Goal: Task Accomplishment & Management: Manage account settings

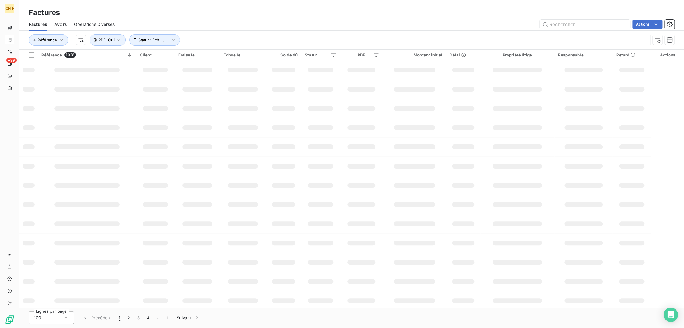
click at [214, 22] on div "Actions" at bounding box center [398, 25] width 553 height 10
drag, startPoint x: 161, startPoint y: 27, endPoint x: 188, endPoint y: 21, distance: 27.2
click at [161, 27] on div "Actions" at bounding box center [398, 25] width 553 height 10
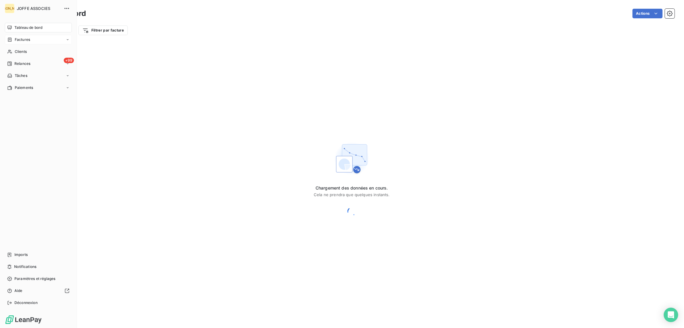
drag, startPoint x: 17, startPoint y: 38, endPoint x: 26, endPoint y: 41, distance: 9.0
click at [17, 39] on span "Factures" at bounding box center [22, 39] width 15 height 5
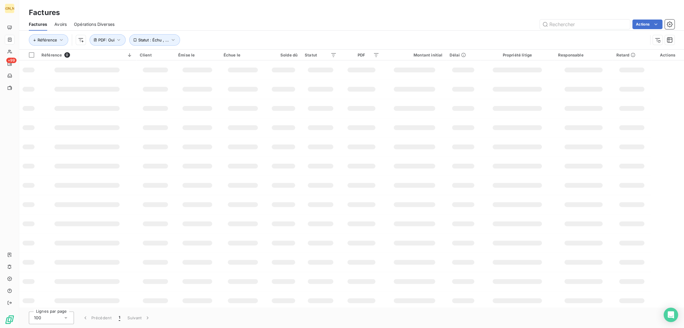
click at [183, 20] on div "Actions" at bounding box center [398, 25] width 553 height 10
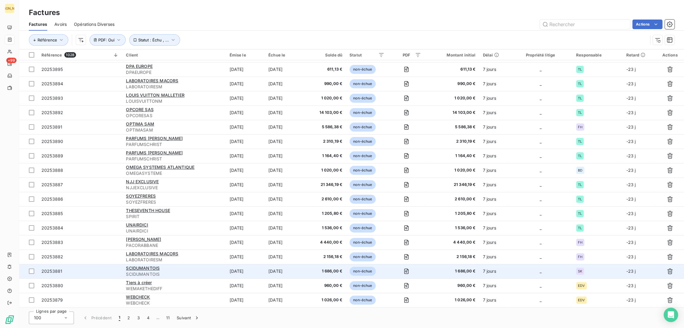
scroll to position [1195, 0]
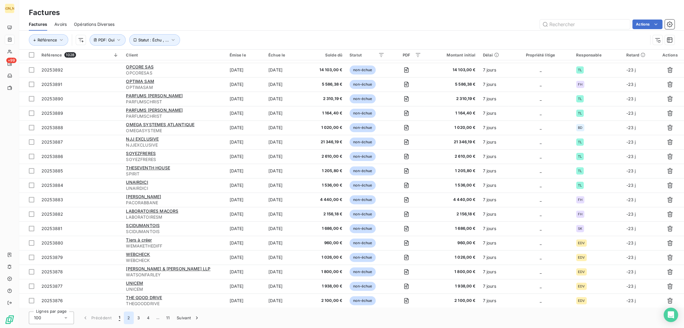
click at [128, 317] on button "2" at bounding box center [129, 318] width 10 height 13
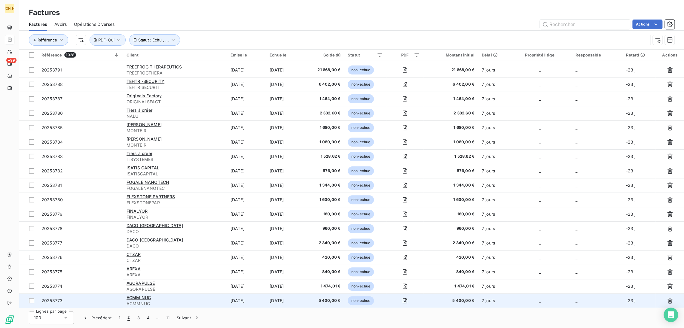
click at [179, 300] on div "ACMM NUC" at bounding box center [175, 298] width 97 height 6
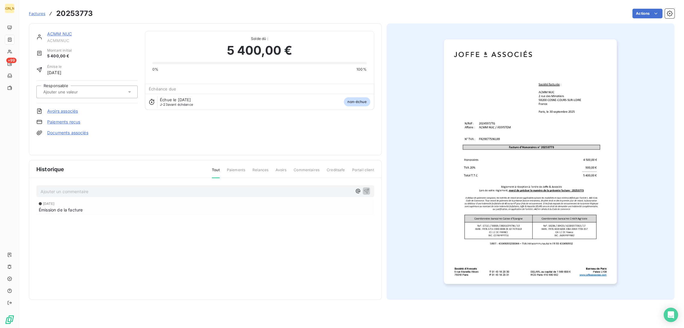
click at [84, 88] on div at bounding box center [83, 92] width 85 height 8
type input "R"
type input "TG"
click at [63, 106] on div "TG" at bounding box center [90, 108] width 84 height 10
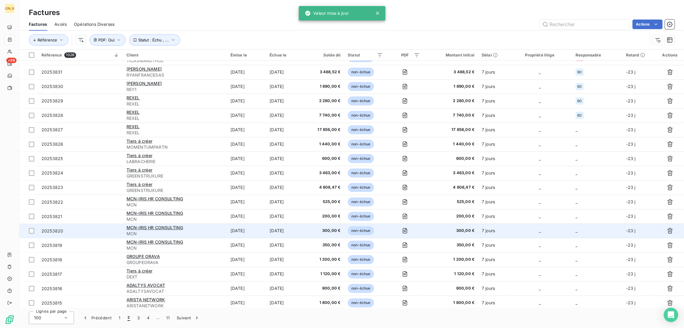
scroll to position [635, 0]
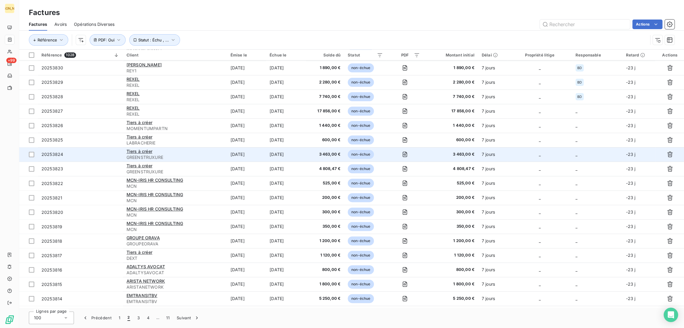
click at [211, 161] on td "Tiers à créer GREENSTRUXURE" at bounding box center [175, 154] width 104 height 14
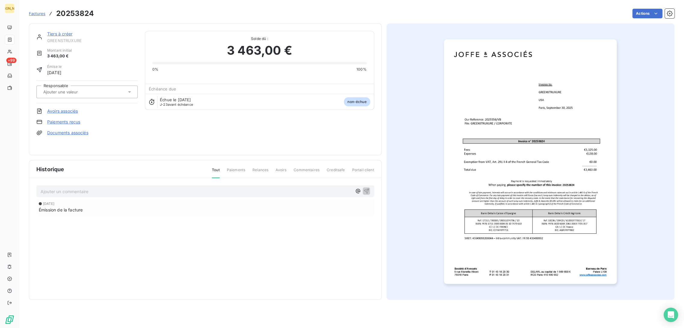
click at [90, 91] on input "text" at bounding box center [73, 91] width 60 height 5
type input "vb"
click at [70, 107] on div "VB" at bounding box center [90, 108] width 84 height 10
click at [62, 32] on link "Tiers à créer" at bounding box center [59, 33] width 25 height 5
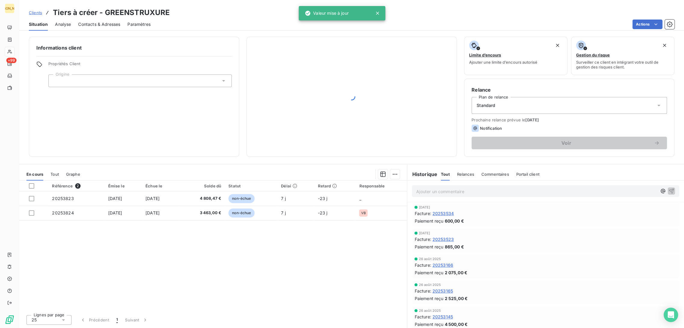
click at [66, 80] on div "JA +99 Clients Tiers à créer - GREENSTRUXURE Situation Analyse Contacts & Adres…" at bounding box center [342, 164] width 684 height 328
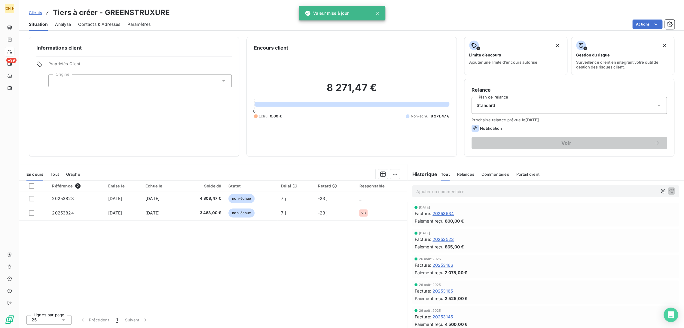
click at [67, 83] on div at bounding box center [139, 81] width 183 height 13
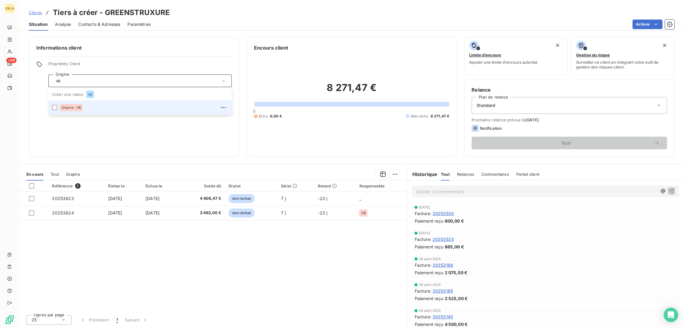
type input "vb"
click at [66, 104] on div "Origine : VB" at bounding box center [144, 108] width 168 height 10
click at [55, 107] on div at bounding box center [54, 107] width 5 height 5
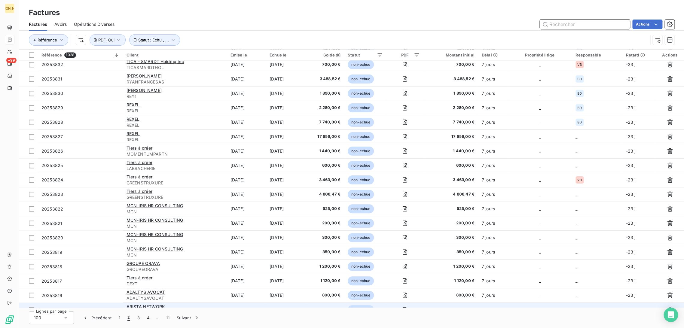
scroll to position [701, 0]
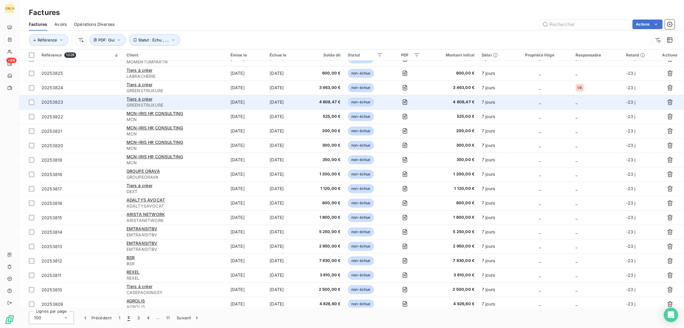
click at [204, 100] on div "Tiers à créer" at bounding box center [175, 99] width 97 height 6
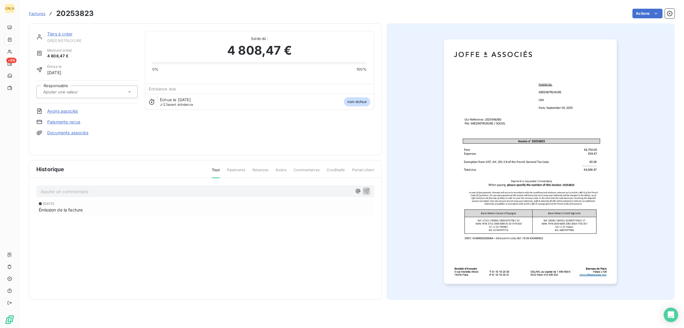
click at [77, 89] on input "text" at bounding box center [73, 91] width 60 height 5
type input "bd"
click at [64, 107] on div "BD" at bounding box center [90, 108] width 84 height 10
click at [58, 34] on link "Tiers à créer" at bounding box center [59, 33] width 25 height 5
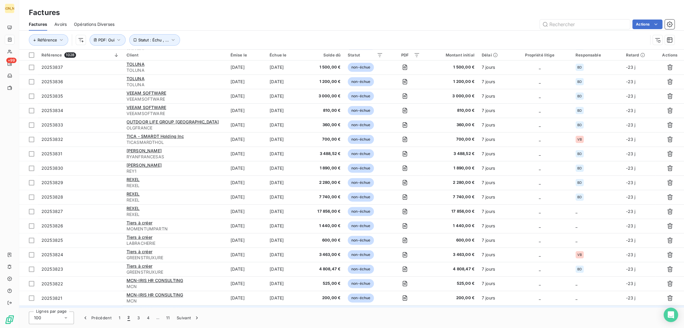
scroll to position [601, 0]
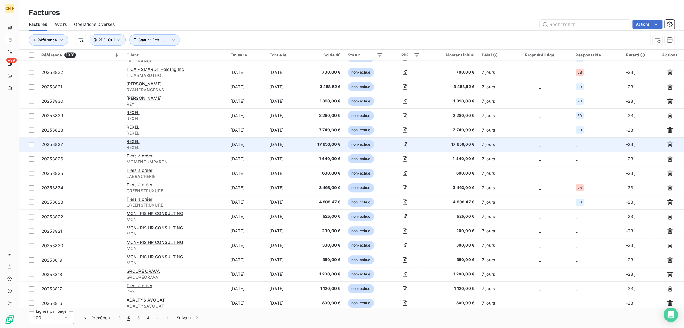
click at [341, 143] on span "17 856,00 €" at bounding box center [324, 145] width 31 height 6
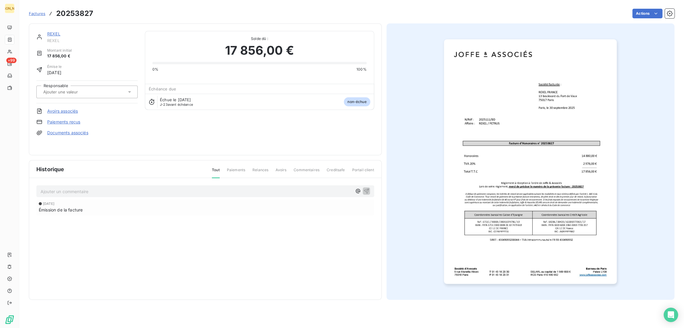
click at [79, 94] on input "text" at bounding box center [73, 91] width 60 height 5
type input "bd"
click at [75, 105] on li "BD" at bounding box center [86, 108] width 101 height 14
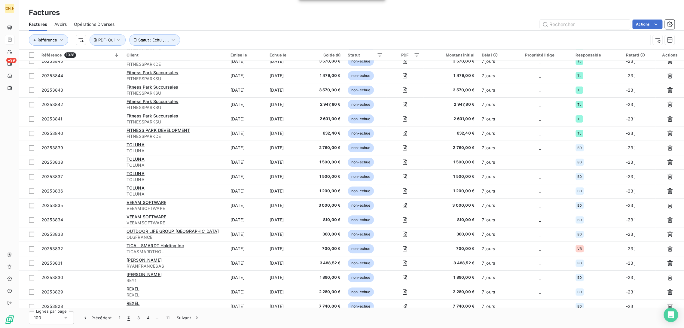
scroll to position [534, 0]
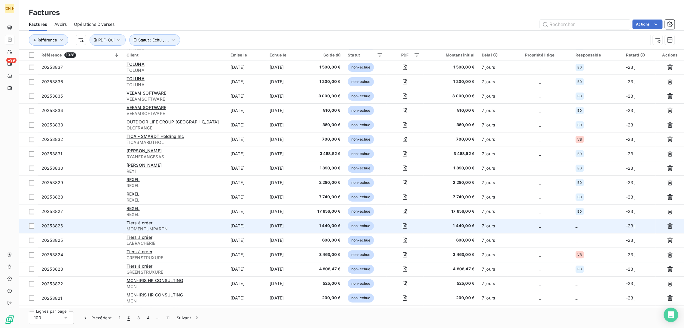
click at [235, 222] on td "[DATE]" at bounding box center [246, 226] width 39 height 14
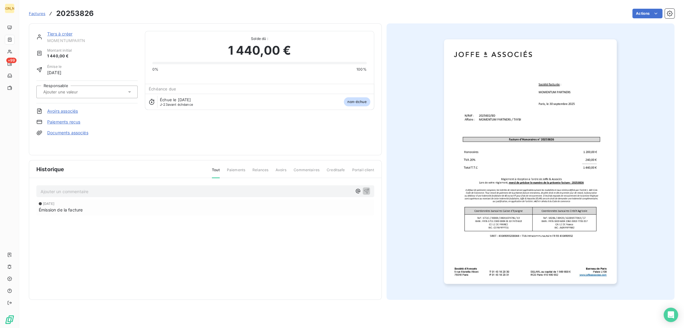
click at [79, 89] on input "text" at bounding box center [73, 91] width 60 height 5
type input "BD"
click at [72, 105] on div "BD" at bounding box center [90, 108] width 84 height 10
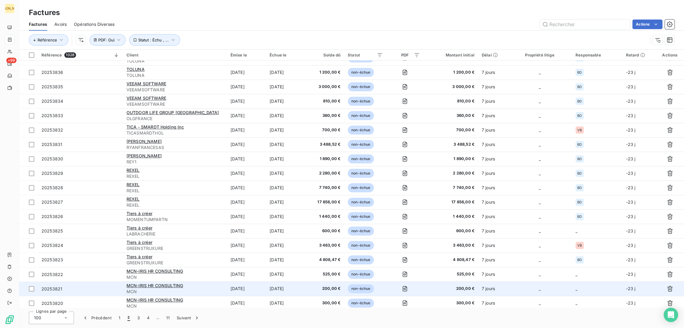
scroll to position [609, 0]
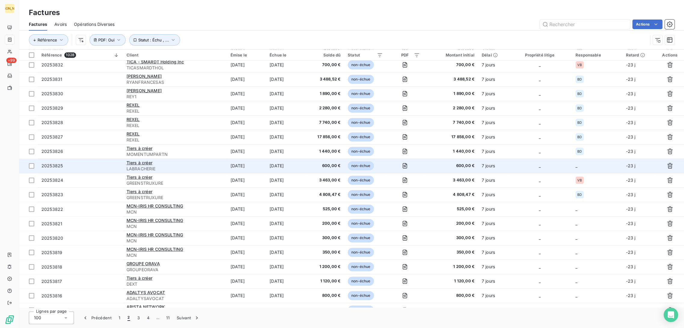
click at [233, 165] on td "[DATE]" at bounding box center [246, 166] width 39 height 14
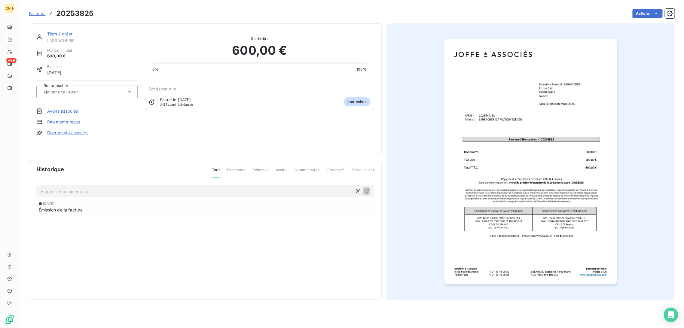
click at [64, 91] on input "text" at bounding box center [73, 91] width 60 height 5
type input "BD"
click at [58, 108] on div "BD" at bounding box center [90, 108] width 84 height 10
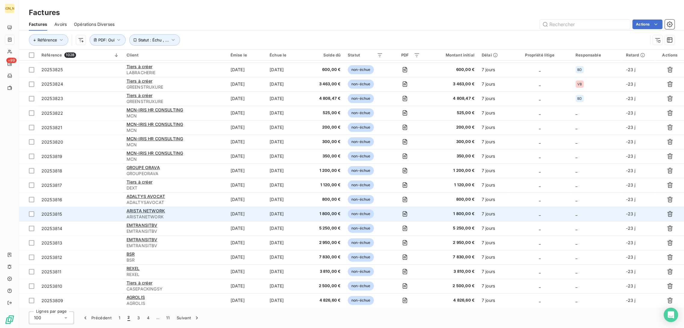
scroll to position [709, 0]
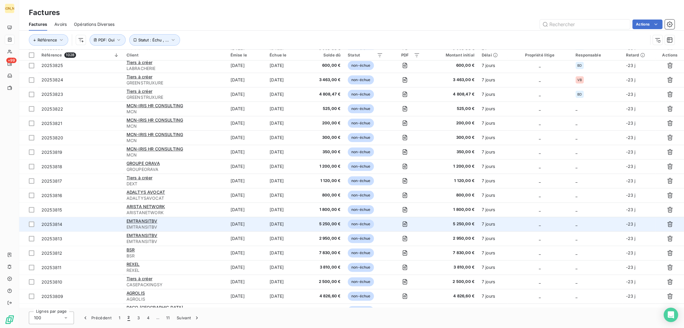
click at [224, 228] on td "EMTRANSITBV EMTRANSITBV" at bounding box center [175, 224] width 104 height 14
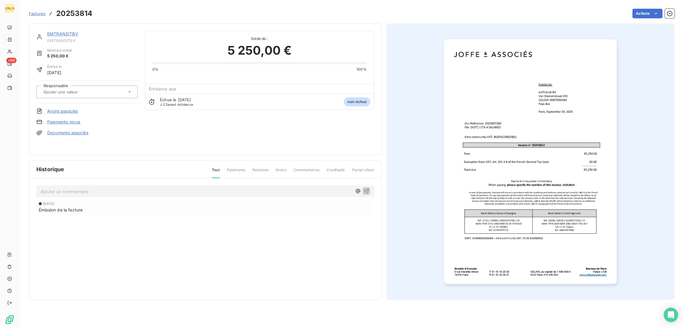
click at [83, 89] on input "text" at bounding box center [73, 91] width 60 height 5
type input "BD"
click at [67, 105] on div "BD" at bounding box center [90, 108] width 84 height 10
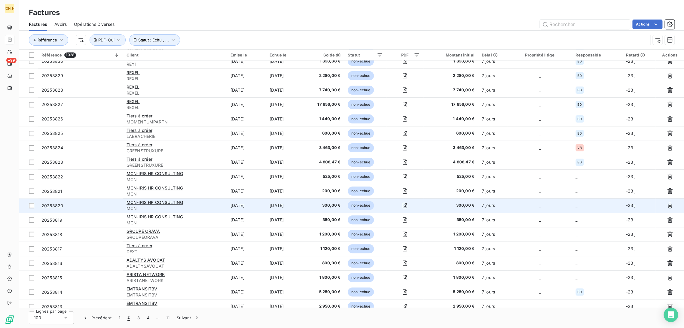
scroll to position [642, 0]
click at [210, 199] on div "MCN-IRIS HR CONSULTING" at bounding box center [175, 202] width 97 height 6
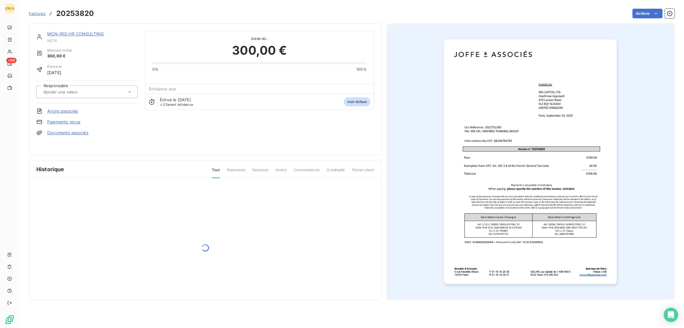
click at [76, 91] on input "text" at bounding box center [73, 91] width 60 height 5
type input "BD"
drag, startPoint x: 71, startPoint y: 101, endPoint x: 67, endPoint y: 100, distance: 4.2
click at [71, 101] on li "BD" at bounding box center [86, 108] width 101 height 14
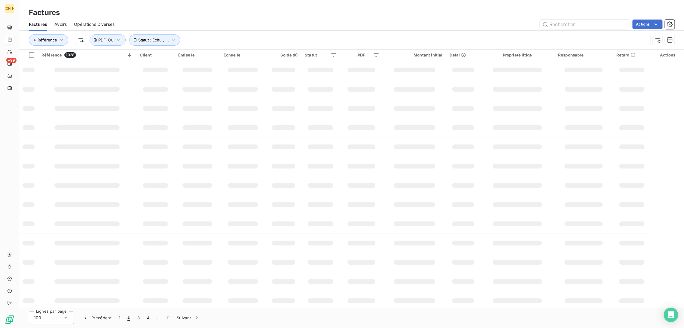
click at [193, 19] on div "Factures Avoirs Opérations Diverses Actions" at bounding box center [351, 24] width 665 height 13
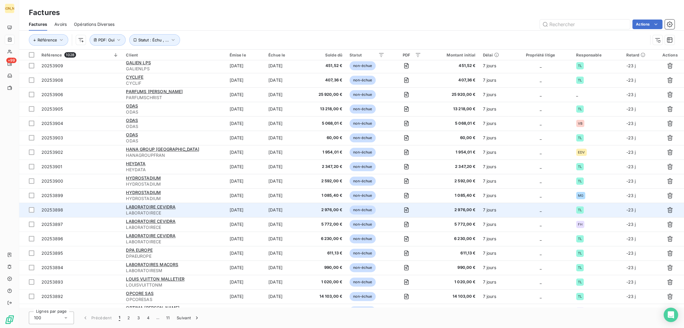
scroll to position [935, 0]
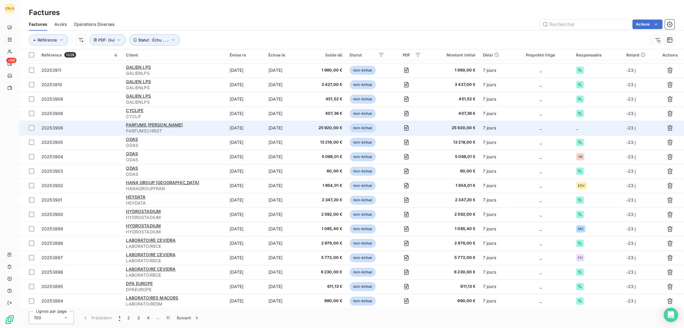
click at [253, 127] on td "[DATE]" at bounding box center [245, 128] width 39 height 14
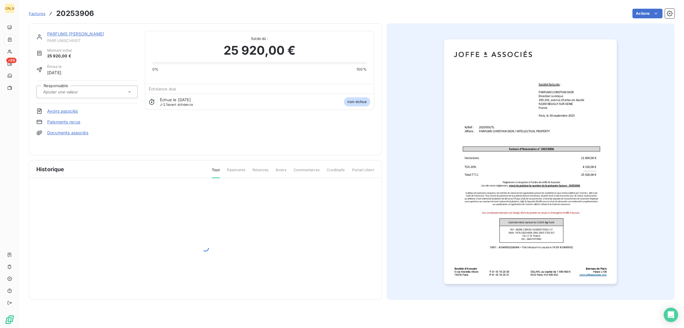
click at [113, 91] on div at bounding box center [83, 92] width 85 height 8
type input "tl"
click at [88, 102] on li "TL" at bounding box center [86, 108] width 101 height 14
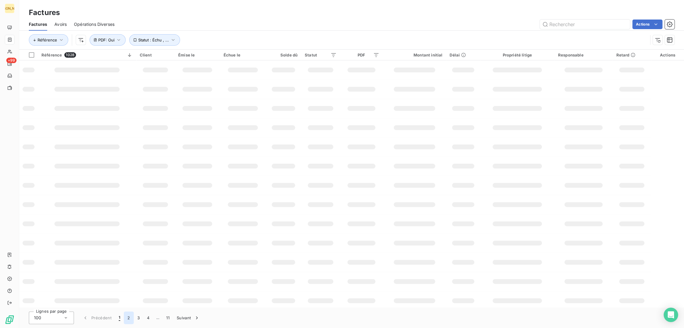
click at [126, 317] on button "2" at bounding box center [129, 318] width 10 height 13
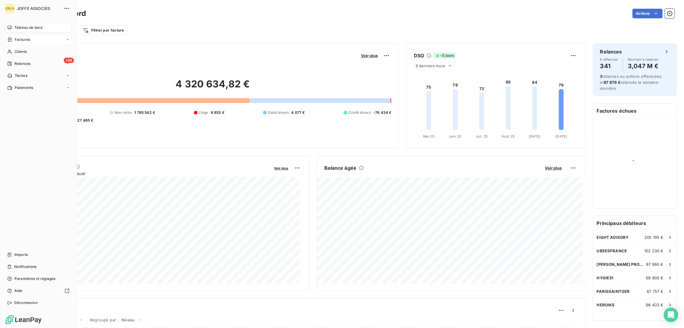
click at [11, 37] on icon at bounding box center [9, 39] width 5 height 5
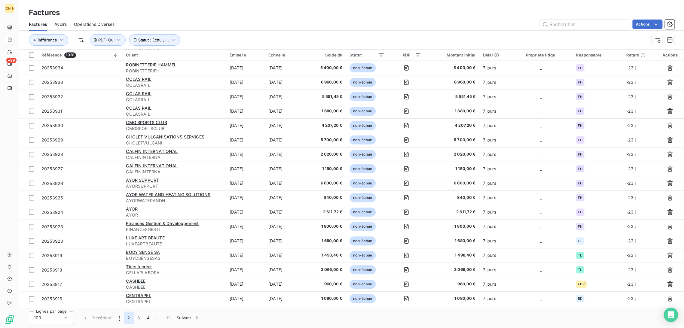
click at [129, 319] on button "2" at bounding box center [129, 318] width 10 height 13
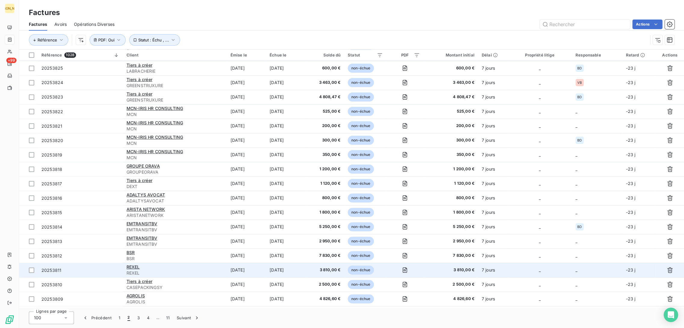
scroll to position [701, 0]
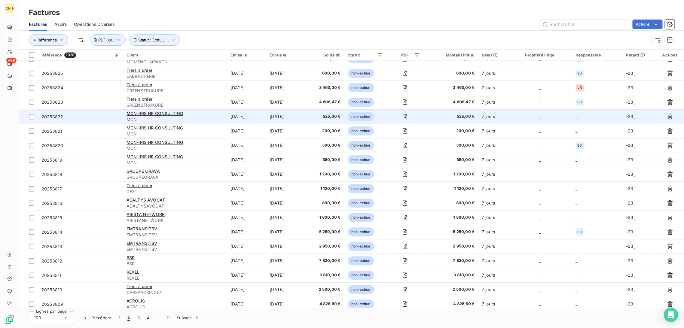
click at [219, 118] on span "MCN" at bounding box center [175, 120] width 97 height 6
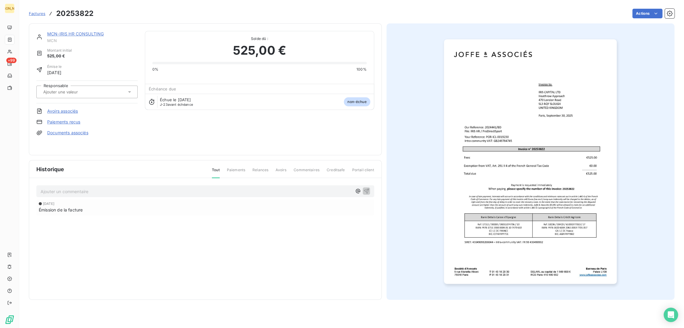
click at [81, 90] on input "text" at bounding box center [73, 91] width 60 height 5
type input "bd"
click at [64, 109] on div "BD" at bounding box center [90, 108] width 84 height 10
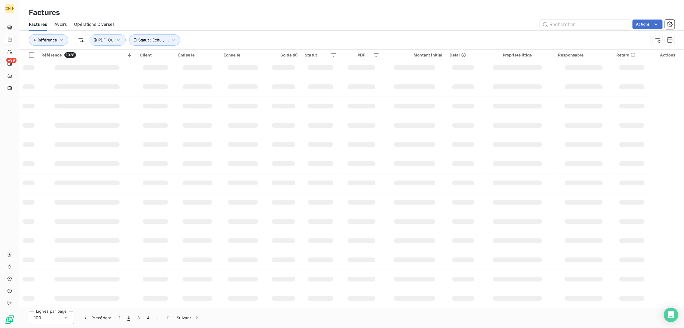
scroll to position [41, 0]
click at [119, 43] on button "PDF : Oui" at bounding box center [108, 39] width 36 height 11
click at [115, 70] on span "Supprimer le filtre" at bounding box center [119, 72] width 35 height 6
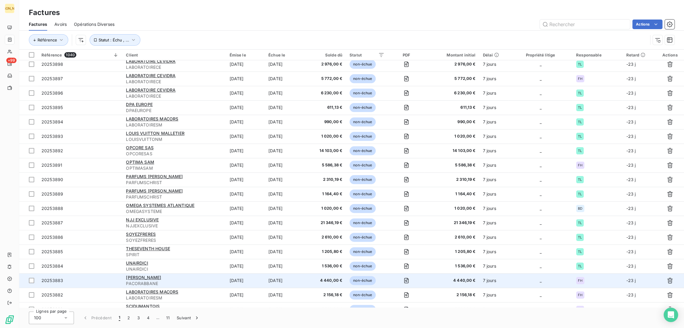
scroll to position [1195, 0]
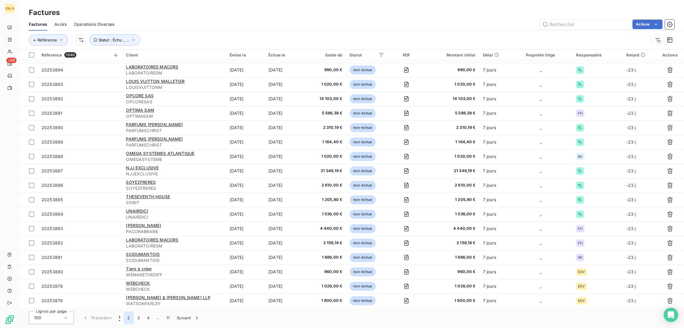
click at [127, 318] on button "2" at bounding box center [129, 318] width 10 height 13
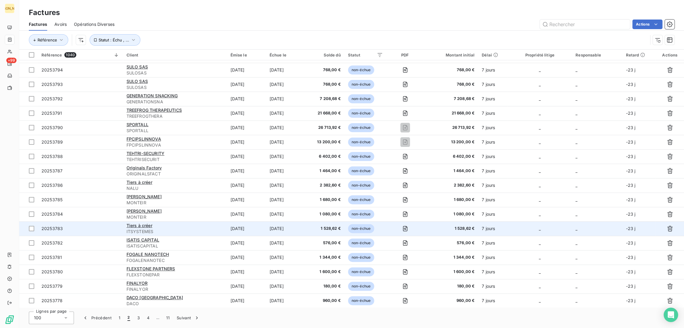
click at [228, 224] on td "[DATE]" at bounding box center [246, 229] width 39 height 14
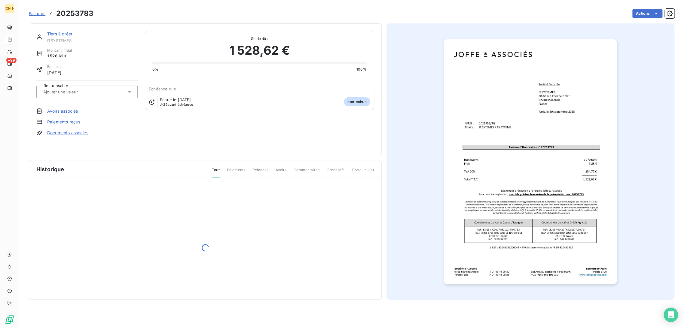
click at [76, 85] on div "Responsable" at bounding box center [86, 92] width 101 height 23
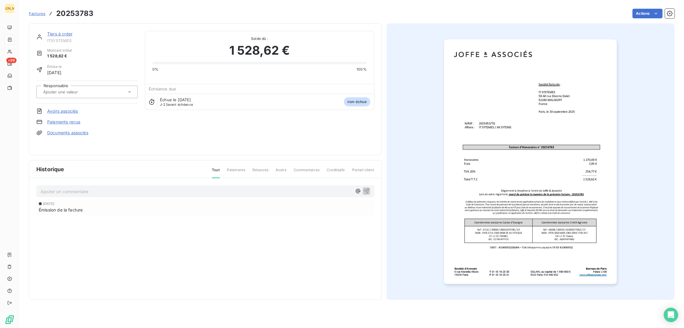
click at [72, 93] on input "text" at bounding box center [73, 91] width 60 height 5
type input "tg"
click at [62, 105] on div "TG" at bounding box center [90, 108] width 84 height 10
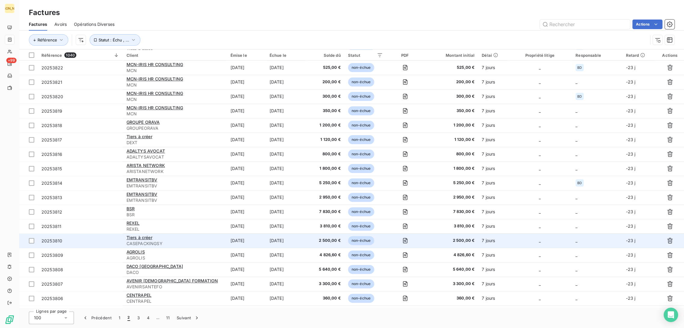
scroll to position [801, 0]
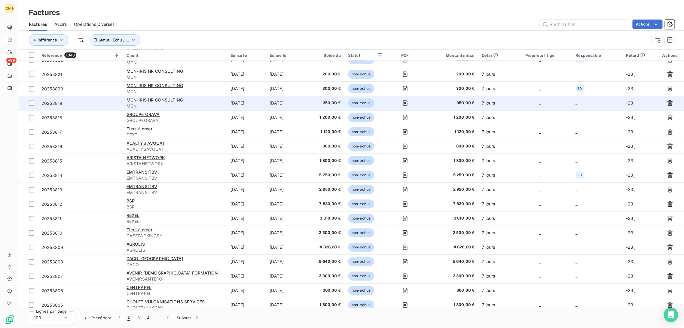
click at [266, 102] on td "[DATE]" at bounding box center [246, 103] width 39 height 14
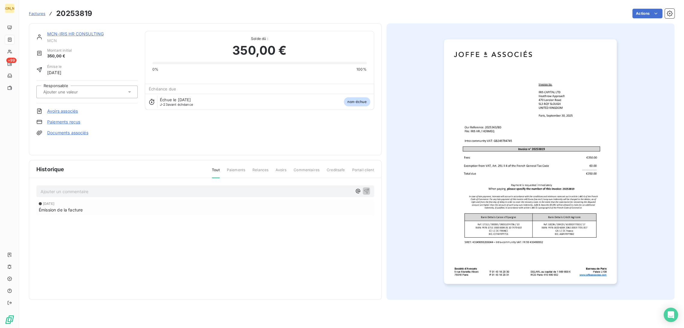
click at [84, 93] on input "text" at bounding box center [73, 91] width 60 height 5
type input "bd"
click at [73, 109] on div "BD" at bounding box center [90, 108] width 84 height 10
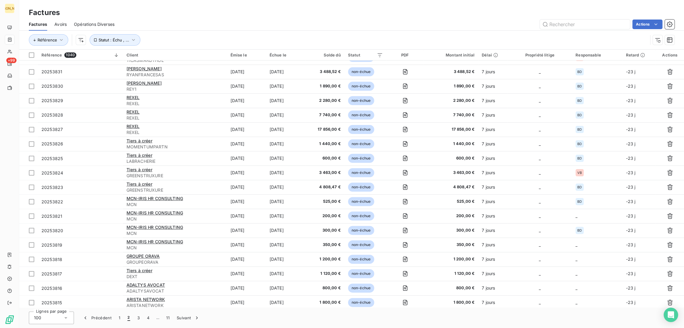
scroll to position [735, 0]
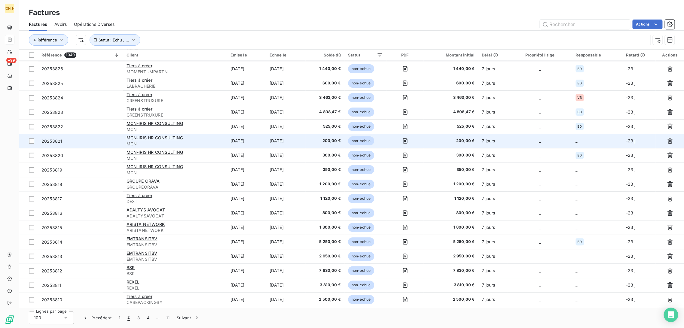
click at [221, 140] on div "MCN-IRIS HR CONSULTING" at bounding box center [175, 138] width 97 height 6
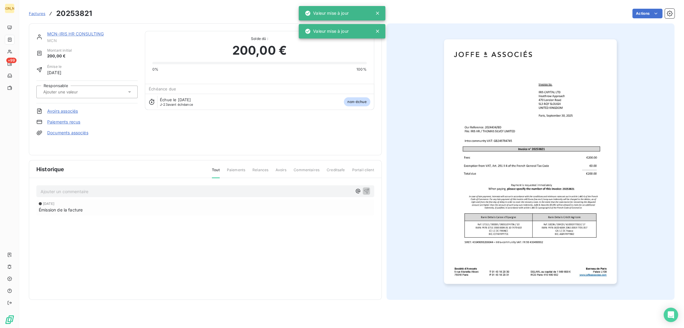
click at [75, 86] on div at bounding box center [86, 92] width 101 height 13
type input "bd"
click at [55, 110] on div "BD" at bounding box center [52, 107] width 8 height 7
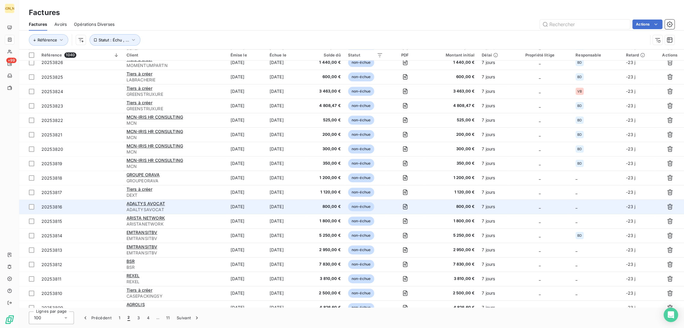
scroll to position [742, 0]
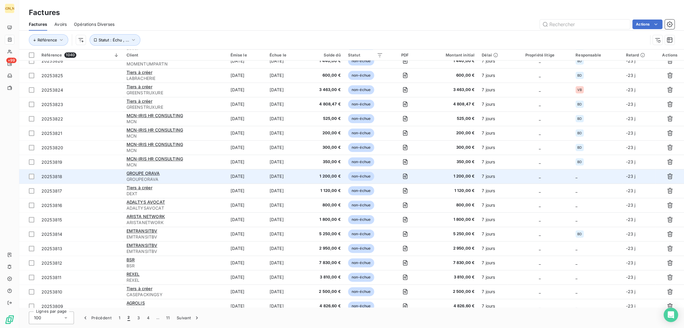
click at [280, 174] on td "[DATE]" at bounding box center [285, 176] width 39 height 14
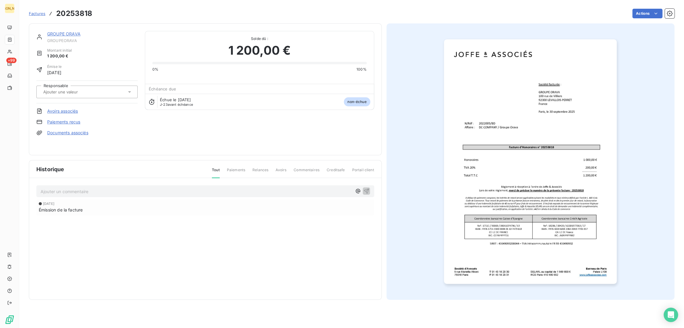
click at [71, 92] on input "text" at bounding box center [73, 91] width 60 height 5
type input "bd"
click at [63, 105] on div "BD" at bounding box center [90, 108] width 84 height 10
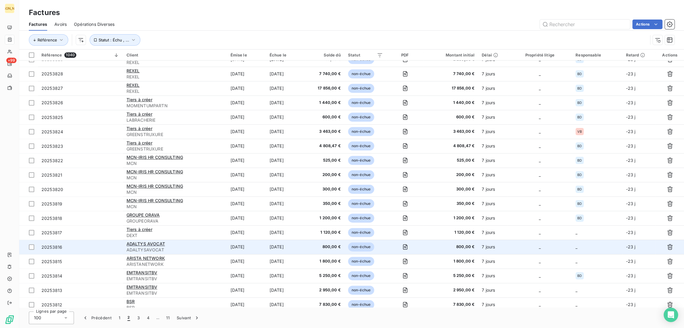
scroll to position [742, 0]
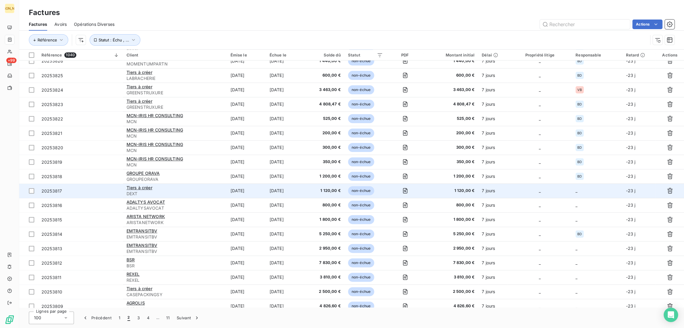
click at [282, 189] on td "[DATE]" at bounding box center [285, 191] width 39 height 14
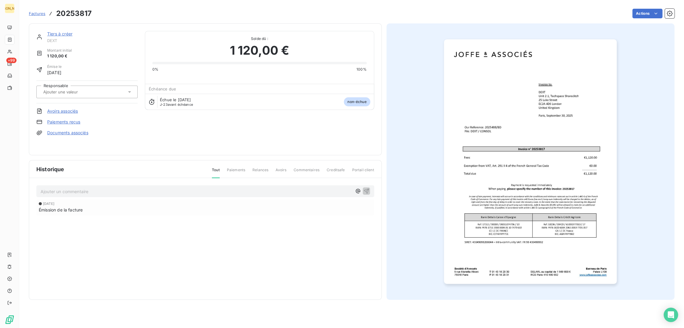
click at [68, 98] on div at bounding box center [86, 92] width 101 height 13
type input "bd"
click at [70, 108] on div "BD" at bounding box center [90, 108] width 84 height 10
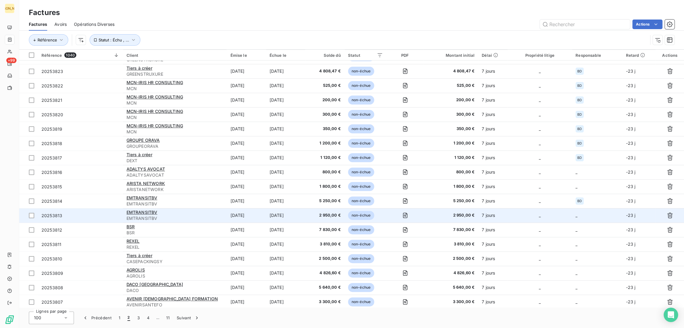
scroll to position [776, 0]
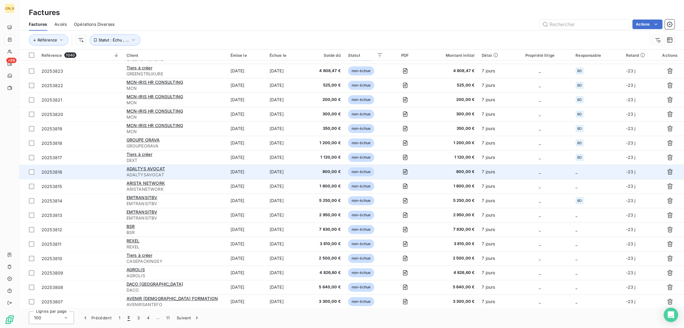
click at [305, 178] on td "[DATE]" at bounding box center [285, 172] width 39 height 14
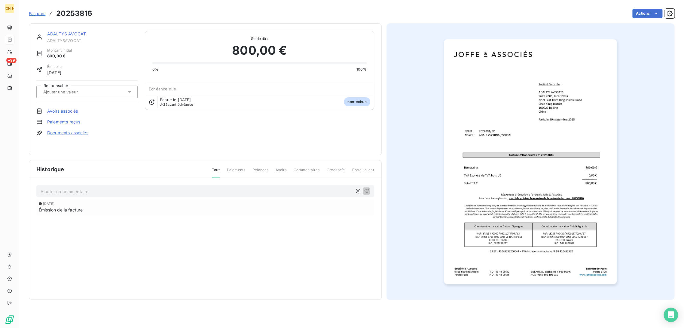
click at [74, 96] on div at bounding box center [86, 92] width 101 height 13
type input "BD"
click at [77, 108] on div "BD" at bounding box center [90, 108] width 84 height 10
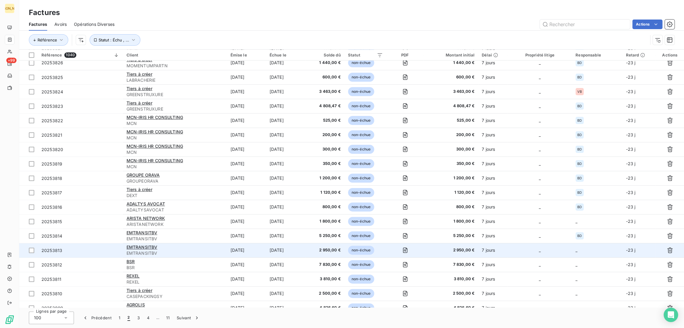
scroll to position [742, 0]
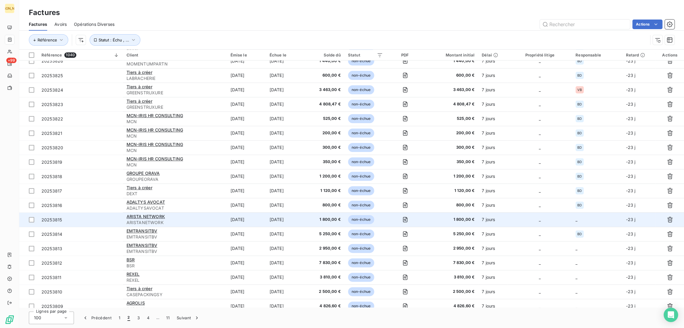
click at [281, 219] on td "[DATE]" at bounding box center [285, 220] width 39 height 14
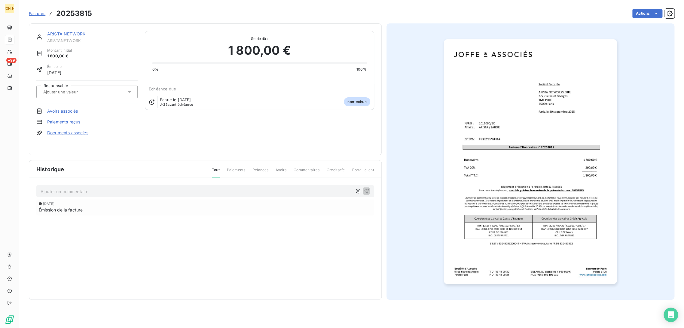
click at [55, 89] on input "text" at bounding box center [73, 91] width 60 height 5
type input "BD"
click at [55, 109] on div "BD" at bounding box center [52, 107] width 8 height 7
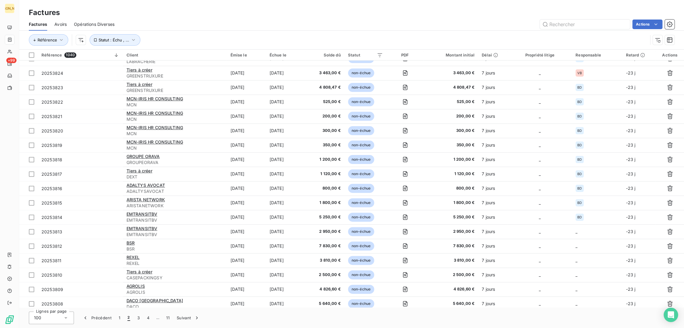
scroll to position [843, 0]
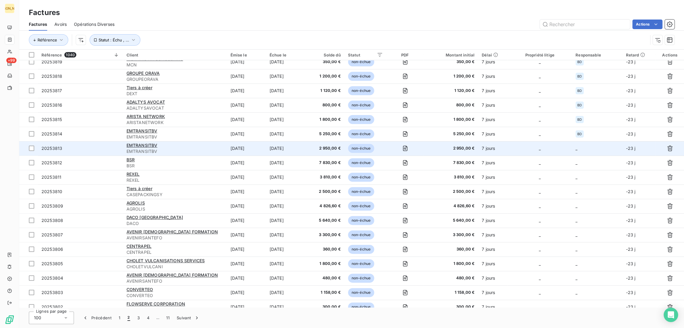
click at [290, 150] on td "[DATE]" at bounding box center [285, 148] width 39 height 14
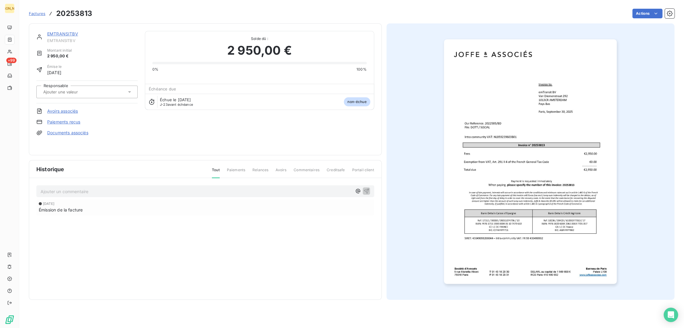
click at [84, 92] on input "text" at bounding box center [73, 91] width 60 height 5
type input "B"
click at [67, 109] on div "BD" at bounding box center [90, 108] width 84 height 10
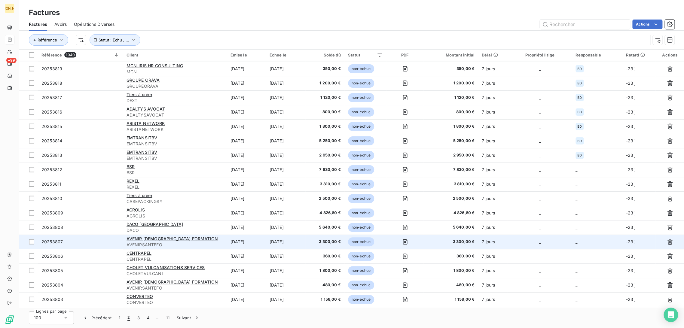
scroll to position [843, 0]
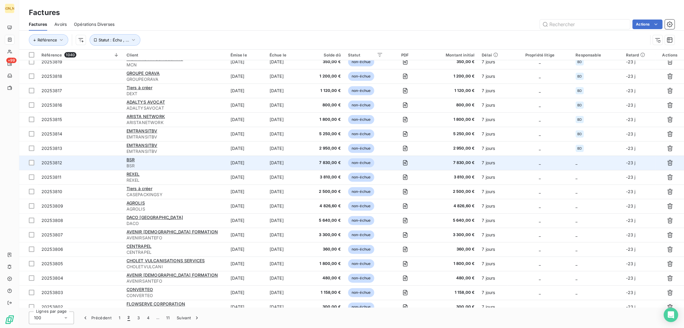
click at [291, 161] on td "[DATE]" at bounding box center [285, 163] width 39 height 14
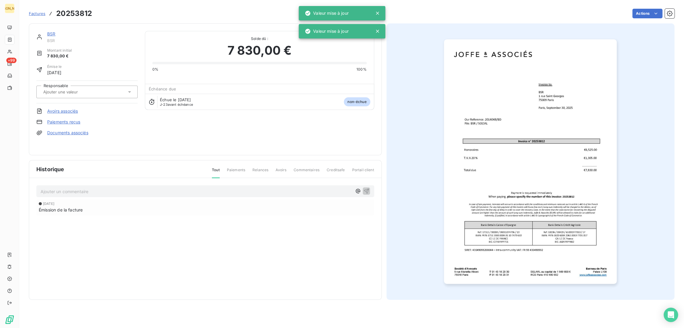
click at [66, 93] on input "text" at bounding box center [73, 91] width 60 height 5
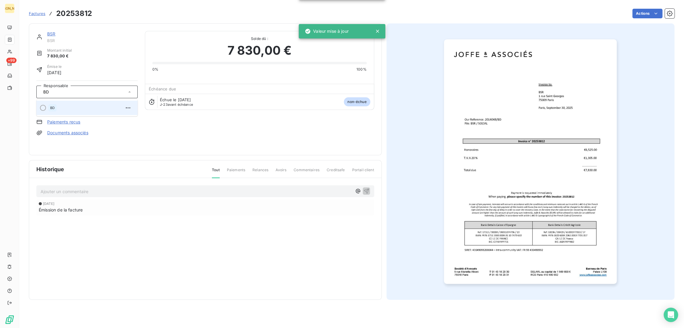
type input "BD"
click at [55, 106] on div "BD" at bounding box center [52, 107] width 8 height 7
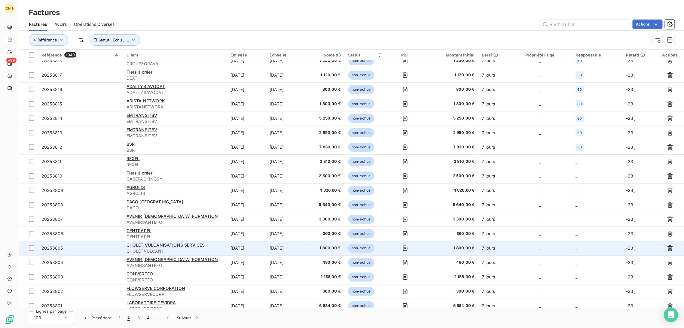
scroll to position [809, 0]
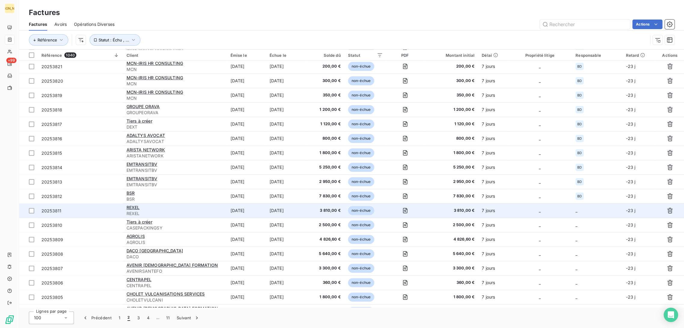
click at [241, 211] on td "[DATE]" at bounding box center [246, 211] width 39 height 14
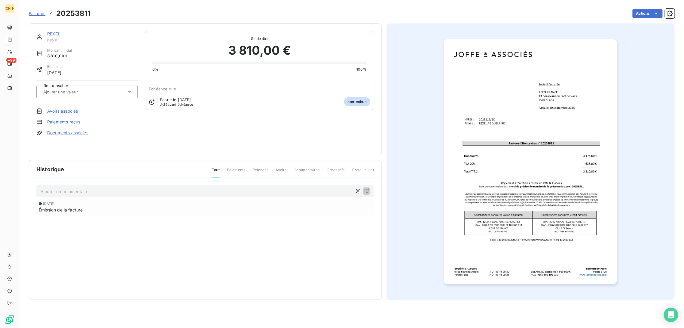
click at [56, 86] on div at bounding box center [86, 92] width 101 height 13
type input "BD"
click at [114, 111] on div "BD" at bounding box center [90, 108] width 84 height 10
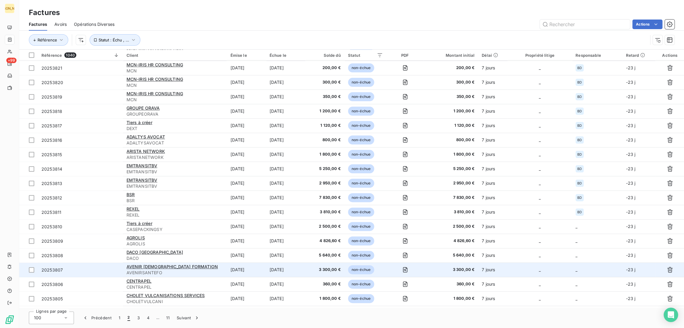
scroll to position [809, 0]
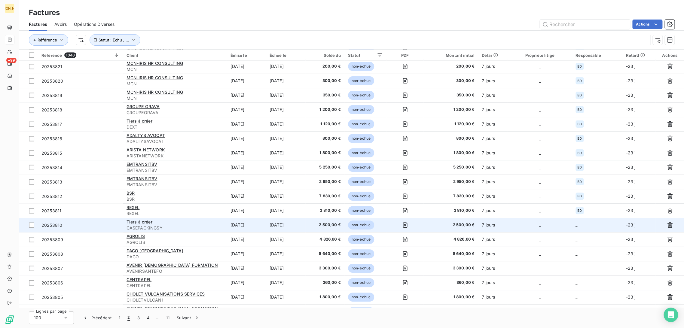
click at [249, 228] on td "[DATE]" at bounding box center [246, 225] width 39 height 14
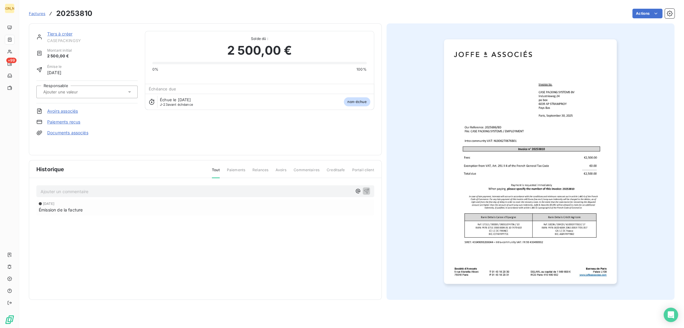
click at [83, 98] on div at bounding box center [86, 92] width 101 height 13
type input "BD"
click at [70, 110] on div "BD" at bounding box center [90, 108] width 84 height 10
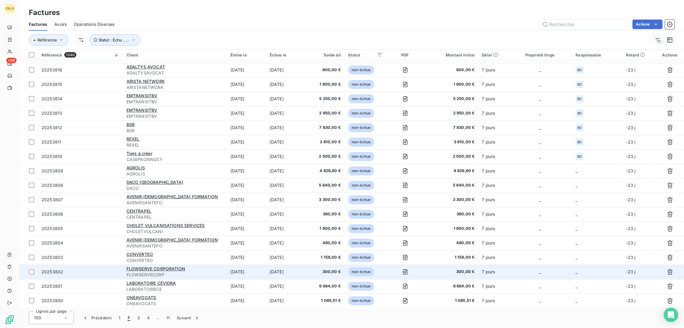
scroll to position [909, 0]
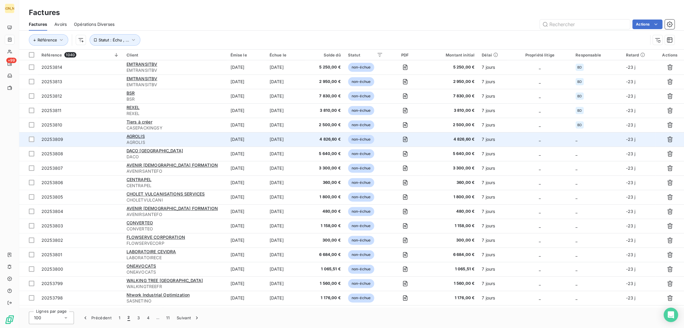
click at [223, 138] on td "AGROLIS AGROLIS" at bounding box center [175, 139] width 104 height 14
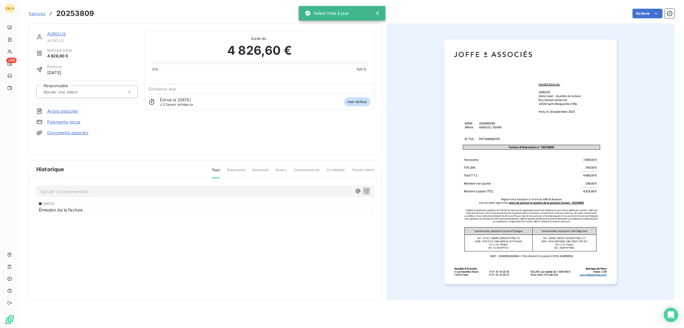
click at [83, 91] on input "text" at bounding box center [73, 91] width 60 height 5
type input "BD"
drag, startPoint x: 77, startPoint y: 105, endPoint x: 54, endPoint y: 82, distance: 32.3
click at [77, 105] on div "BD" at bounding box center [90, 108] width 84 height 10
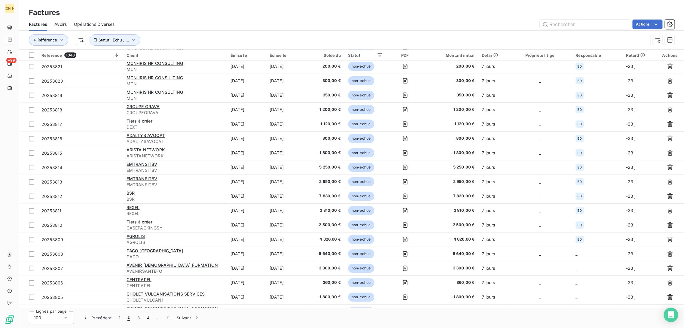
scroll to position [943, 0]
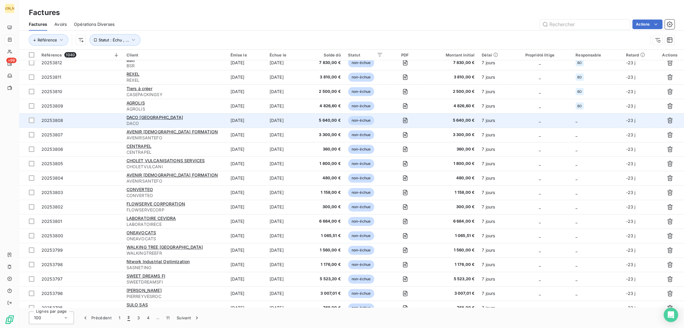
click at [265, 122] on td "[DATE]" at bounding box center [246, 120] width 39 height 14
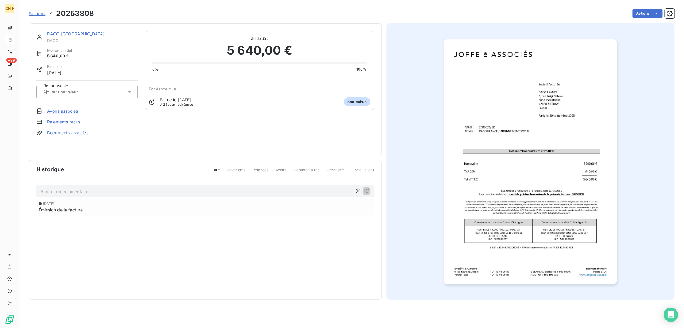
click at [90, 92] on input "text" at bounding box center [73, 91] width 60 height 5
type input "BD"
click at [61, 106] on div "BD" at bounding box center [90, 108] width 84 height 10
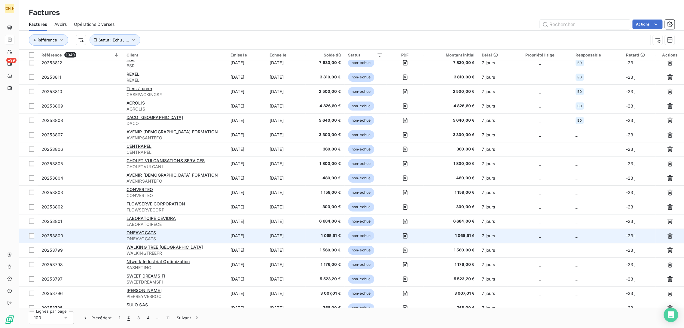
scroll to position [943, 0]
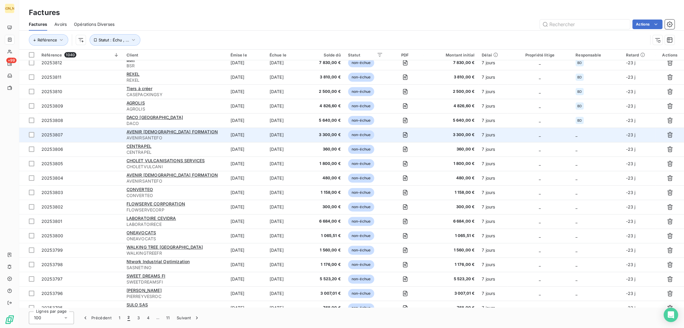
click at [227, 134] on td "[DATE]" at bounding box center [246, 135] width 39 height 14
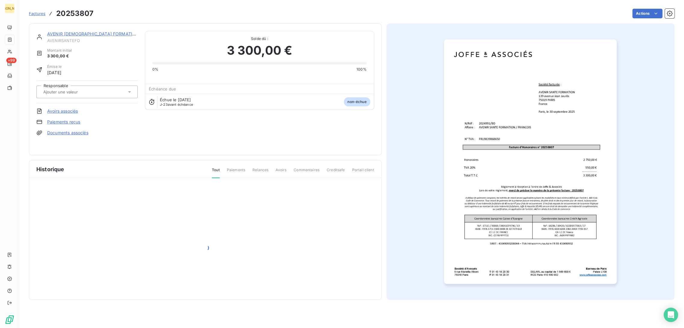
click at [89, 89] on input "text" at bounding box center [73, 91] width 60 height 5
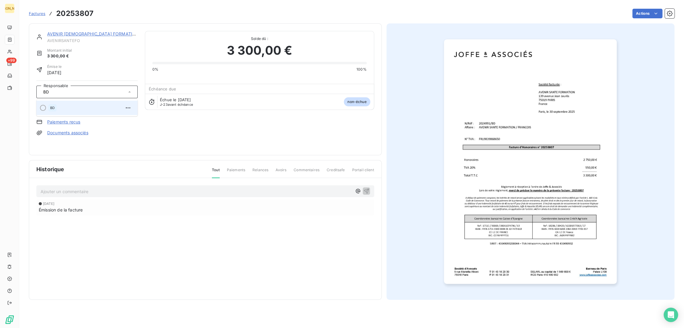
type input "BD"
click at [75, 103] on div "BD" at bounding box center [90, 108] width 84 height 10
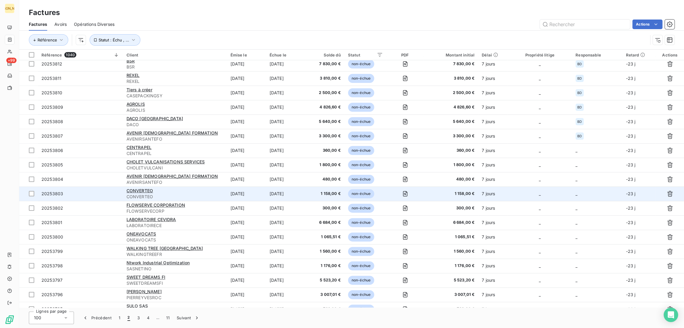
scroll to position [943, 0]
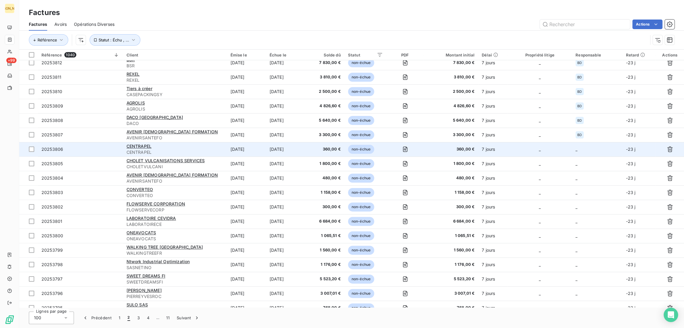
click at [245, 152] on td "[DATE]" at bounding box center [246, 149] width 39 height 14
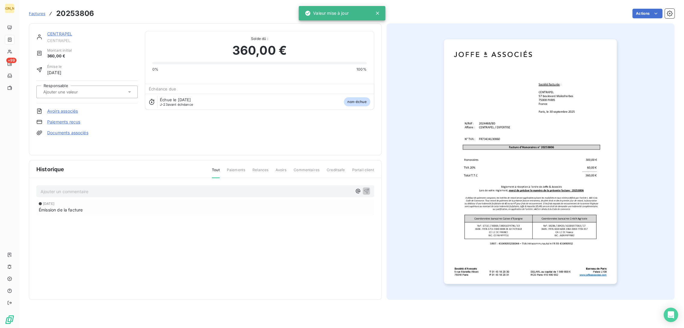
click at [75, 88] on div at bounding box center [83, 92] width 85 height 8
type input "BD"
click at [68, 95] on div "BD" at bounding box center [83, 92] width 85 height 8
click at [57, 89] on input "text" at bounding box center [73, 91] width 60 height 5
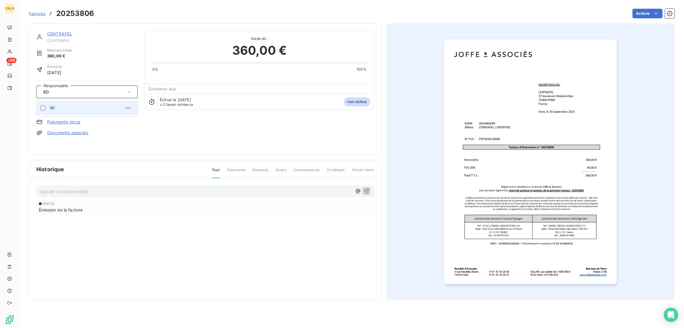
type input "BD"
click at [60, 105] on div "BD" at bounding box center [90, 108] width 84 height 10
click at [57, 89] on input "text" at bounding box center [73, 91] width 60 height 5
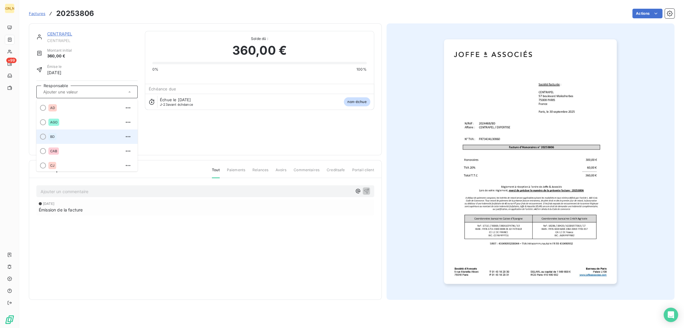
click at [60, 135] on div "BD" at bounding box center [90, 137] width 84 height 10
click at [51, 91] on input "text" at bounding box center [73, 91] width 60 height 5
click at [44, 139] on div at bounding box center [43, 137] width 6 height 6
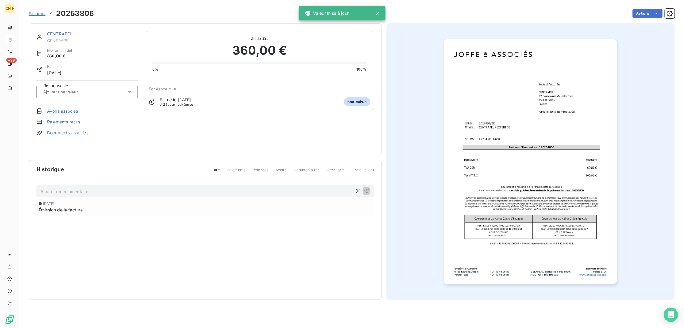
click at [93, 80] on div "CENTRAPEL CENTRAPEL Montant initial 360,00 € Émise le 30 sept. 2025 Responsable…" at bounding box center [86, 89] width 101 height 117
click at [60, 94] on input "text" at bounding box center [73, 91] width 60 height 5
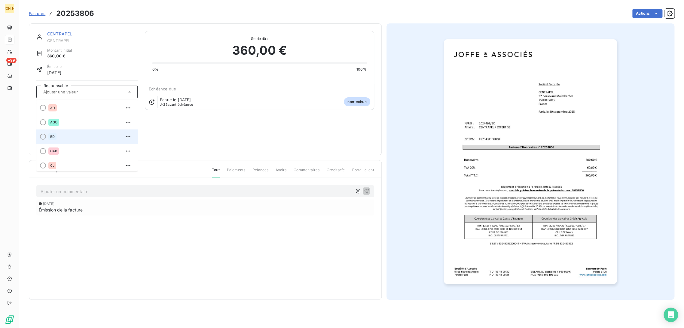
click at [42, 137] on div at bounding box center [43, 137] width 6 height 6
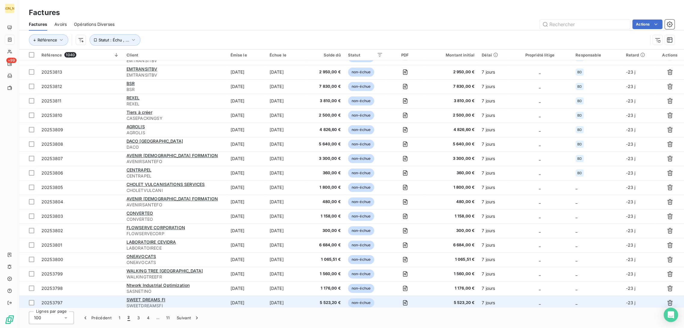
scroll to position [1035, 0]
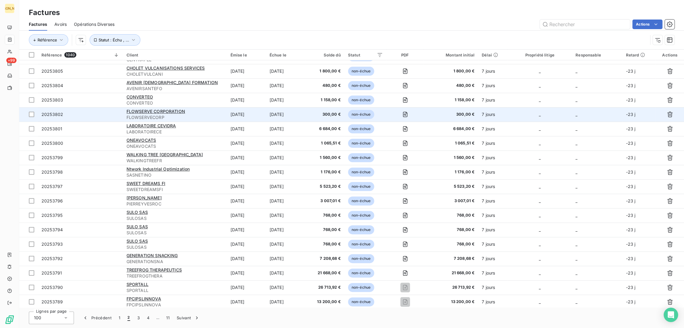
click at [203, 108] on td "FLOWSERVE CORPORATION FLOWSERVECORP" at bounding box center [175, 114] width 104 height 14
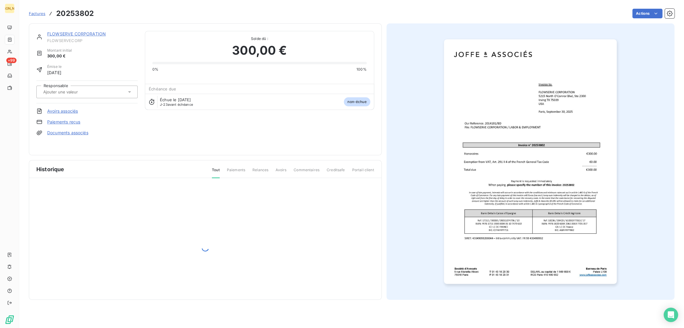
click at [71, 90] on input "text" at bounding box center [73, 91] width 60 height 5
click at [54, 136] on span "BD" at bounding box center [52, 137] width 5 height 4
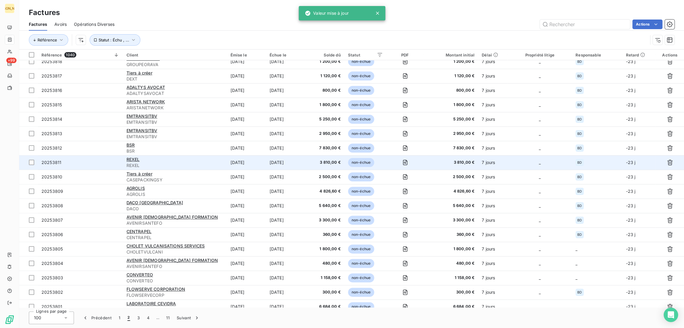
scroll to position [976, 0]
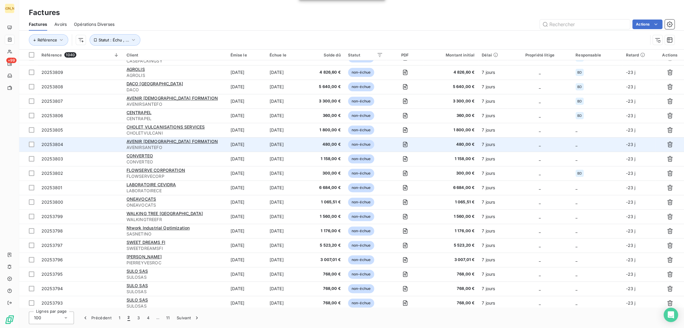
click at [290, 144] on td "[DATE]" at bounding box center [285, 144] width 39 height 14
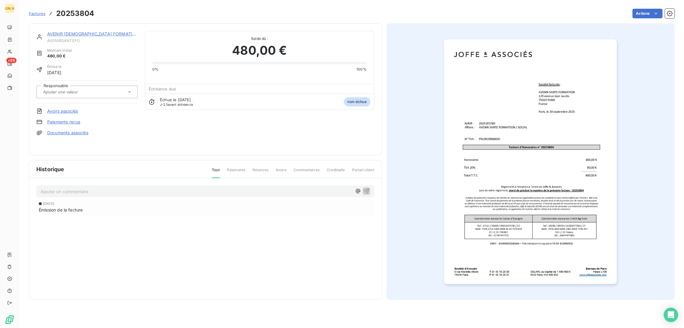
click at [85, 95] on div at bounding box center [83, 92] width 85 height 8
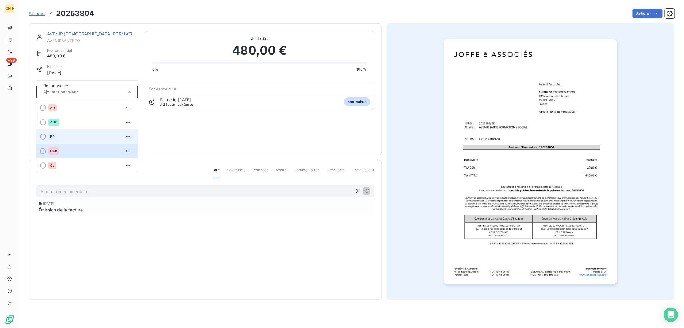
click at [51, 137] on span "BD" at bounding box center [52, 137] width 5 height 4
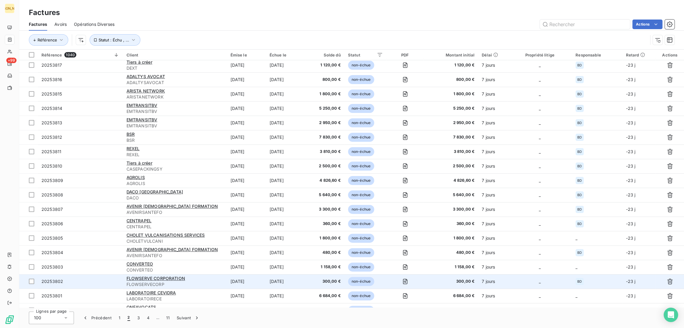
scroll to position [1002, 0]
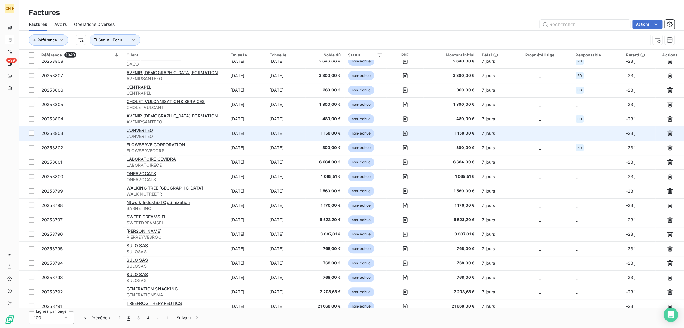
click at [266, 135] on td "[DATE]" at bounding box center [246, 133] width 39 height 14
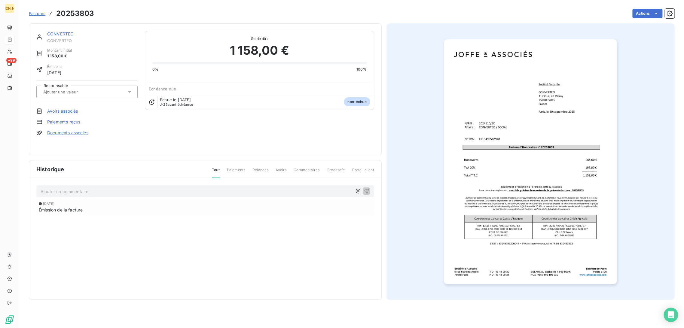
click at [75, 94] on input "text" at bounding box center [73, 91] width 60 height 5
click at [68, 134] on div "BD" at bounding box center [90, 137] width 84 height 10
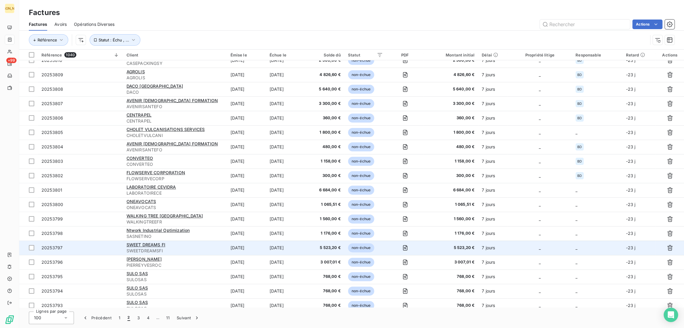
scroll to position [976, 0]
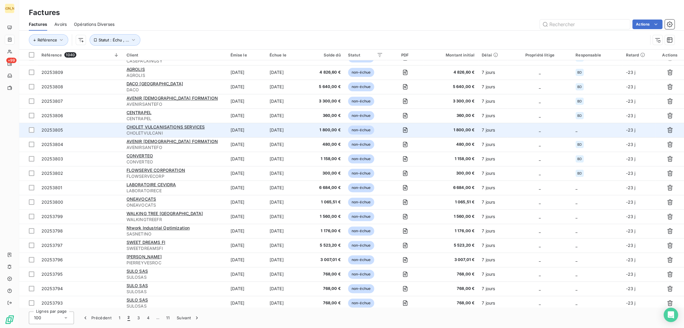
click at [297, 130] on td "[DATE]" at bounding box center [285, 130] width 39 height 14
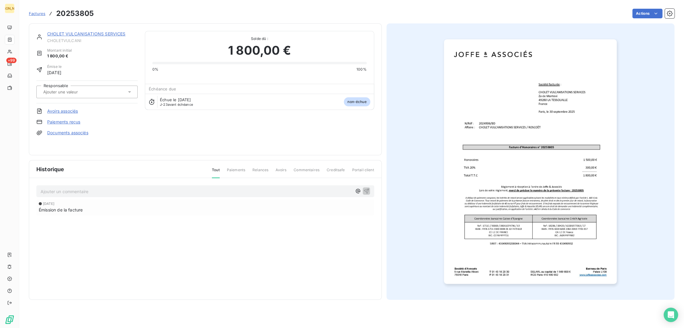
click at [88, 91] on input "text" at bounding box center [73, 91] width 60 height 5
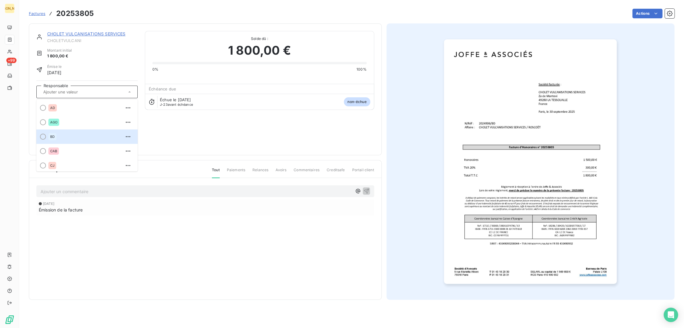
click at [53, 135] on span "BD" at bounding box center [52, 137] width 5 height 4
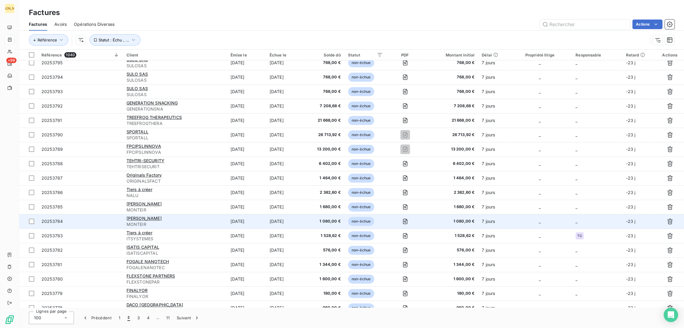
scroll to position [1195, 0]
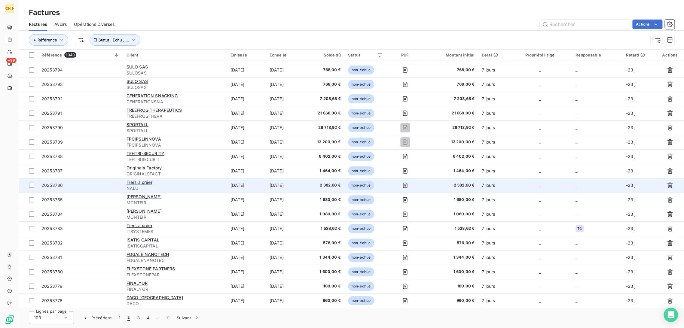
click at [227, 179] on td "[DATE]" at bounding box center [246, 185] width 39 height 14
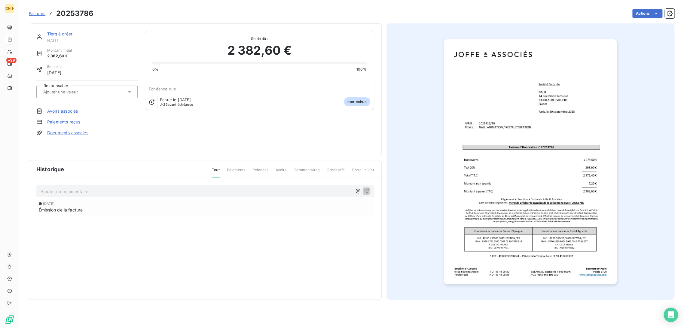
click at [73, 86] on div at bounding box center [86, 92] width 101 height 13
type input "TG"
click at [54, 108] on span "TG" at bounding box center [52, 108] width 5 height 4
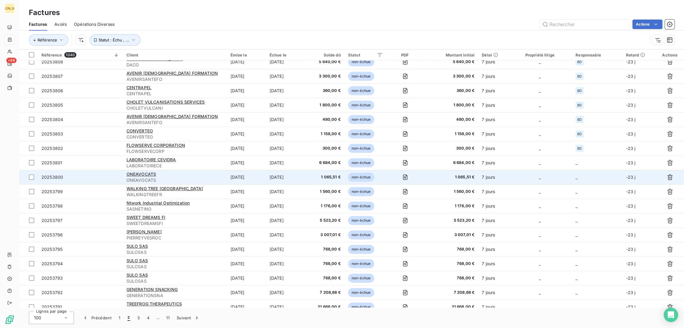
scroll to position [1110, 0]
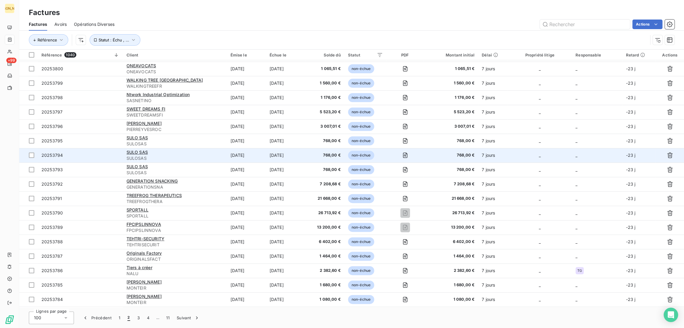
click at [215, 161] on span "SULOSAS" at bounding box center [175, 158] width 97 height 6
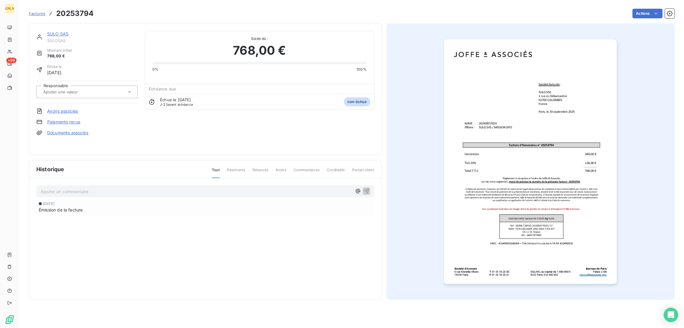
click at [69, 93] on input "text" at bounding box center [73, 91] width 60 height 5
type input "E"
click at [63, 106] on div "EDV" at bounding box center [90, 108] width 84 height 10
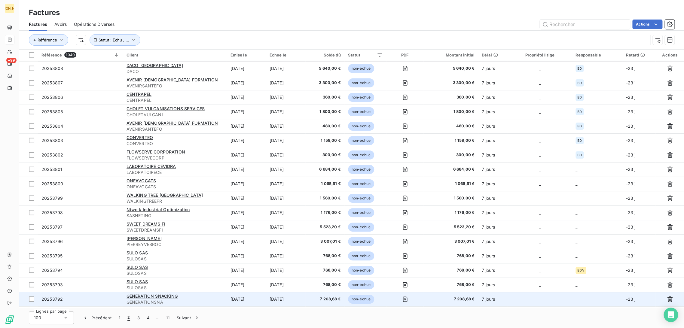
scroll to position [1069, 0]
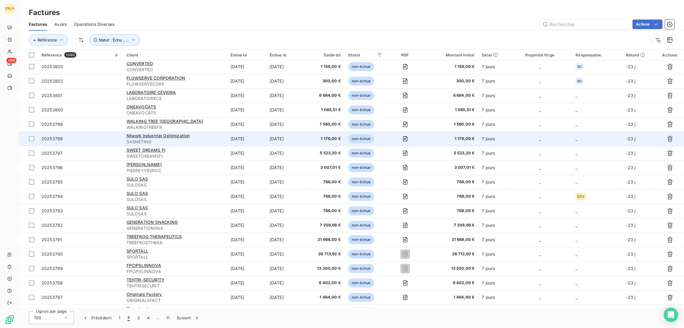
click at [227, 139] on td "[DATE]" at bounding box center [246, 139] width 39 height 14
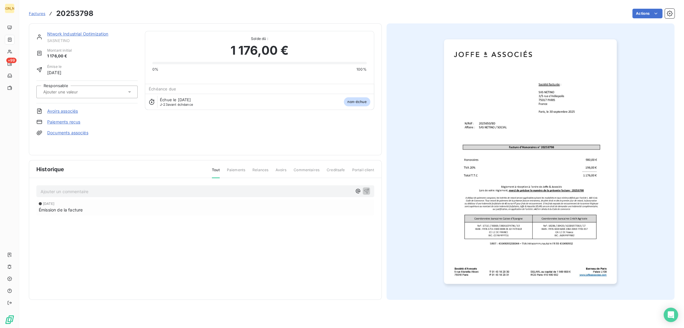
click at [67, 89] on input "text" at bounding box center [73, 91] width 60 height 5
type input "BD"
click at [60, 106] on div "BD" at bounding box center [90, 108] width 84 height 10
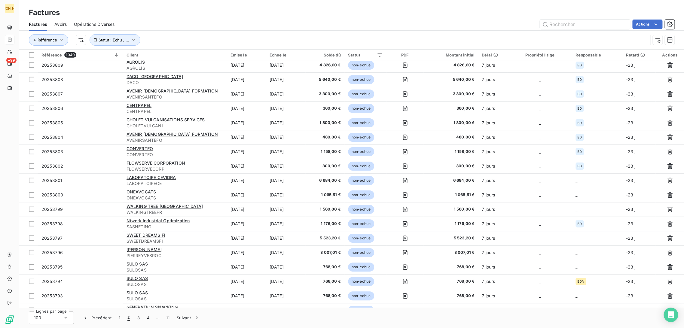
scroll to position [1076, 0]
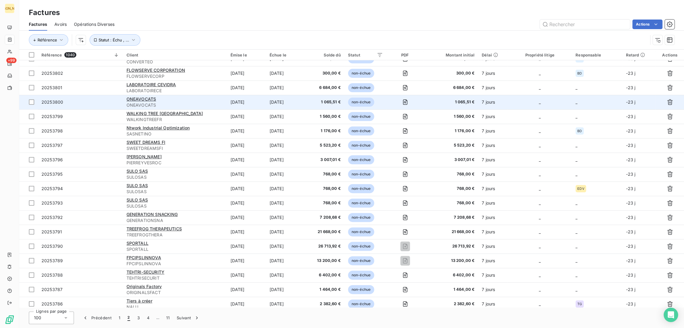
click at [251, 108] on td "[DATE]" at bounding box center [246, 102] width 39 height 14
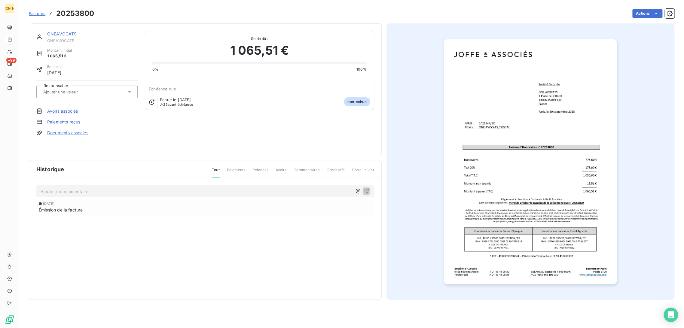
click at [69, 90] on input "text" at bounding box center [73, 91] width 60 height 5
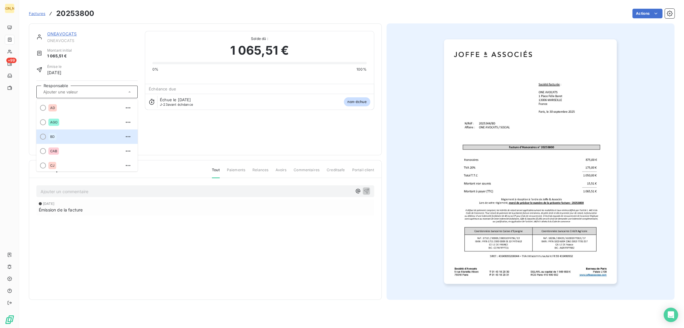
click at [60, 136] on div "BD" at bounding box center [90, 137] width 84 height 10
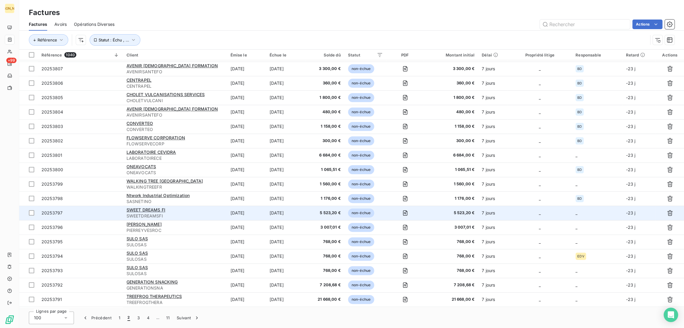
scroll to position [1010, 0]
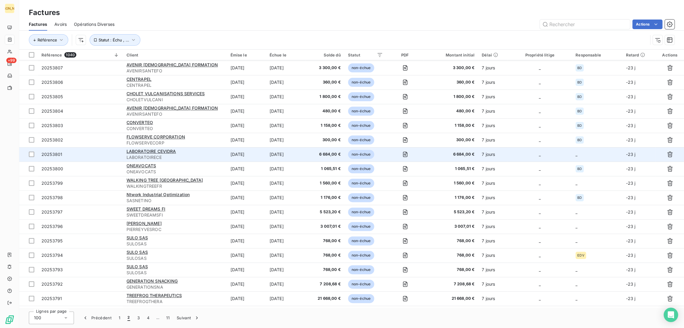
click at [303, 151] on td "[DATE]" at bounding box center [285, 154] width 39 height 14
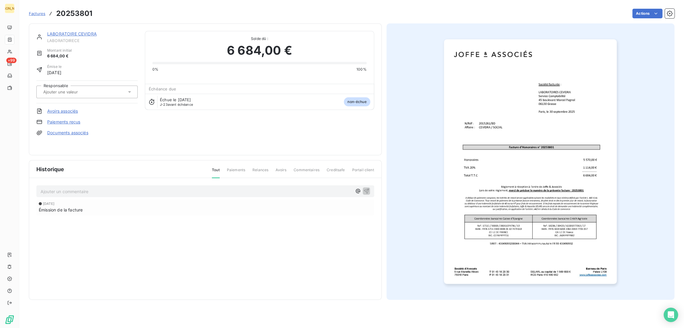
click at [88, 90] on input "text" at bounding box center [73, 91] width 60 height 5
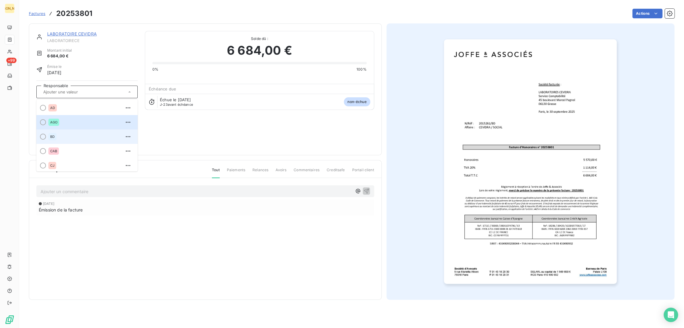
click at [54, 133] on div "BD" at bounding box center [52, 136] width 8 height 7
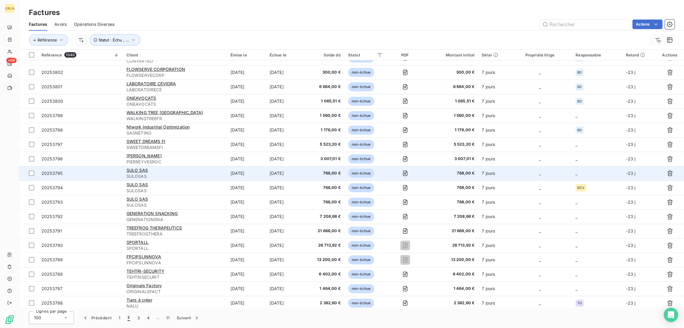
scroll to position [1076, 0]
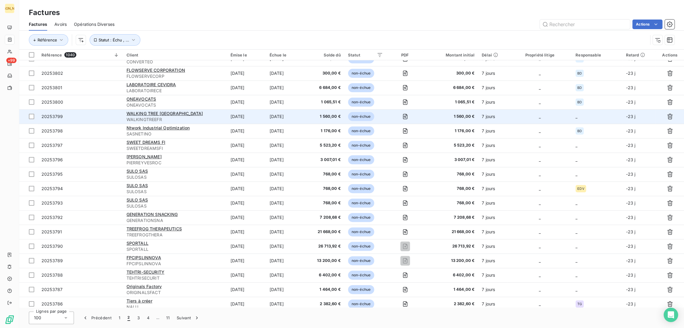
click at [259, 115] on td "[DATE]" at bounding box center [246, 116] width 39 height 14
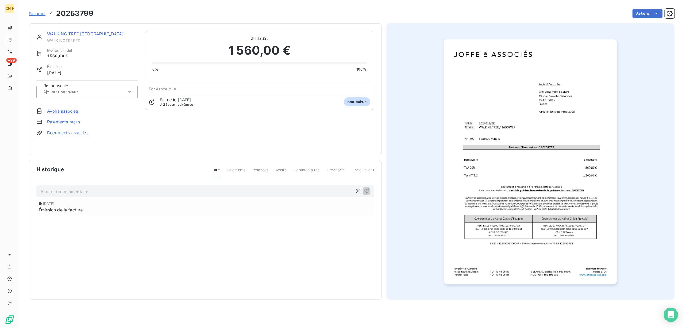
click at [66, 91] on input "text" at bounding box center [73, 91] width 60 height 5
click at [57, 133] on div "BD" at bounding box center [90, 137] width 84 height 10
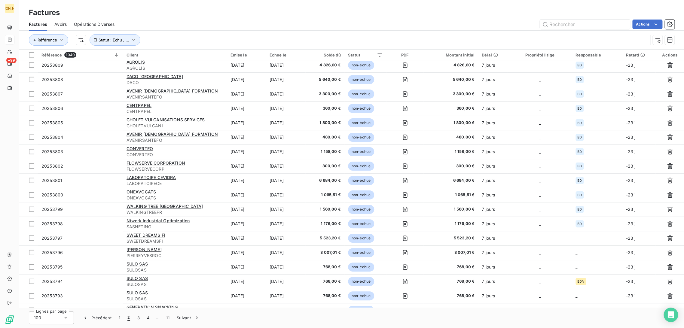
scroll to position [1076, 0]
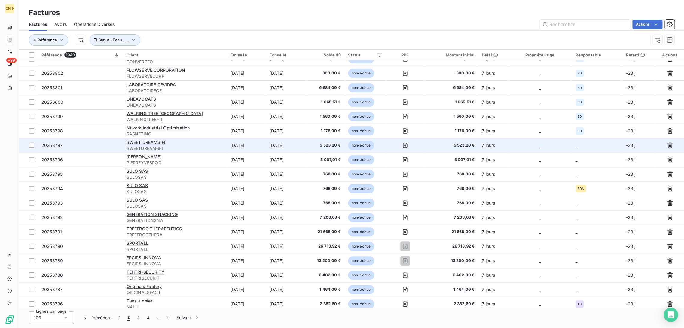
click at [260, 145] on td "[DATE]" at bounding box center [246, 145] width 39 height 14
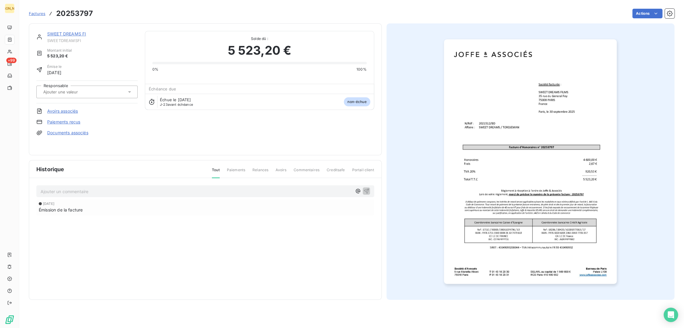
click at [74, 90] on input "text" at bounding box center [73, 91] width 60 height 5
click at [52, 135] on span "BD" at bounding box center [52, 137] width 5 height 4
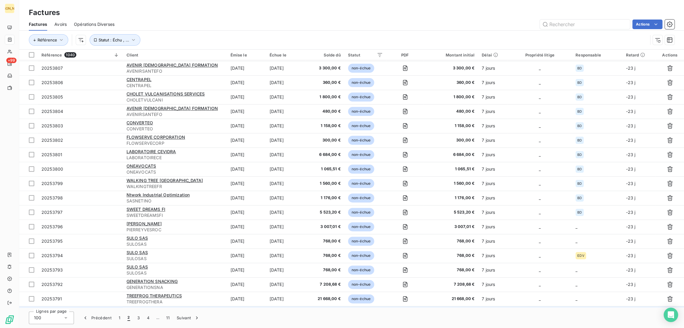
scroll to position [1076, 0]
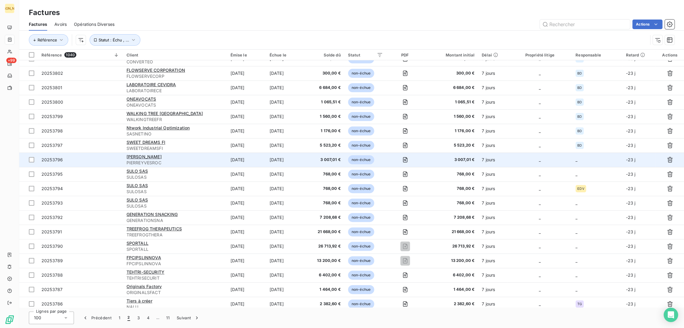
click at [246, 163] on td "[DATE]" at bounding box center [246, 160] width 39 height 14
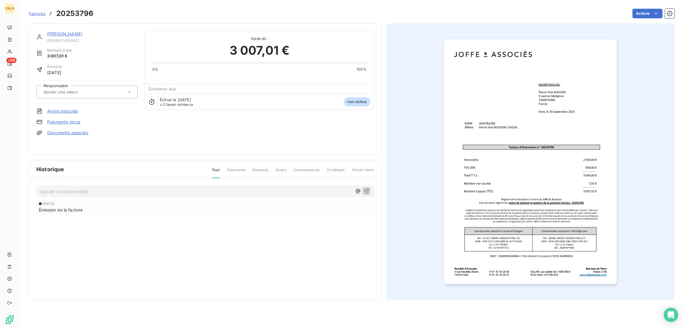
click at [76, 86] on div at bounding box center [86, 92] width 101 height 13
click at [58, 139] on div "BD" at bounding box center [90, 137] width 84 height 10
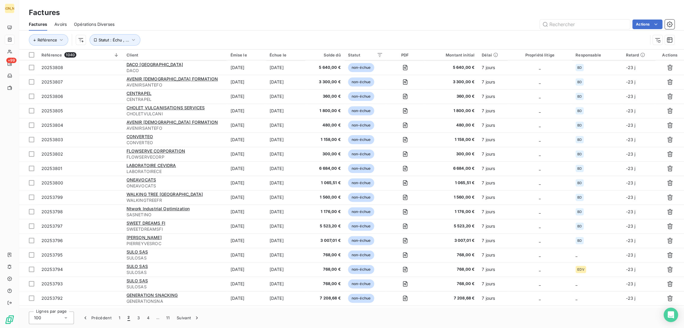
scroll to position [1069, 0]
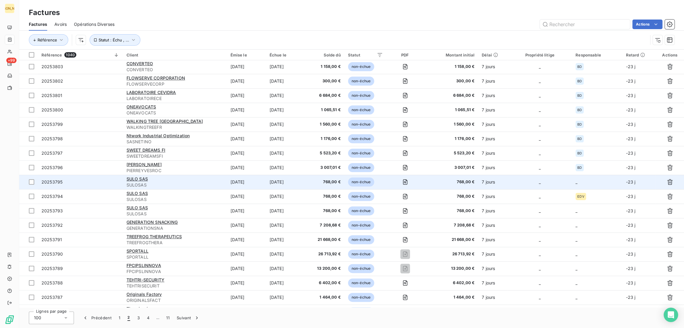
click at [271, 179] on td "[DATE]" at bounding box center [285, 182] width 39 height 14
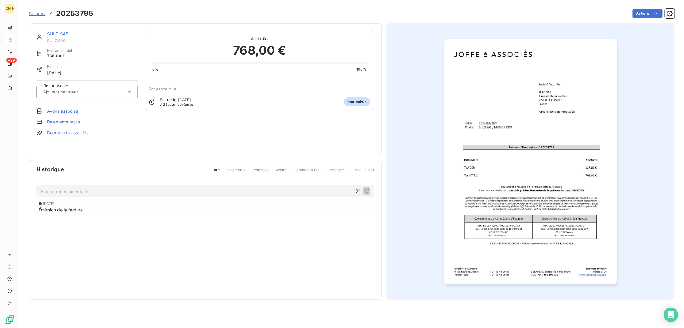
click at [77, 91] on input "text" at bounding box center [73, 91] width 60 height 5
type input "EDV"
drag, startPoint x: 56, startPoint y: 119, endPoint x: 57, endPoint y: 113, distance: 5.4
click at [56, 118] on div "SULO SAS SULOSAS Montant initial 768,00 € Émise le 30 sept. 2025 Responsable Av…" at bounding box center [86, 89] width 101 height 117
click at [67, 94] on input "text" at bounding box center [73, 91] width 60 height 5
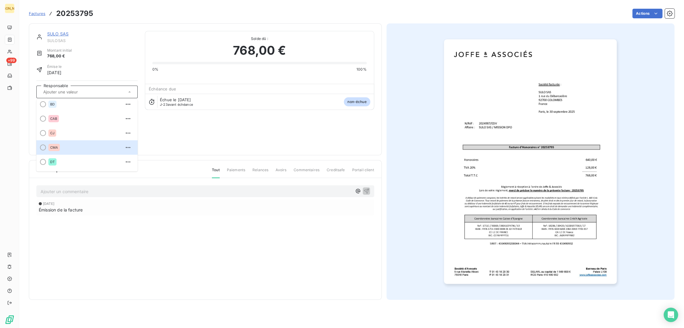
scroll to position [100, 0]
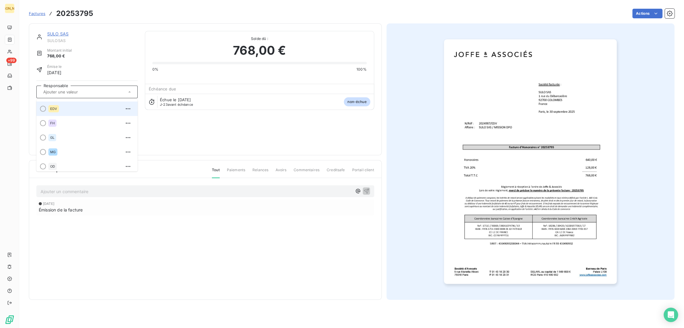
click at [57, 110] on div "EDV" at bounding box center [53, 108] width 11 height 7
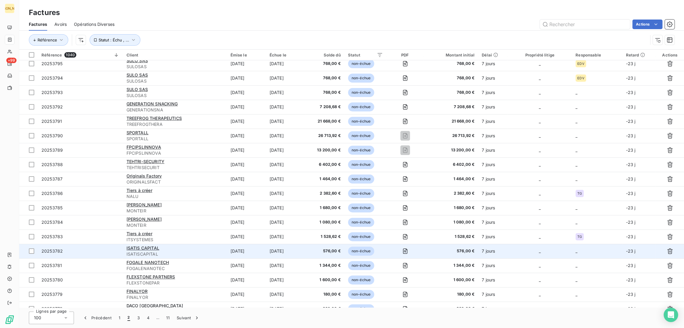
scroll to position [1195, 0]
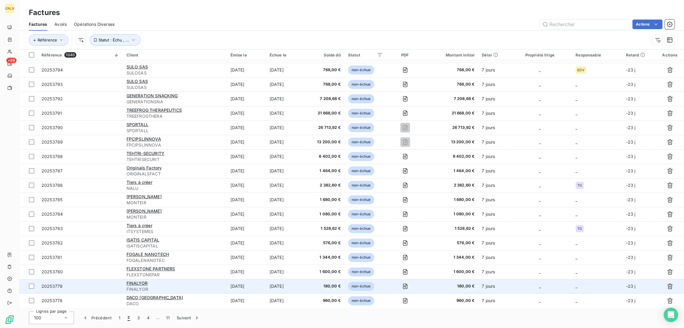
click at [207, 288] on span "FINALYOR" at bounding box center [175, 289] width 97 height 6
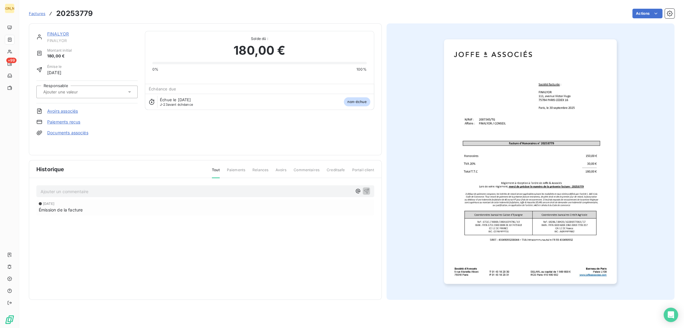
click at [65, 93] on input "text" at bounding box center [73, 91] width 60 height 5
type input "TG"
click at [54, 104] on div "TG" at bounding box center [90, 108] width 84 height 10
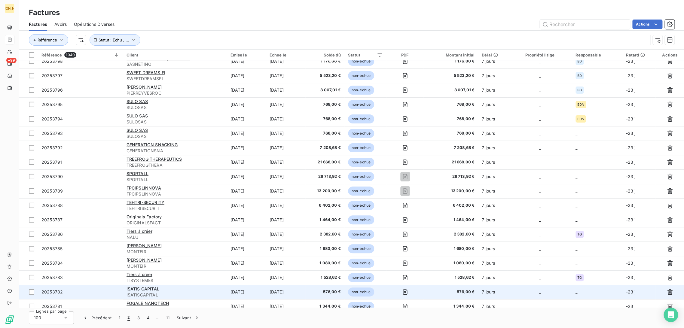
scroll to position [1195, 0]
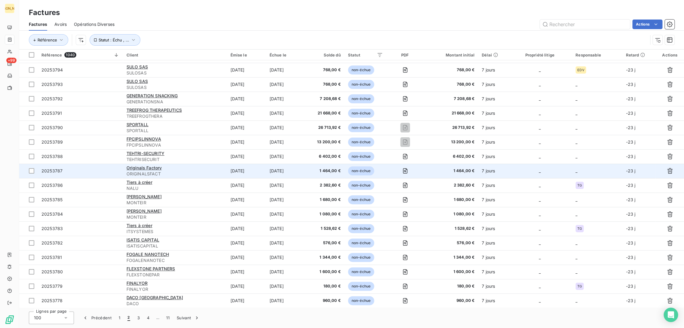
click at [217, 169] on div "Originals Factory" at bounding box center [175, 168] width 97 height 6
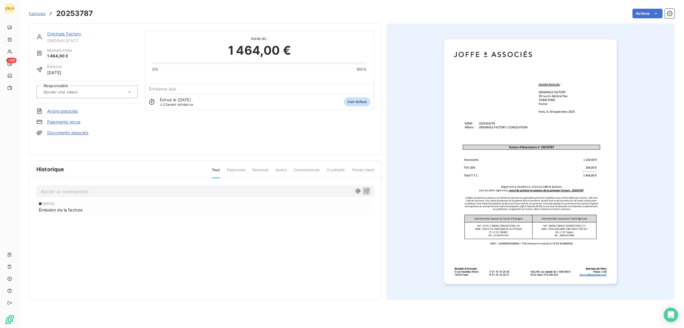
click at [72, 92] on input "text" at bounding box center [73, 91] width 60 height 5
type input "G"
click at [66, 107] on div "AGO" at bounding box center [90, 108] width 84 height 10
click at [121, 92] on icon "button" at bounding box center [122, 92] width 6 height 6
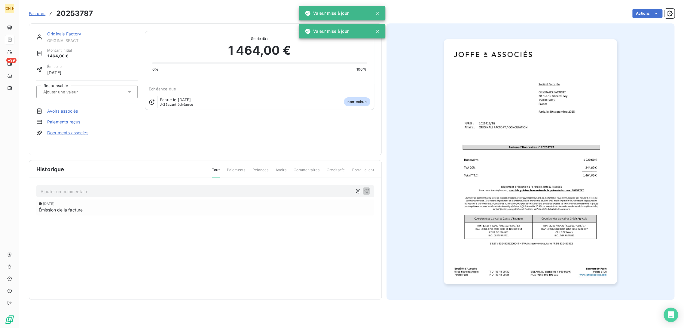
click at [72, 93] on input "text" at bounding box center [73, 91] width 60 height 5
type input "TG"
click at [60, 105] on div "TG" at bounding box center [90, 108] width 84 height 10
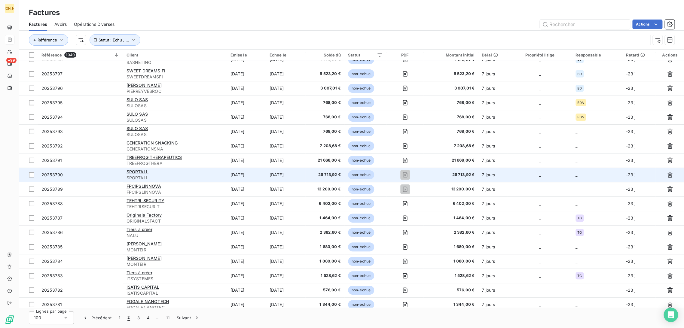
scroll to position [1128, 0]
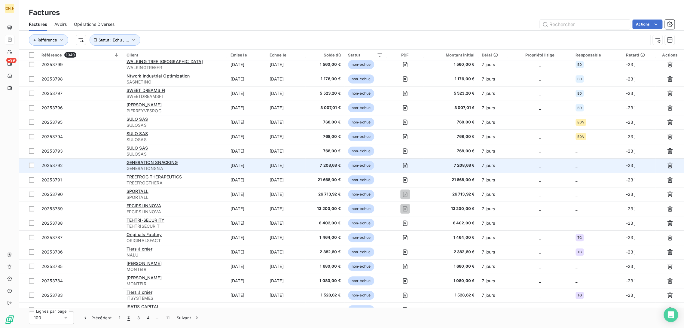
click at [197, 167] on span "GENERATIONSNA" at bounding box center [175, 169] width 97 height 6
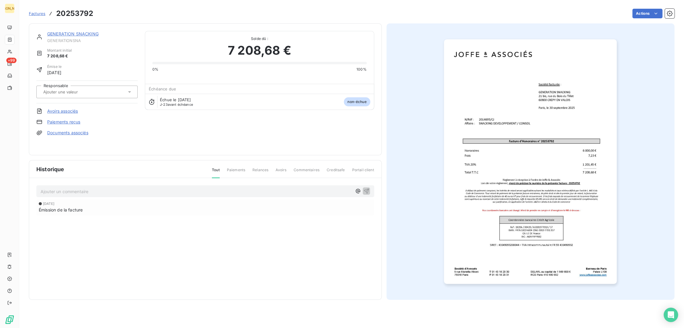
click at [66, 89] on div at bounding box center [83, 92] width 85 height 8
type input "CJ"
click at [59, 108] on div "CJ" at bounding box center [90, 108] width 84 height 10
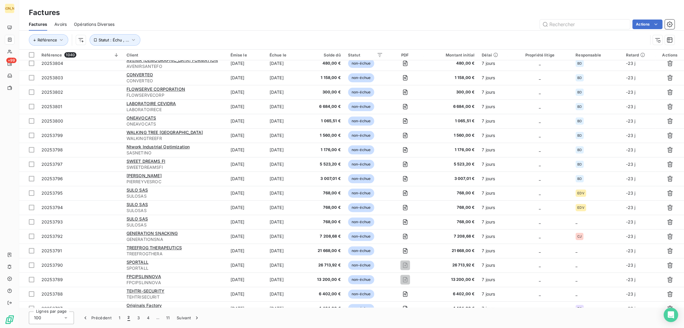
scroll to position [1169, 0]
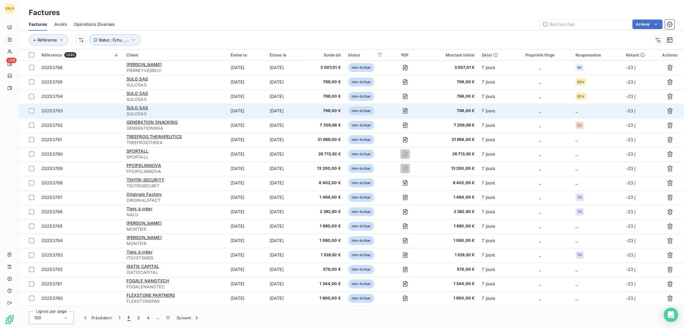
click at [276, 112] on td "[DATE]" at bounding box center [285, 111] width 39 height 14
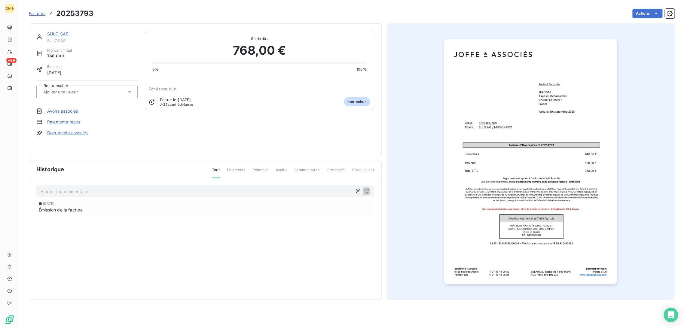
click at [96, 86] on div at bounding box center [86, 92] width 101 height 13
type input "EDV"
click at [79, 109] on div "EDV" at bounding box center [90, 108] width 84 height 10
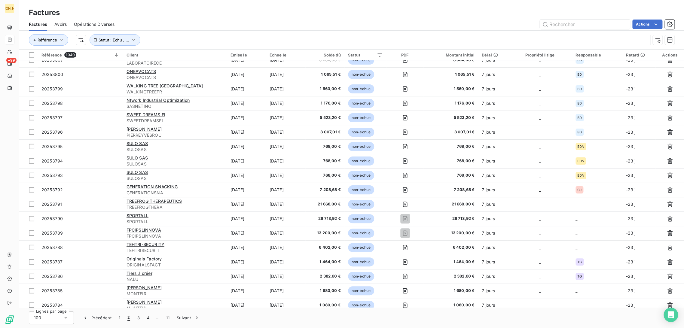
scroll to position [1195, 0]
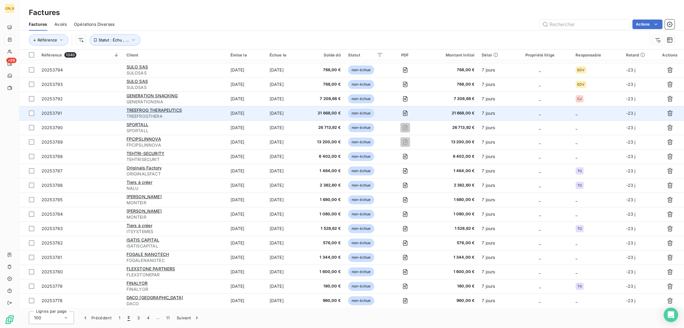
click at [272, 114] on td "[DATE]" at bounding box center [285, 113] width 39 height 14
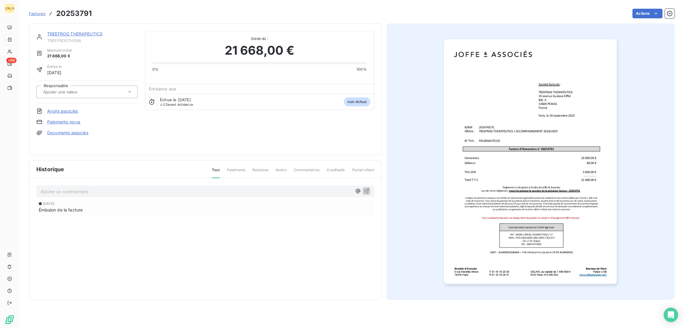
click at [85, 93] on input "text" at bounding box center [73, 91] width 60 height 5
type input "TL"
click at [69, 111] on div "TL" at bounding box center [90, 108] width 84 height 10
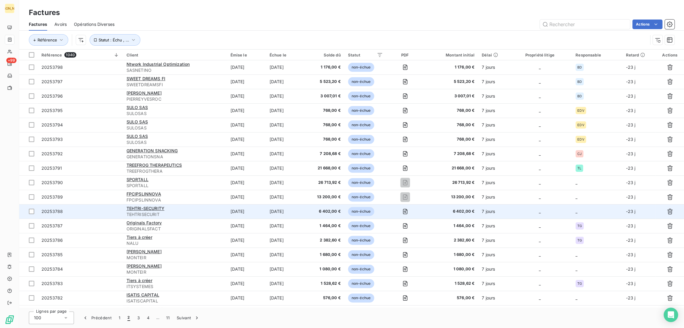
scroll to position [1195, 0]
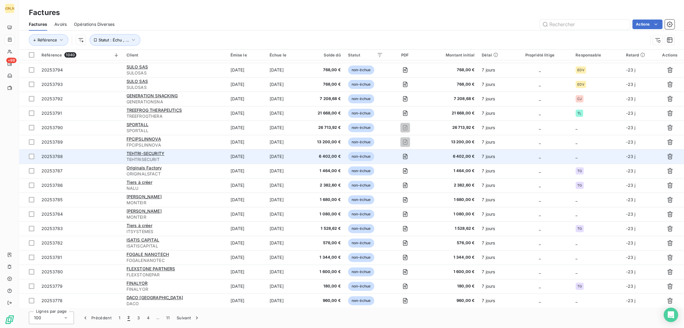
click at [238, 155] on td "[DATE]" at bounding box center [246, 156] width 39 height 14
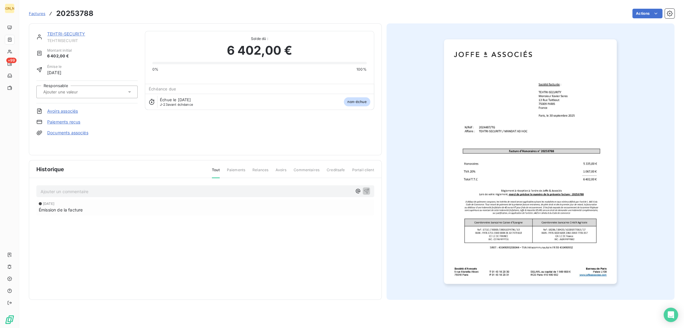
click at [72, 90] on input "text" at bounding box center [73, 91] width 60 height 5
type input "TG"
click at [71, 103] on li "TG" at bounding box center [86, 108] width 101 height 14
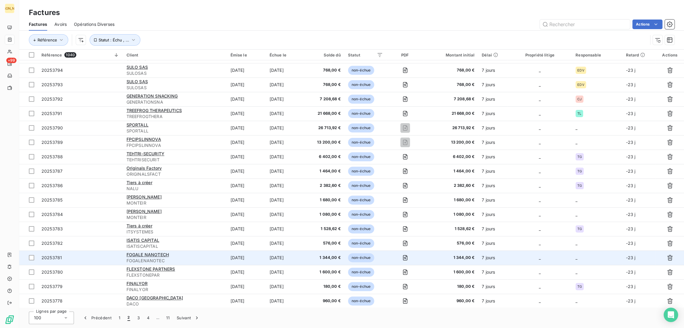
scroll to position [1195, 0]
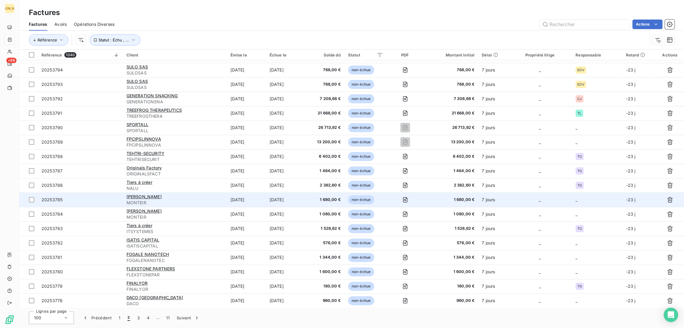
click at [280, 203] on td "[DATE]" at bounding box center [285, 200] width 39 height 14
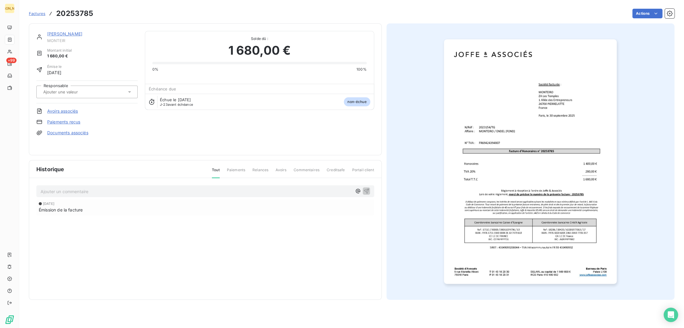
click at [83, 86] on div at bounding box center [86, 92] width 101 height 13
type input "TG"
drag, startPoint x: 74, startPoint y: 103, endPoint x: 86, endPoint y: 124, distance: 24.8
click at [74, 103] on div "TG" at bounding box center [90, 108] width 84 height 10
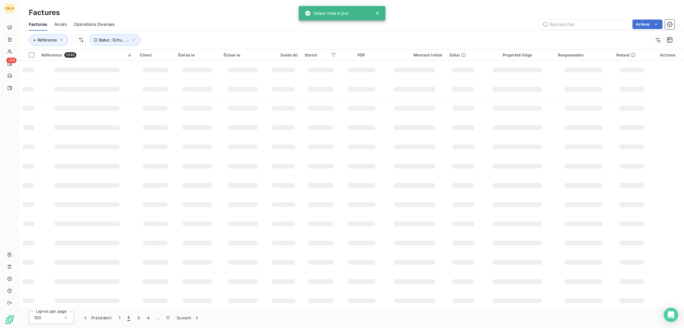
click at [70, 315] on div "100" at bounding box center [51, 318] width 45 height 13
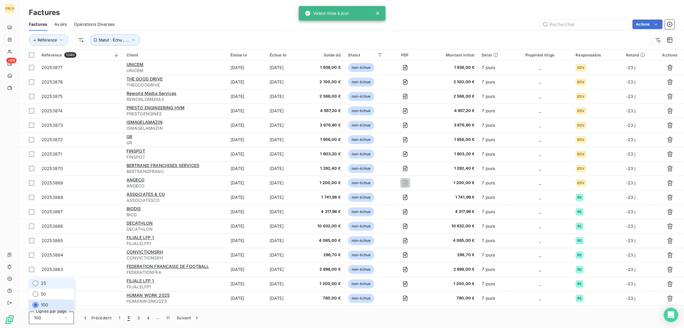
click at [51, 283] on li "25" at bounding box center [51, 283] width 45 height 11
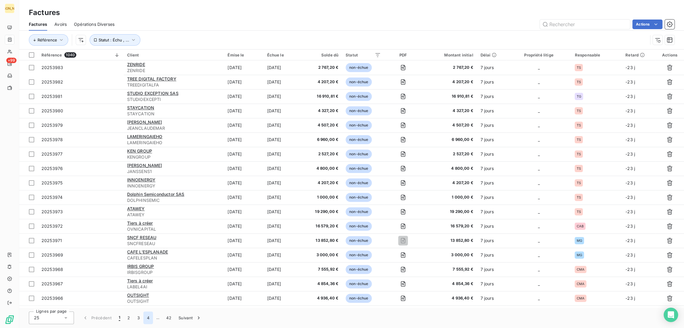
click at [147, 319] on button "4" at bounding box center [148, 318] width 10 height 13
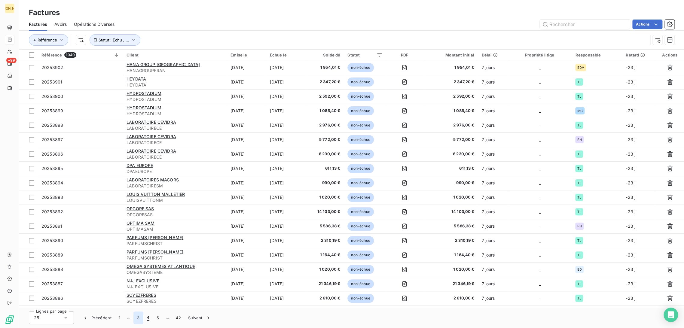
drag, startPoint x: 138, startPoint y: 318, endPoint x: 140, endPoint y: 314, distance: 5.1
click at [138, 317] on button "3" at bounding box center [138, 318] width 10 height 13
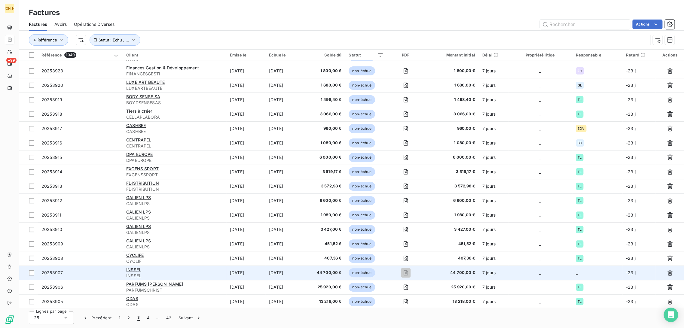
scroll to position [113, 0]
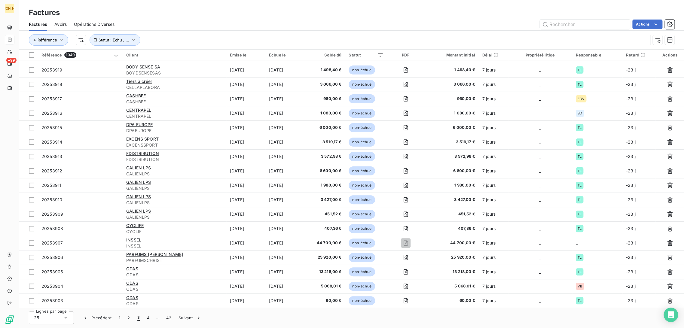
click at [147, 319] on button "4" at bounding box center [148, 318] width 10 height 13
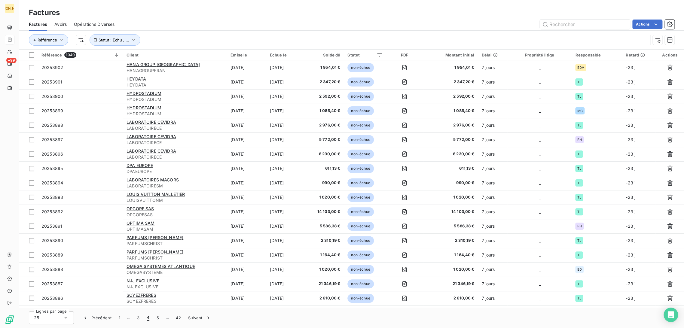
scroll to position [0, 0]
click at [156, 318] on button "5" at bounding box center [158, 318] width 10 height 13
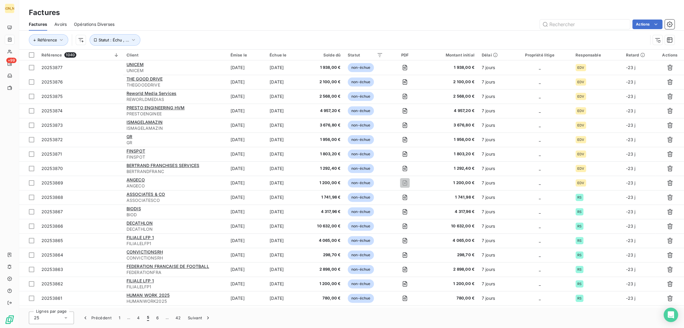
click at [127, 320] on span "…" at bounding box center [129, 318] width 10 height 10
click at [128, 319] on span "…" at bounding box center [129, 318] width 10 height 10
click at [104, 319] on button "Précédent" at bounding box center [97, 318] width 36 height 13
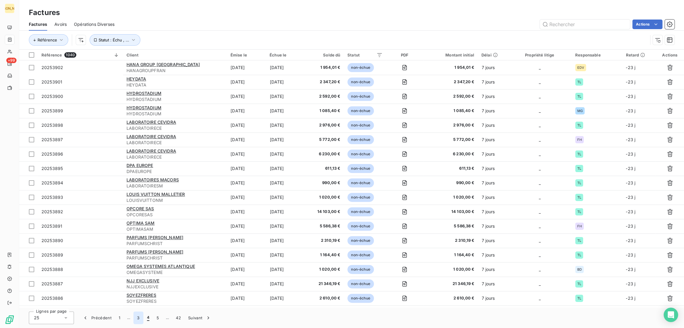
click at [139, 319] on button "3" at bounding box center [138, 318] width 10 height 13
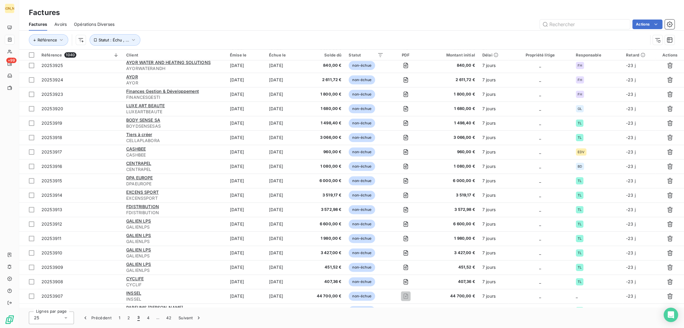
scroll to position [113, 0]
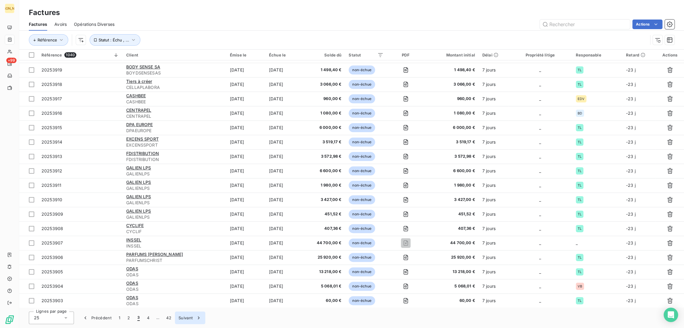
click at [190, 320] on button "Suivant" at bounding box center [190, 318] width 30 height 13
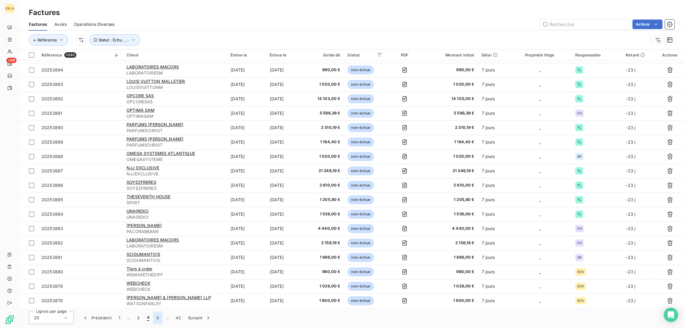
click at [158, 320] on button "5" at bounding box center [158, 318] width 10 height 13
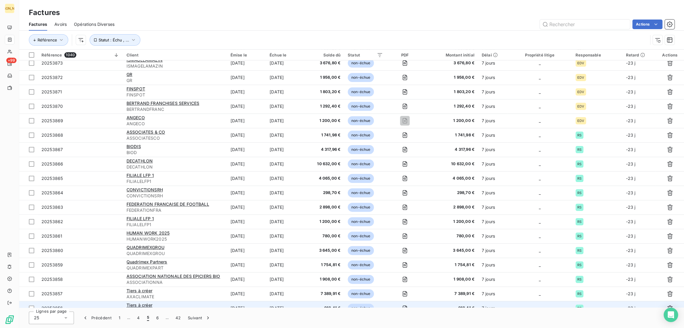
scroll to position [0, 0]
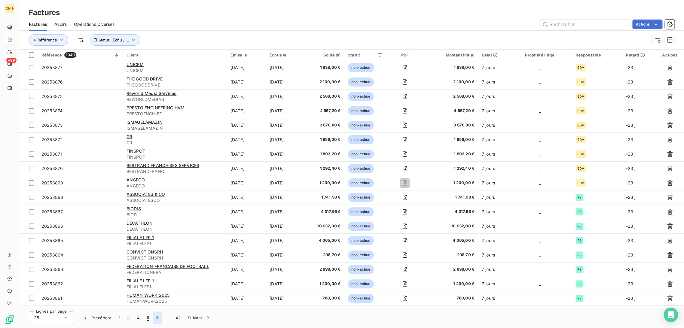
click at [156, 318] on button "6" at bounding box center [158, 318] width 10 height 13
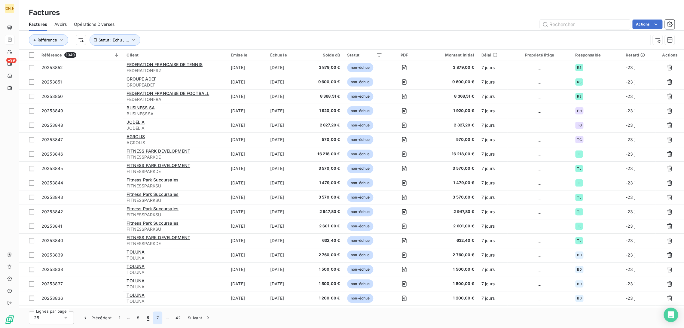
drag, startPoint x: 157, startPoint y: 318, endPoint x: 165, endPoint y: 308, distance: 12.0
click at [158, 318] on button "7" at bounding box center [157, 318] width 9 height 13
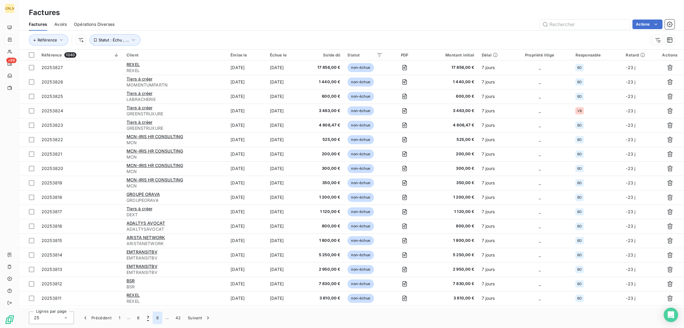
click at [158, 320] on button "8" at bounding box center [158, 318] width 10 height 13
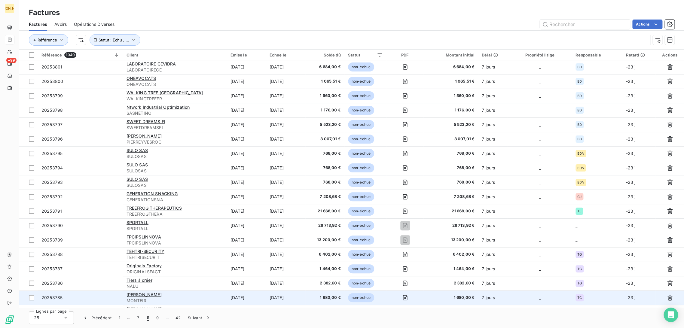
scroll to position [113, 0]
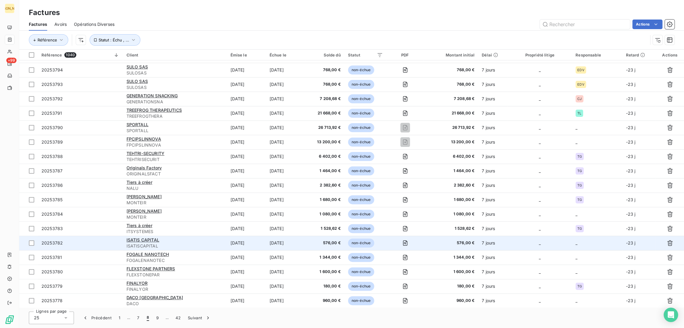
click at [202, 247] on span "ISATISCAPITAL" at bounding box center [175, 246] width 97 height 6
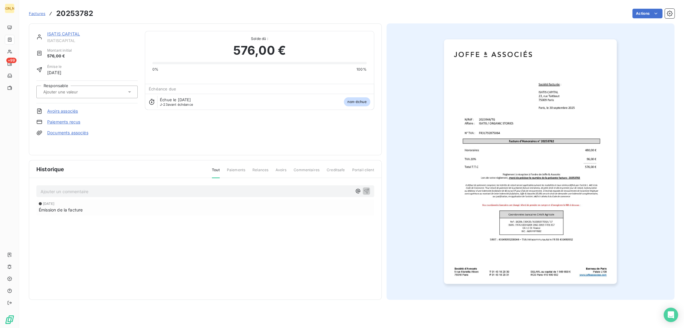
click at [66, 82] on div "Responsable" at bounding box center [86, 92] width 101 height 23
click at [67, 88] on div at bounding box center [83, 92] width 85 height 8
type input "TG"
drag, startPoint x: 60, startPoint y: 112, endPoint x: 72, endPoint y: 52, distance: 61.0
click at [60, 112] on div "TG" at bounding box center [90, 108] width 84 height 10
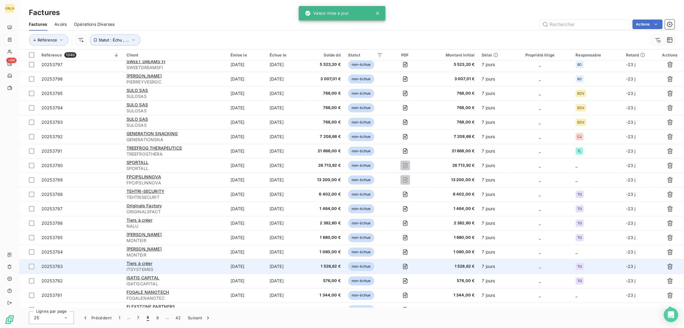
scroll to position [113, 0]
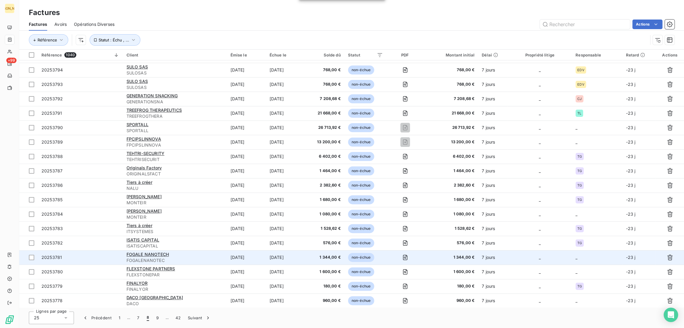
click at [237, 259] on td "[DATE]" at bounding box center [246, 257] width 39 height 14
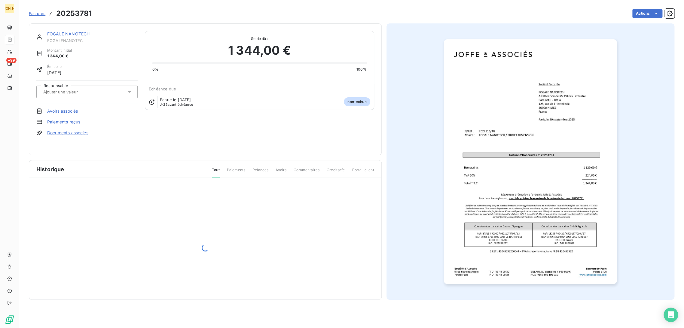
click at [68, 89] on input "text" at bounding box center [73, 91] width 60 height 5
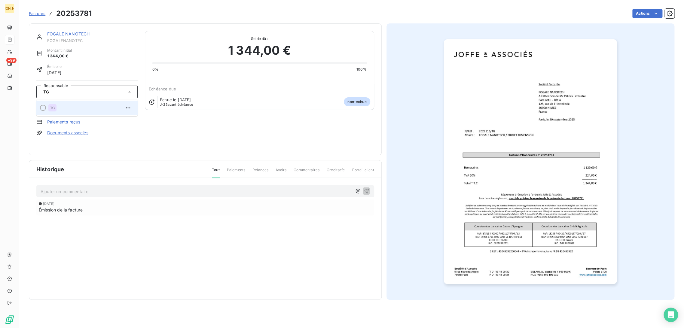
type input "TG"
click at [64, 103] on div "TG" at bounding box center [90, 108] width 84 height 10
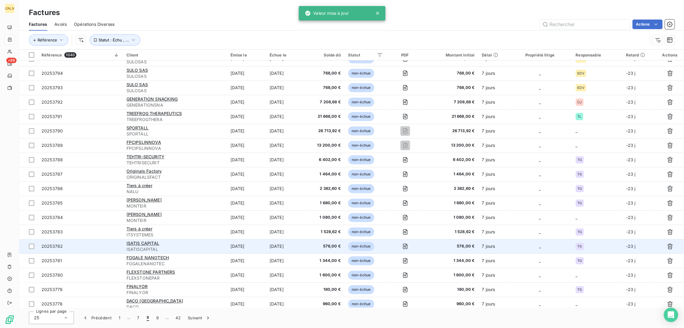
scroll to position [113, 0]
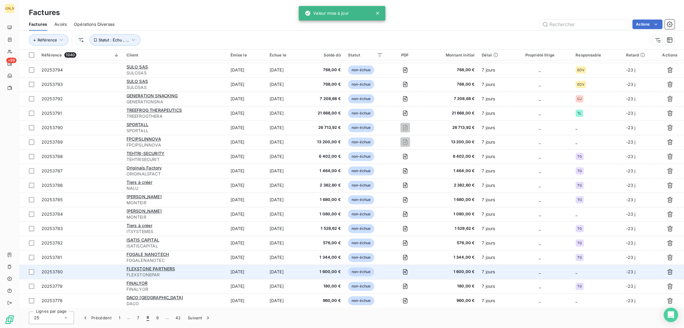
click at [258, 270] on td "[DATE]" at bounding box center [246, 272] width 39 height 14
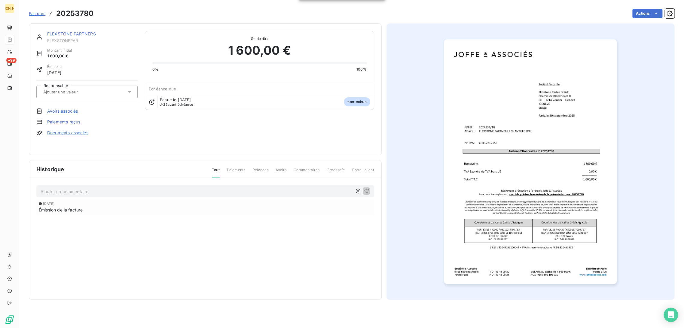
click at [76, 90] on input "text" at bounding box center [73, 91] width 60 height 5
type input "TG"
click at [65, 110] on div "TG" at bounding box center [90, 108] width 84 height 10
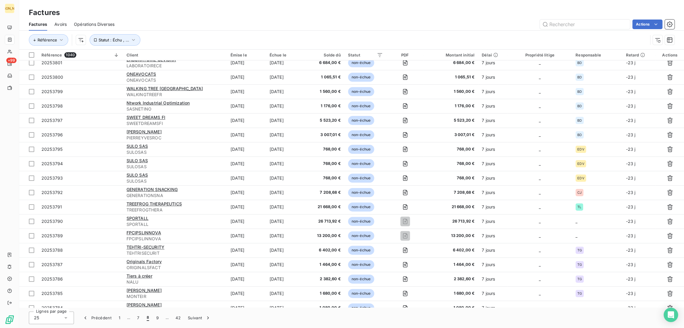
scroll to position [113, 0]
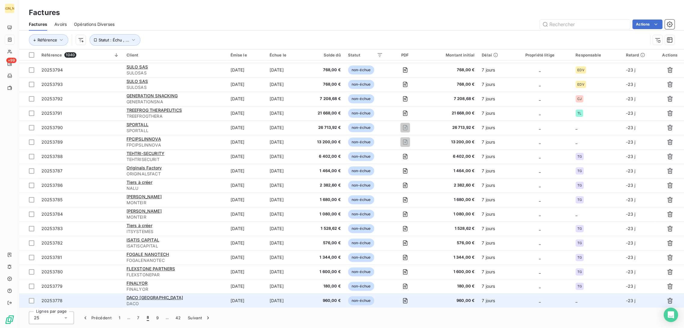
click at [244, 299] on td "[DATE]" at bounding box center [246, 301] width 39 height 14
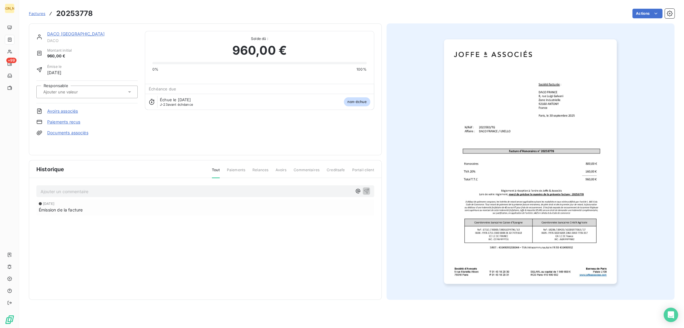
click at [63, 90] on input "text" at bounding box center [73, 91] width 60 height 5
type input "TG"
click at [63, 105] on div "TG" at bounding box center [90, 108] width 84 height 10
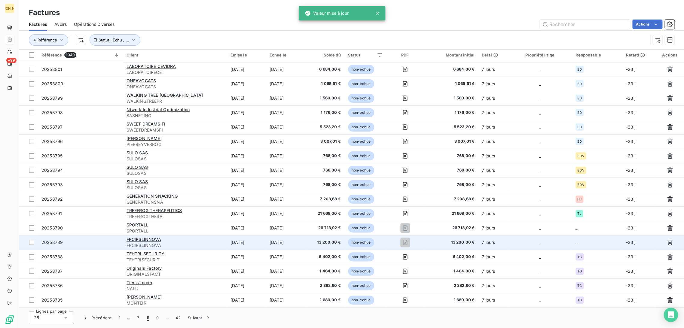
scroll to position [113, 0]
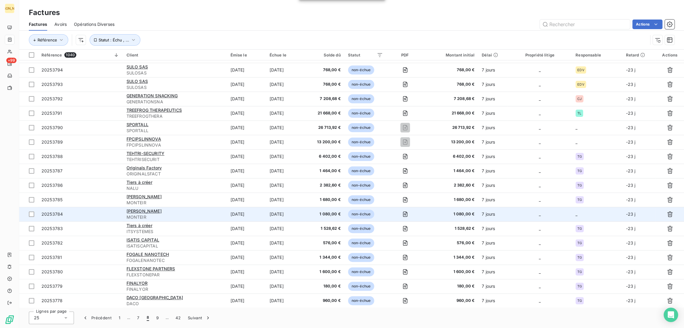
click at [274, 213] on td "[DATE]" at bounding box center [285, 214] width 39 height 14
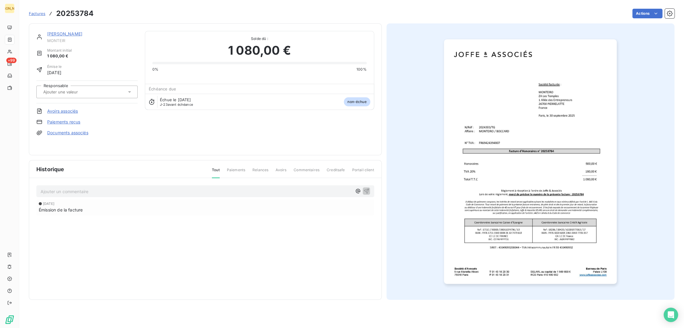
click at [64, 84] on div "Responsable" at bounding box center [86, 92] width 101 height 23
click at [55, 91] on input "text" at bounding box center [73, 91] width 60 height 5
type input "TG"
click at [53, 108] on span "TG" at bounding box center [52, 108] width 5 height 4
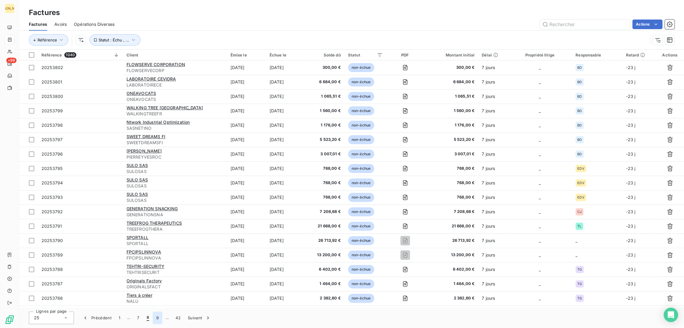
drag, startPoint x: 157, startPoint y: 318, endPoint x: 159, endPoint y: 314, distance: 5.2
click at [156, 318] on button "9" at bounding box center [158, 318] width 10 height 13
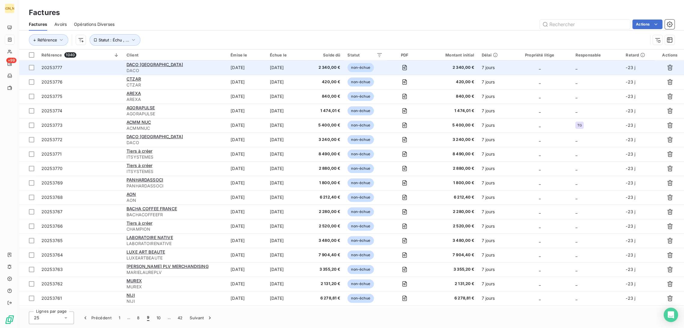
click at [191, 63] on div "DACO FRANCE" at bounding box center [175, 65] width 97 height 6
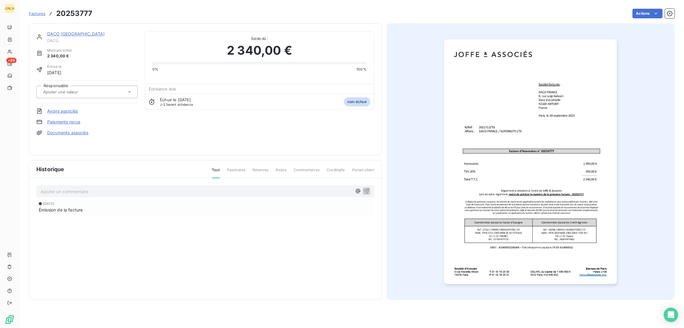
click at [79, 94] on input "text" at bounding box center [73, 91] width 60 height 5
type input "TG"
click at [74, 104] on div "TG" at bounding box center [90, 108] width 84 height 10
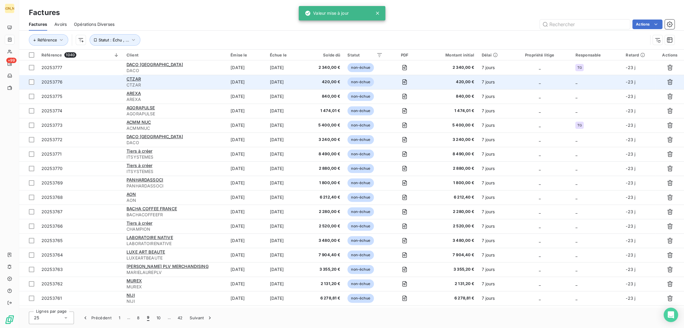
click at [280, 81] on td "[DATE]" at bounding box center [286, 82] width 40 height 14
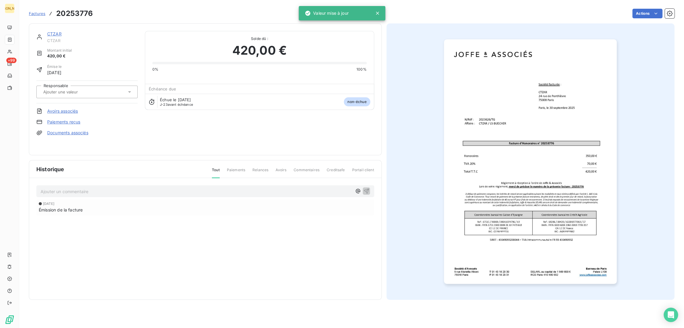
click at [75, 90] on input "text" at bounding box center [73, 91] width 60 height 5
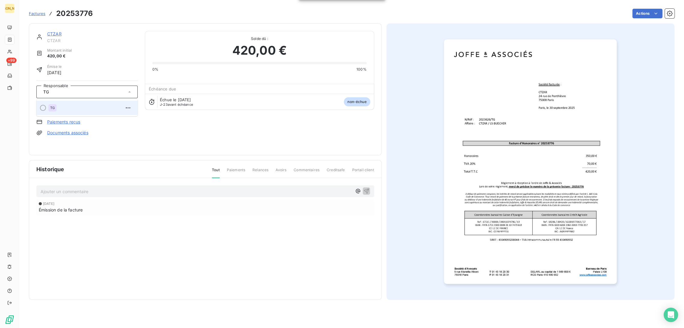
type input "TG"
click at [63, 108] on div "TG" at bounding box center [90, 108] width 84 height 10
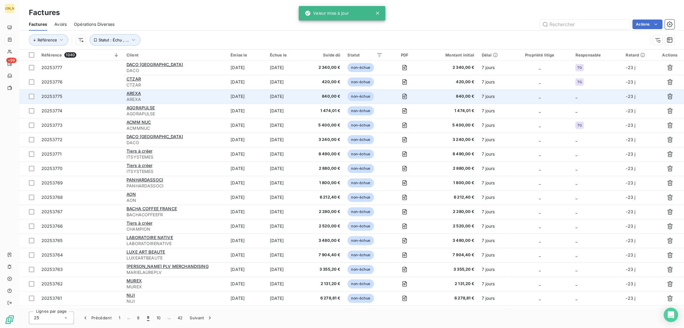
click at [239, 94] on td "[DATE]" at bounding box center [246, 96] width 39 height 14
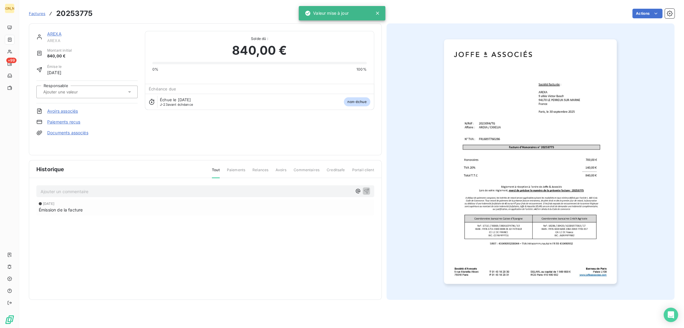
click at [79, 91] on input "text" at bounding box center [73, 91] width 60 height 5
type input "TG"
click at [64, 110] on div "TG" at bounding box center [90, 108] width 84 height 10
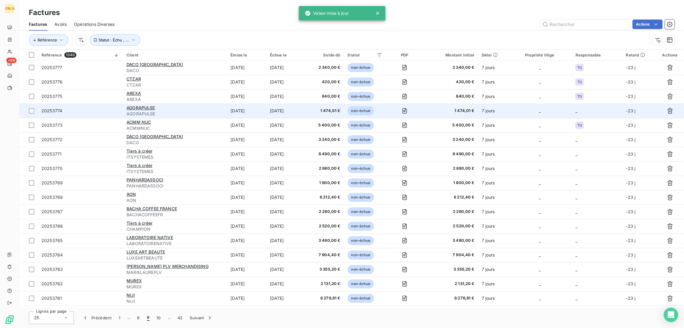
click at [234, 110] on td "[DATE]" at bounding box center [246, 111] width 39 height 14
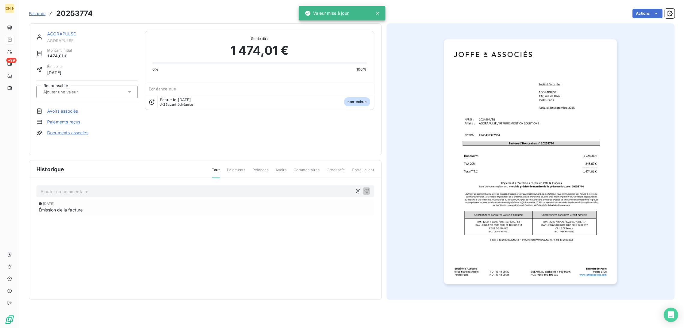
click at [70, 94] on input "text" at bounding box center [73, 91] width 60 height 5
type input "TG"
click at [63, 105] on div "TG" at bounding box center [90, 108] width 84 height 10
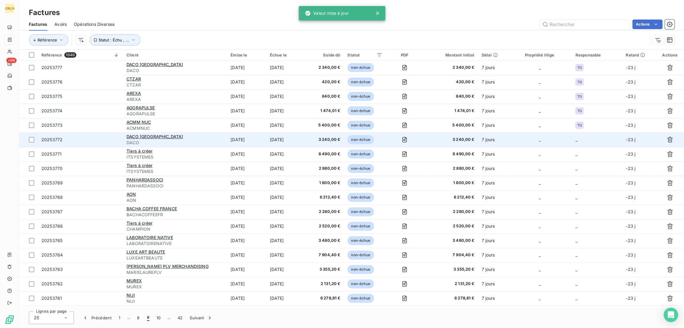
click at [209, 138] on div "DACO FRANCE" at bounding box center [175, 137] width 97 height 6
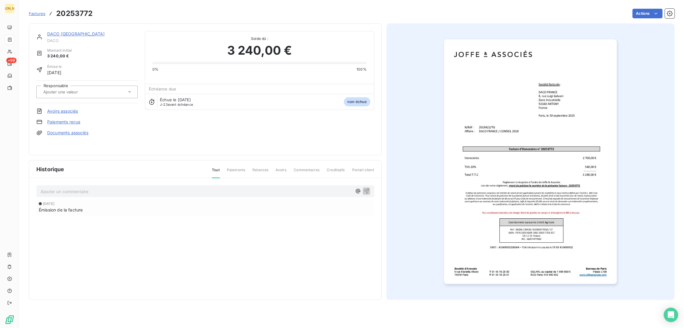
click at [75, 92] on input "text" at bounding box center [73, 91] width 60 height 5
type input "TG"
click at [60, 109] on div "TG" at bounding box center [90, 108] width 84 height 10
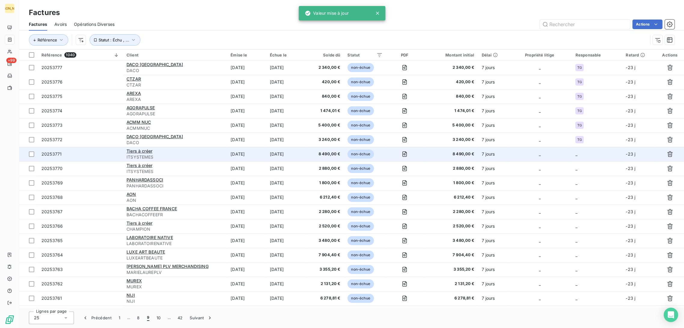
click at [235, 156] on td "[DATE]" at bounding box center [246, 154] width 39 height 14
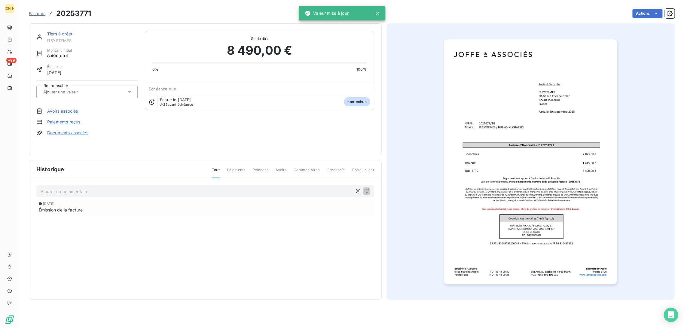
click at [53, 91] on input "text" at bounding box center [73, 91] width 60 height 5
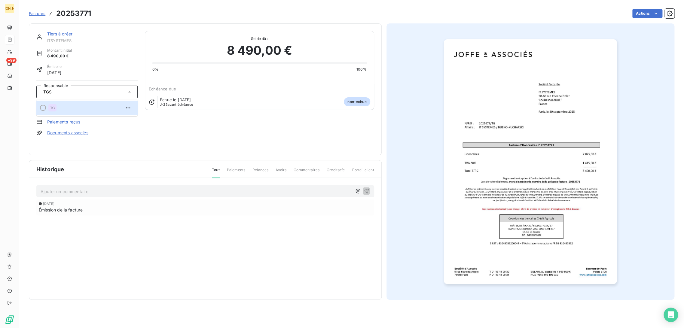
type input "TGS"
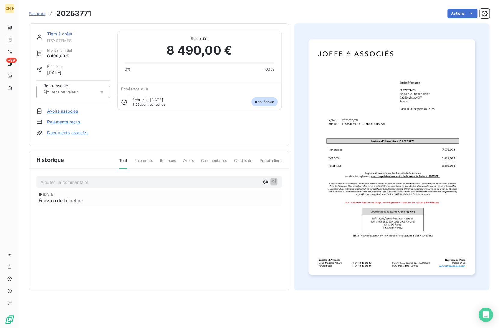
click at [66, 93] on input "text" at bounding box center [73, 91] width 60 height 5
type input "TS"
click at [72, 109] on div "TS" at bounding box center [76, 108] width 57 height 10
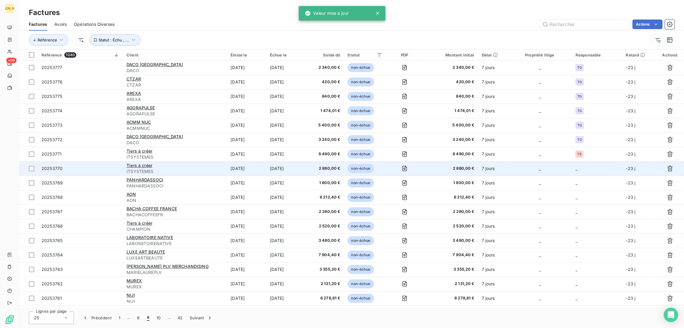
click at [229, 169] on td "[DATE]" at bounding box center [246, 168] width 39 height 14
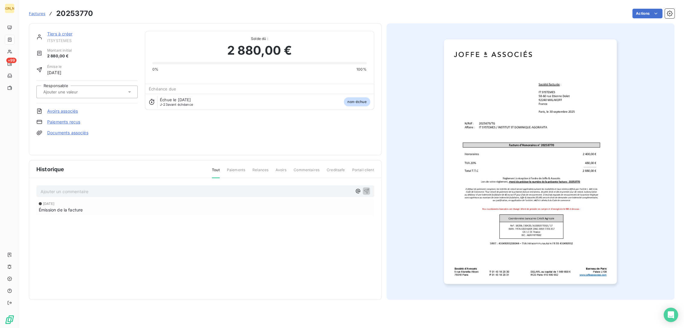
click at [102, 91] on div at bounding box center [83, 92] width 85 height 8
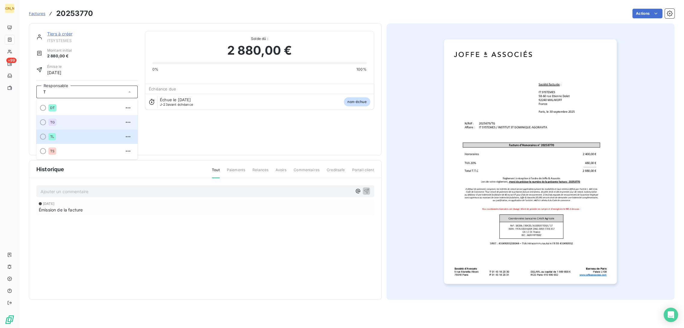
type input "T"
click at [65, 123] on div "TG" at bounding box center [90, 123] width 84 height 10
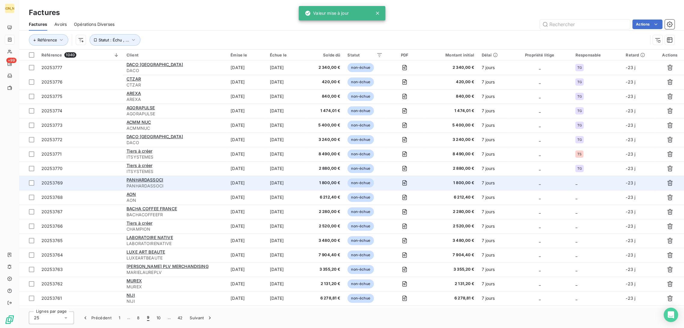
click at [256, 185] on td "[DATE]" at bounding box center [246, 183] width 39 height 14
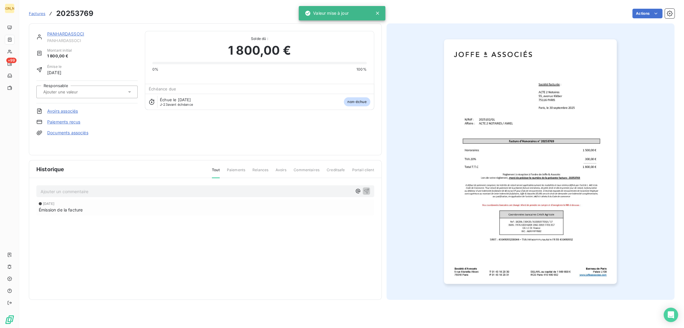
click at [81, 92] on input "text" at bounding box center [73, 91] width 60 height 5
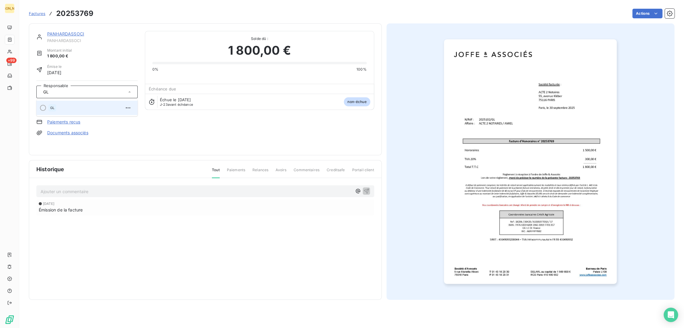
type input "GL"
click at [77, 107] on div "GL" at bounding box center [90, 108] width 84 height 10
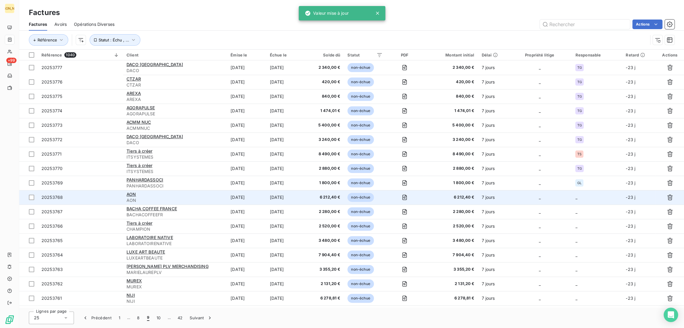
click at [227, 204] on td "[DATE]" at bounding box center [246, 197] width 39 height 14
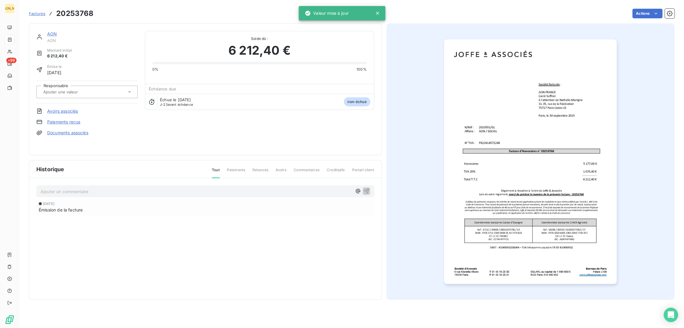
click at [94, 95] on div at bounding box center [83, 92] width 85 height 8
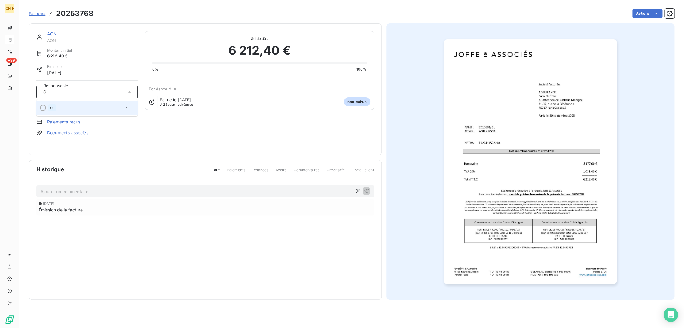
type input "GL"
click at [82, 109] on div "GL" at bounding box center [90, 108] width 84 height 10
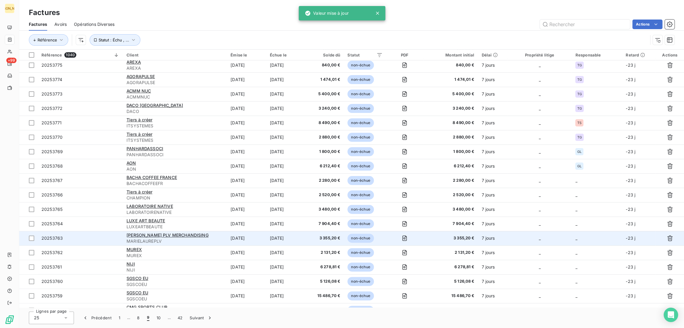
scroll to position [67, 0]
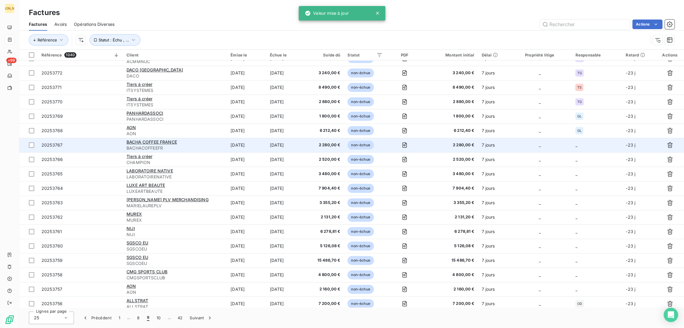
click at [199, 149] on span "BACHACOFFEEFR" at bounding box center [175, 148] width 97 height 6
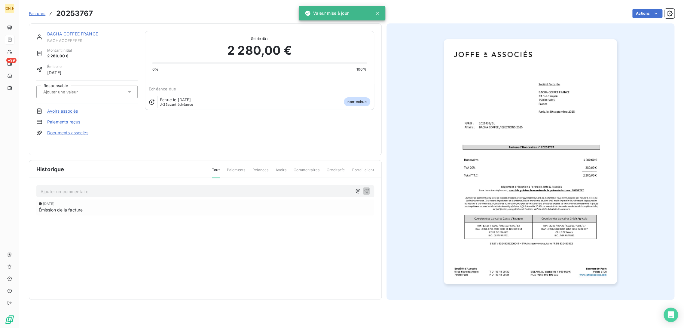
click at [75, 88] on div at bounding box center [83, 92] width 85 height 8
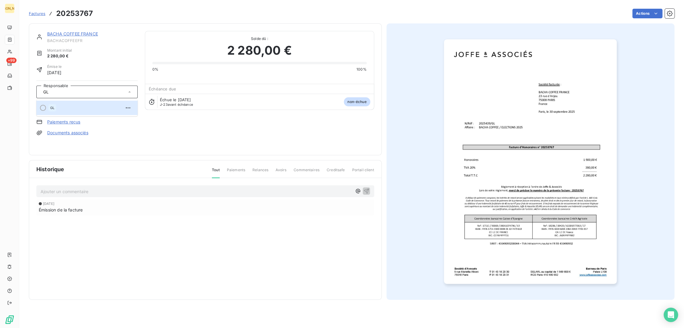
type input "GL"
click at [68, 101] on div "Responsable GL" at bounding box center [86, 92] width 101 height 23
drag, startPoint x: 67, startPoint y: 103, endPoint x: 63, endPoint y: 101, distance: 4.7
click at [66, 103] on div "Responsable" at bounding box center [86, 92] width 101 height 23
click at [63, 93] on input "text" at bounding box center [73, 91] width 60 height 5
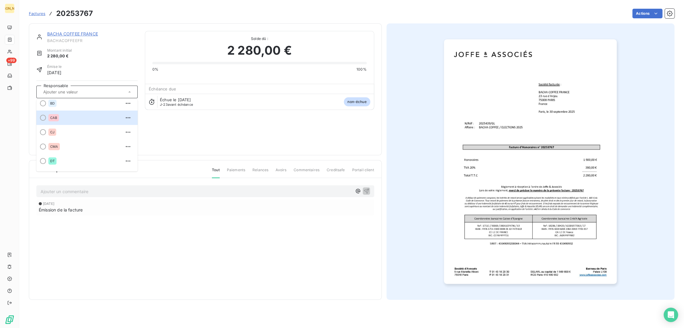
scroll to position [100, 0]
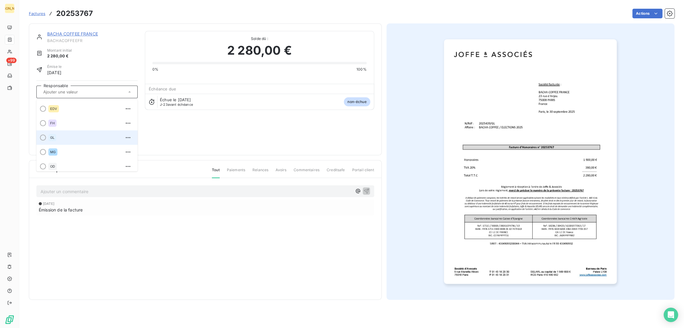
click at [59, 135] on div "GL" at bounding box center [90, 138] width 84 height 10
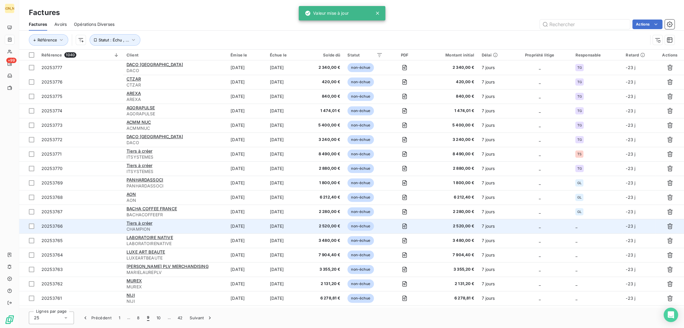
scroll to position [100, 0]
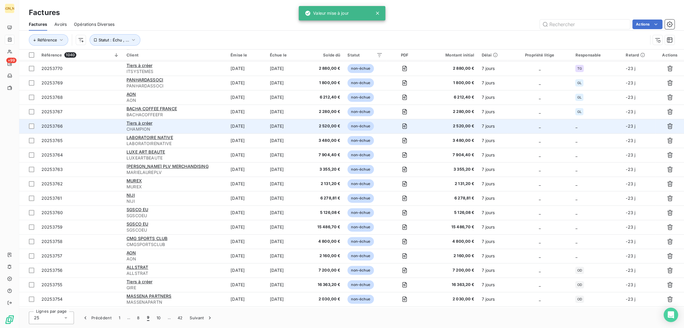
click at [250, 130] on td "[DATE]" at bounding box center [246, 126] width 39 height 14
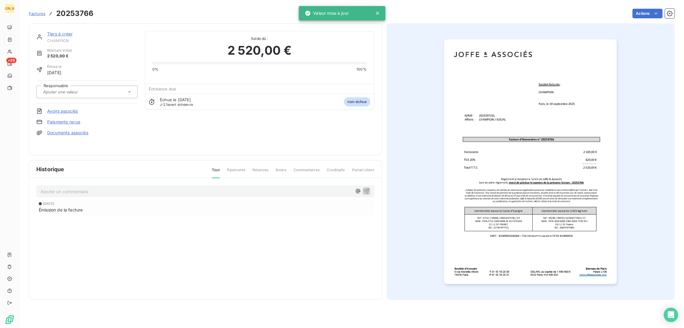
click at [68, 93] on input "text" at bounding box center [73, 91] width 60 height 5
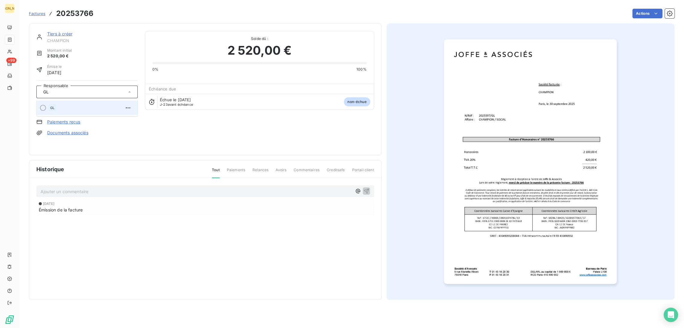
type input "GL"
click at [71, 108] on div "GL" at bounding box center [90, 108] width 84 height 10
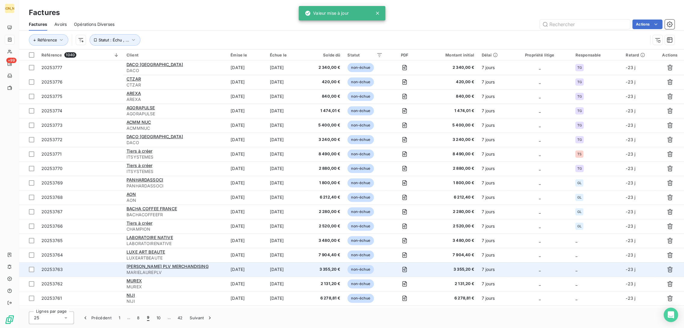
scroll to position [67, 0]
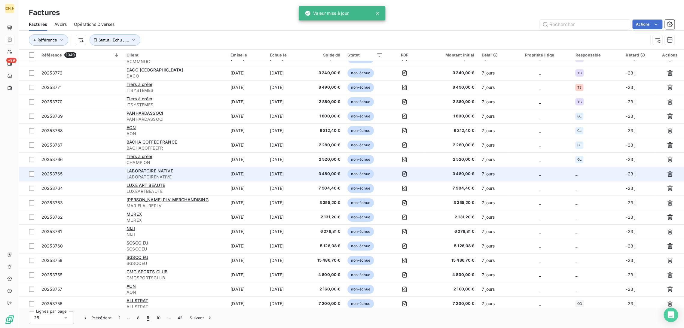
click at [227, 177] on td "[DATE]" at bounding box center [246, 174] width 39 height 14
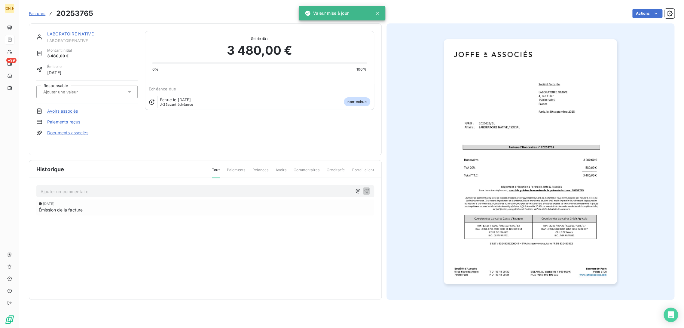
click at [81, 92] on input "text" at bounding box center [73, 91] width 60 height 5
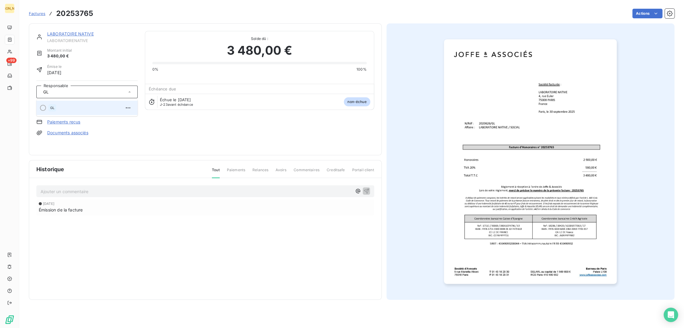
type input "GL"
click at [84, 105] on div "GL" at bounding box center [90, 108] width 84 height 10
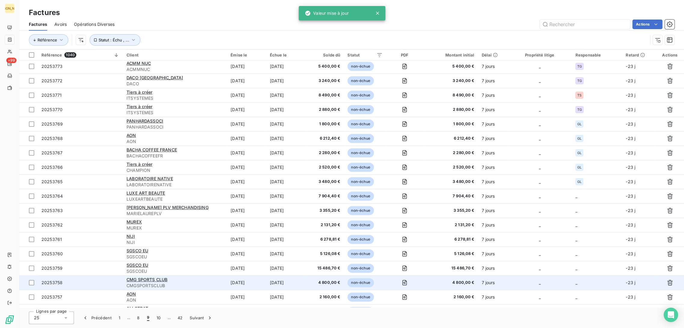
scroll to position [100, 0]
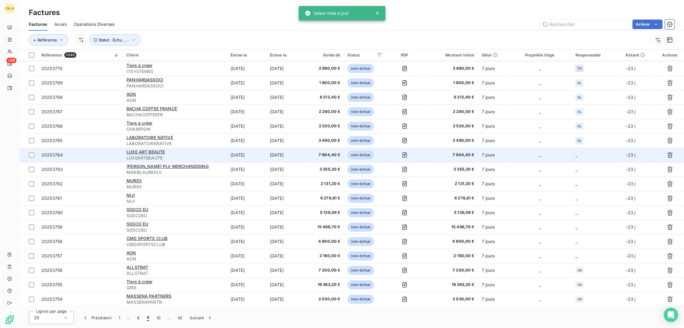
click at [253, 158] on td "[DATE]" at bounding box center [246, 155] width 39 height 14
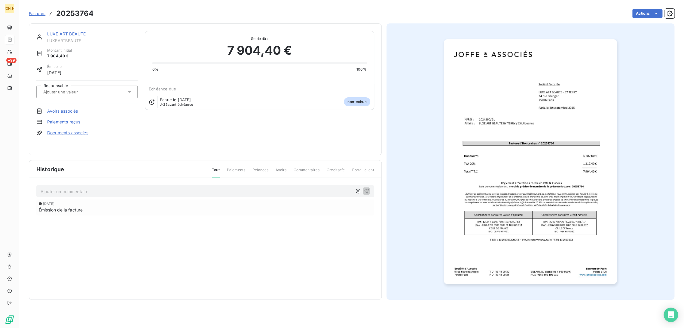
click at [86, 89] on input "text" at bounding box center [73, 91] width 60 height 5
type input "GL"
click at [87, 100] on ul "GL" at bounding box center [86, 107] width 101 height 17
click at [82, 103] on div "GL" at bounding box center [90, 108] width 84 height 10
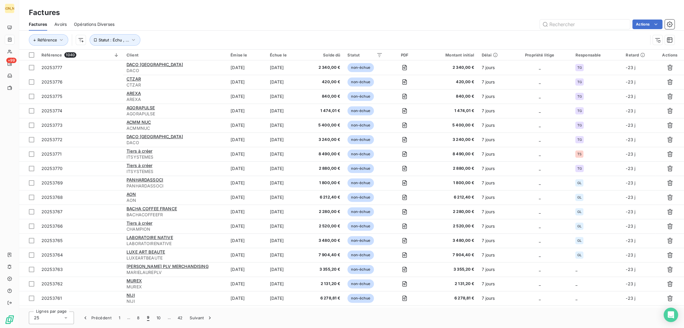
scroll to position [113, 0]
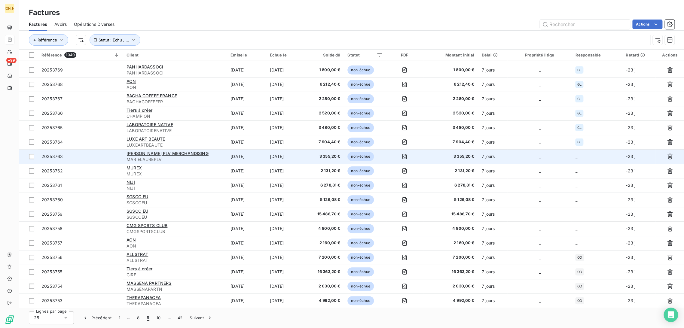
click at [231, 153] on td "[DATE]" at bounding box center [246, 156] width 39 height 14
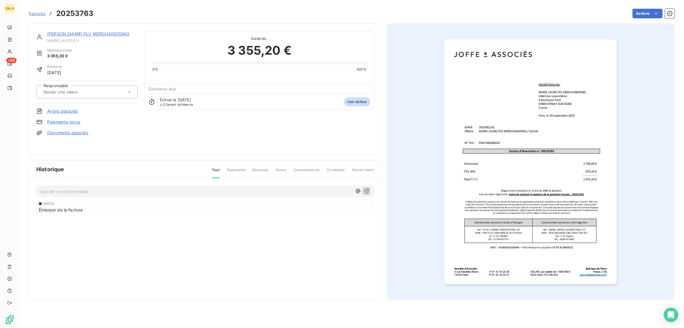
click at [73, 94] on input "text" at bounding box center [73, 91] width 60 height 5
type input "GL"
click at [66, 108] on div "GL" at bounding box center [90, 108] width 84 height 10
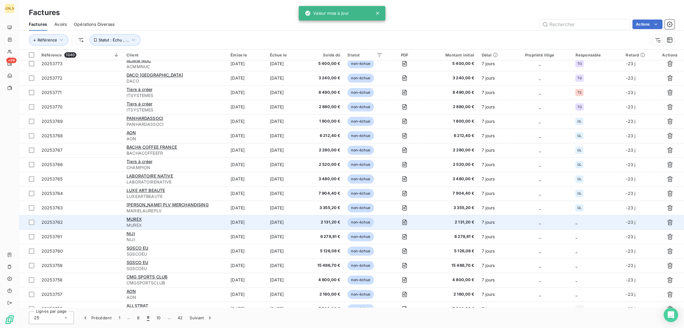
scroll to position [113, 0]
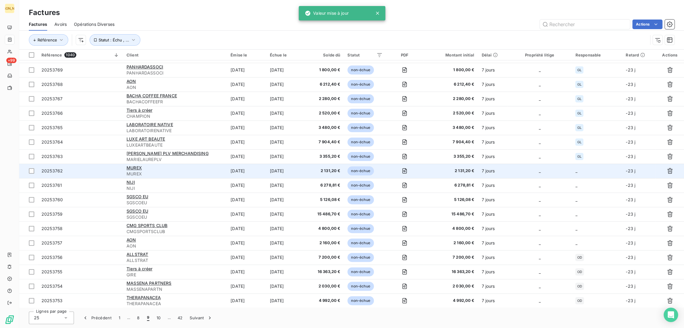
click at [213, 172] on span "MUREX" at bounding box center [175, 174] width 97 height 6
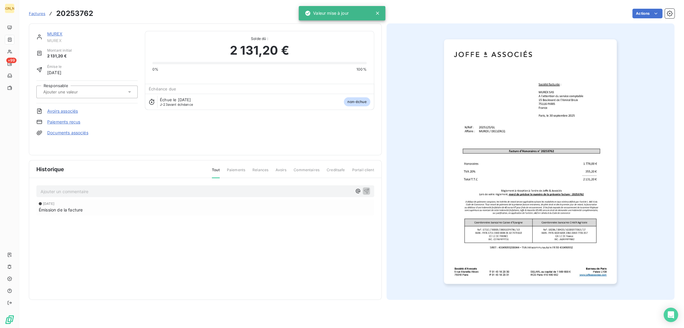
click at [84, 89] on input "text" at bounding box center [73, 91] width 60 height 5
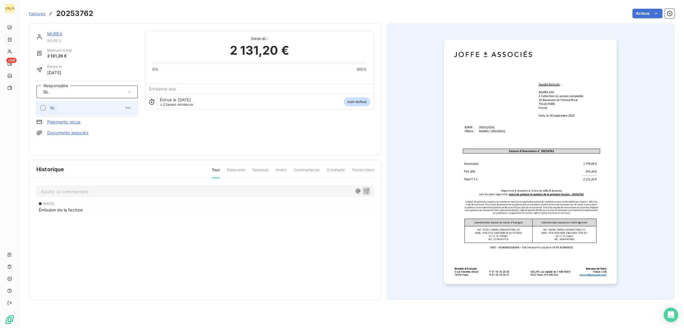
type input "GL"
click at [75, 106] on div "GL" at bounding box center [90, 108] width 84 height 10
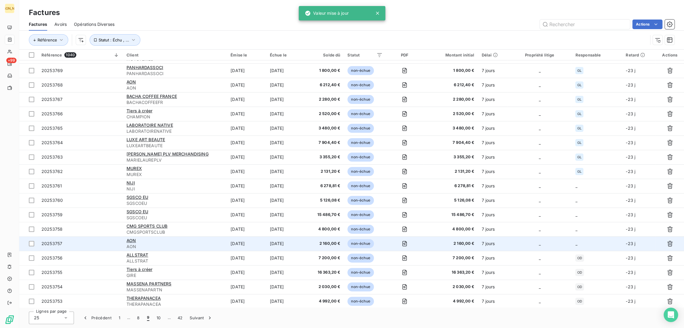
scroll to position [113, 0]
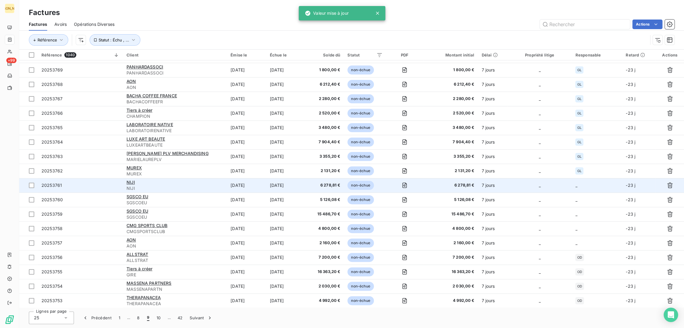
click at [222, 188] on td "NIJI NIJI" at bounding box center [175, 185] width 104 height 14
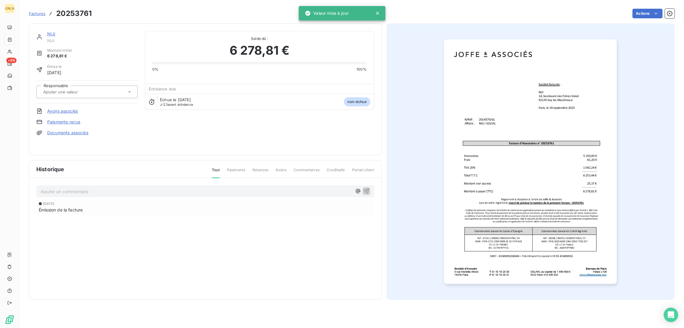
click at [77, 87] on div at bounding box center [86, 92] width 101 height 13
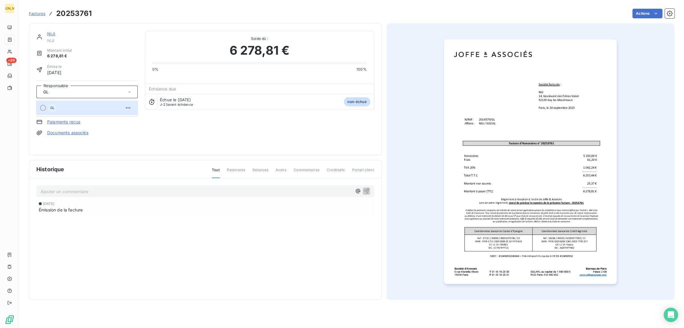
type input "GL"
click at [67, 112] on div "GL" at bounding box center [90, 108] width 84 height 10
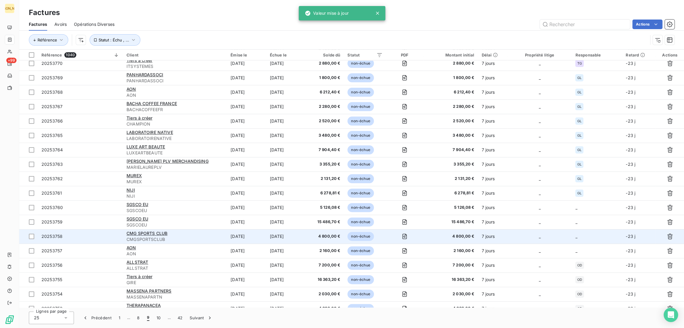
scroll to position [113, 0]
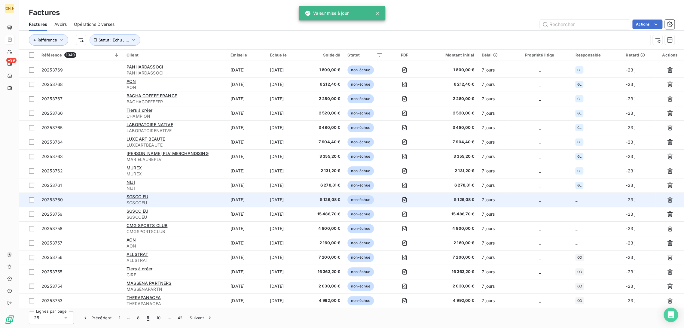
click at [288, 202] on td "[DATE]" at bounding box center [286, 200] width 40 height 14
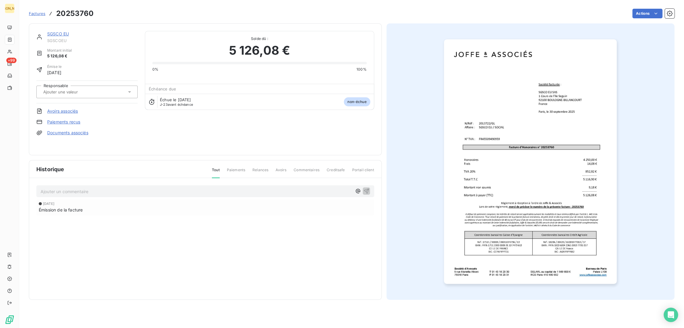
click at [63, 88] on div at bounding box center [83, 92] width 85 height 8
type input "GL"
click at [62, 105] on div "GL" at bounding box center [90, 108] width 84 height 10
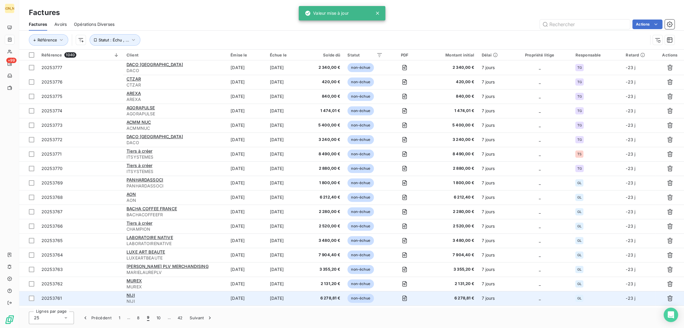
scroll to position [113, 0]
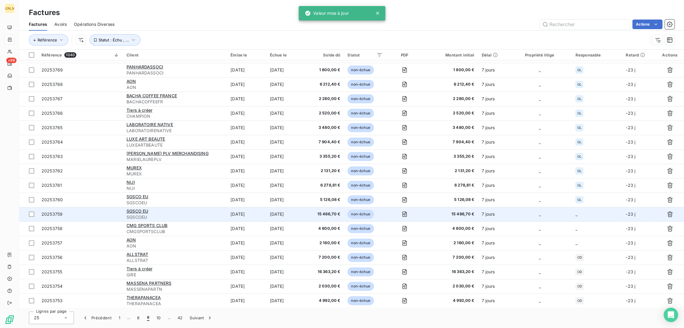
click at [216, 210] on div "SGSCO EU" at bounding box center [175, 211] width 97 height 6
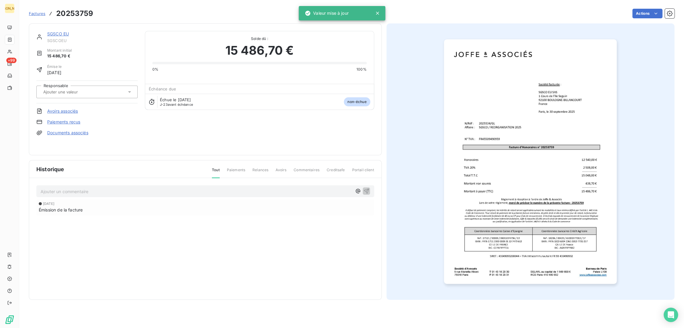
click at [78, 94] on div at bounding box center [83, 92] width 85 height 8
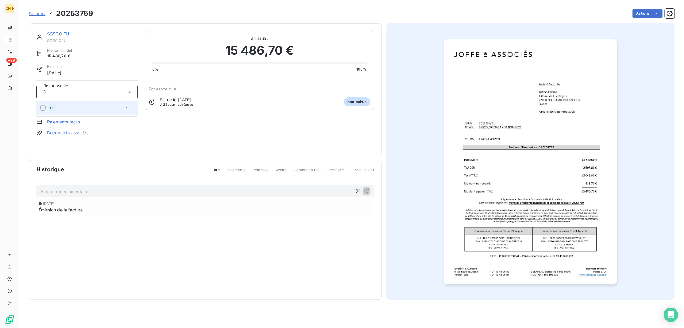
type input "GL"
drag, startPoint x: 73, startPoint y: 105, endPoint x: 49, endPoint y: 66, distance: 45.4
click at [73, 105] on div "GL" at bounding box center [90, 108] width 84 height 10
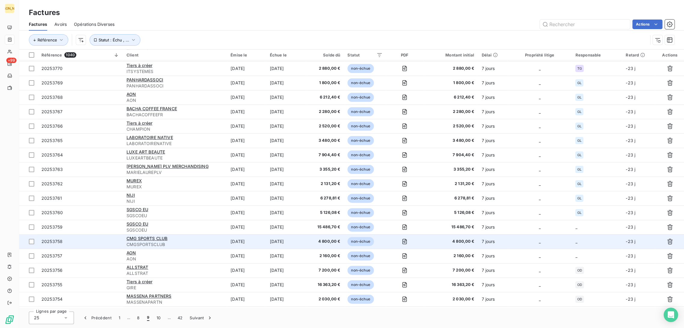
scroll to position [113, 0]
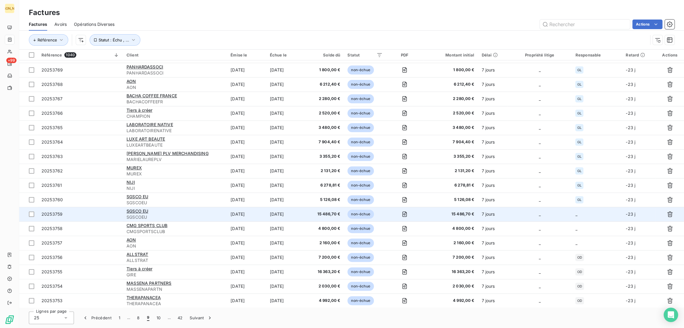
click at [250, 216] on td "[DATE]" at bounding box center [246, 214] width 39 height 14
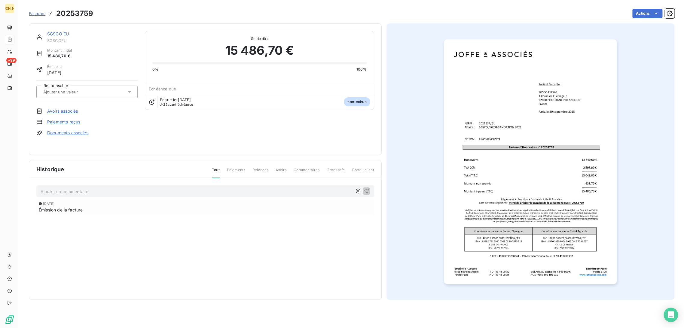
click at [84, 93] on input "text" at bounding box center [73, 91] width 60 height 5
type input "GL"
click at [84, 112] on div "GL" at bounding box center [90, 108] width 84 height 10
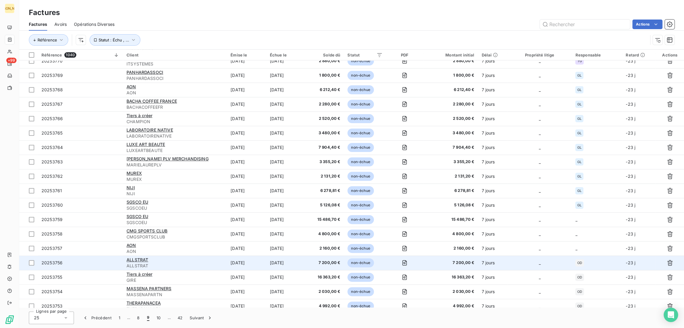
scroll to position [113, 0]
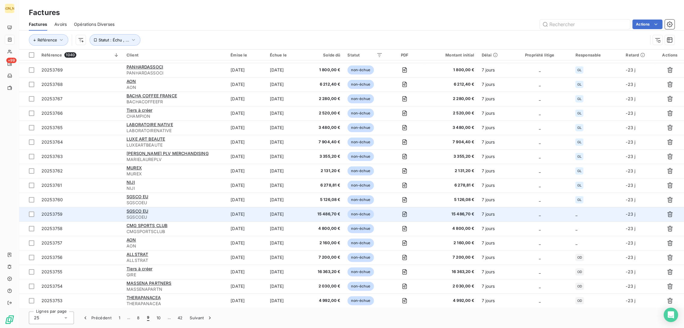
click at [274, 213] on td "[DATE]" at bounding box center [286, 214] width 40 height 14
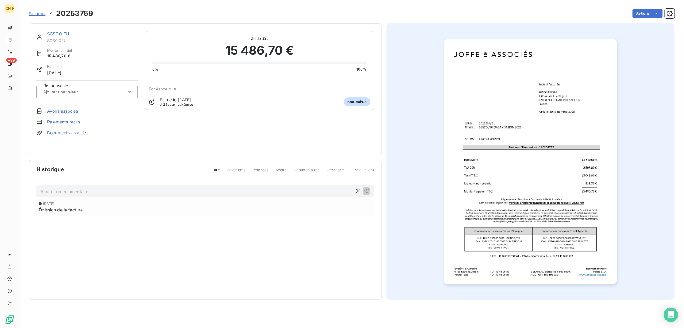
click at [77, 93] on input "text" at bounding box center [73, 91] width 60 height 5
type input "GL"
click at [76, 110] on div "GL" at bounding box center [90, 108] width 84 height 10
click at [53, 91] on input "text" at bounding box center [73, 91] width 60 height 5
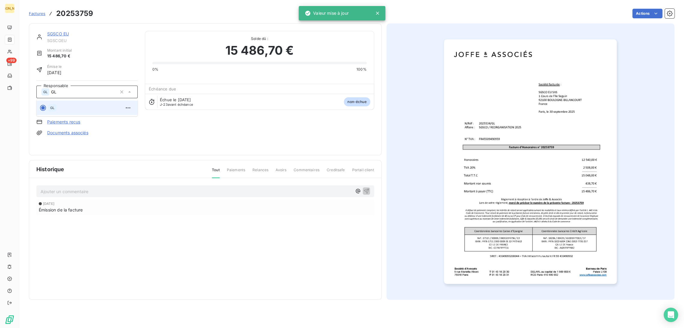
type input "GL"
click at [49, 103] on div "GL" at bounding box center [90, 108] width 84 height 10
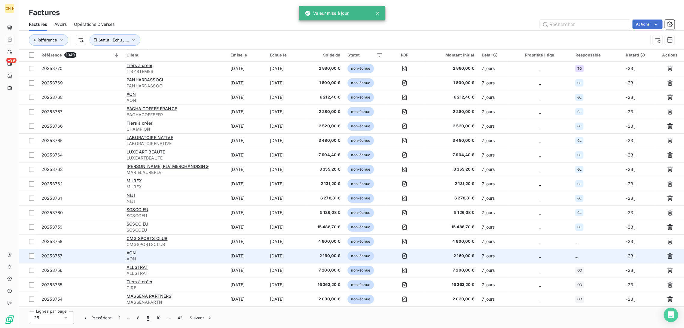
scroll to position [113, 0]
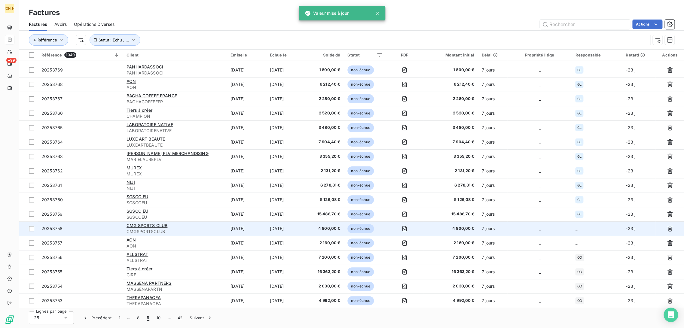
click at [233, 233] on td "[DATE]" at bounding box center [246, 229] width 39 height 14
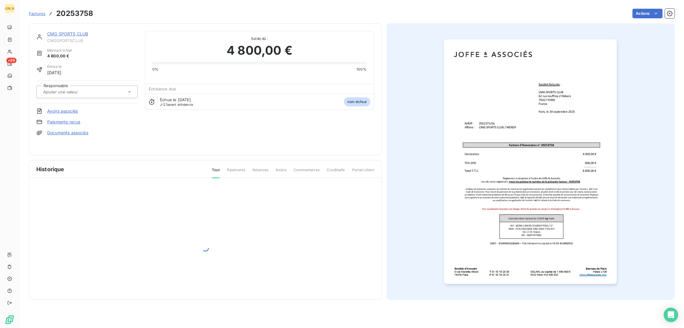
click at [78, 94] on input "text" at bounding box center [73, 91] width 60 height 5
type input "GL"
click at [73, 107] on div "GL" at bounding box center [90, 108] width 84 height 10
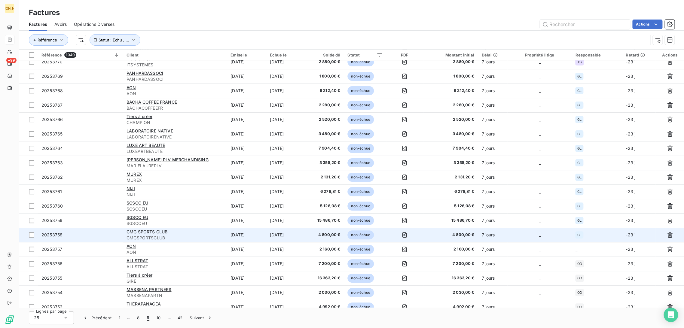
scroll to position [113, 0]
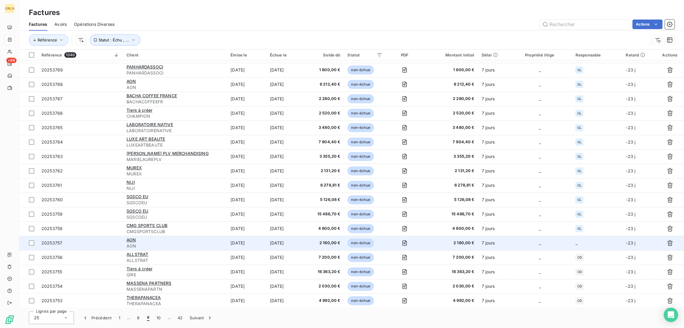
click at [264, 239] on td "[DATE]" at bounding box center [246, 243] width 39 height 14
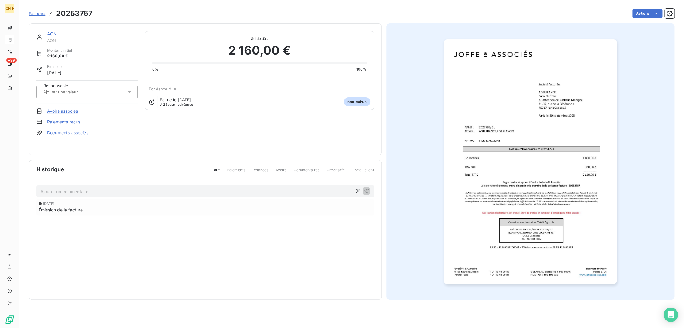
click at [89, 91] on input "text" at bounding box center [73, 91] width 60 height 5
type input "GL"
click at [57, 104] on div "GL" at bounding box center [90, 108] width 84 height 10
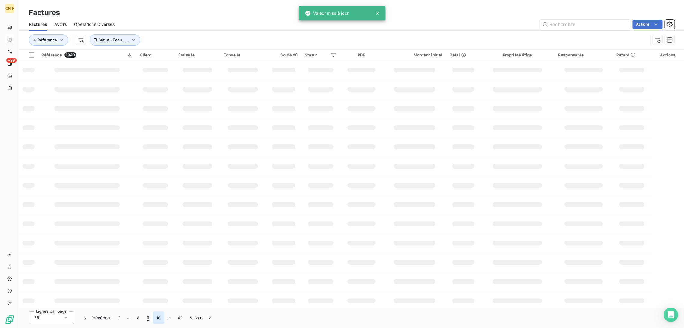
click at [161, 317] on button "10" at bounding box center [158, 318] width 11 height 13
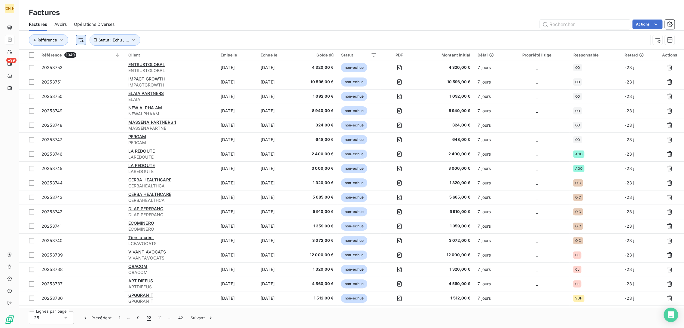
click at [82, 40] on html "JA +99 Factures Factures Avoirs Opérations Diverses Actions Référence Statut : …" at bounding box center [342, 164] width 684 height 328
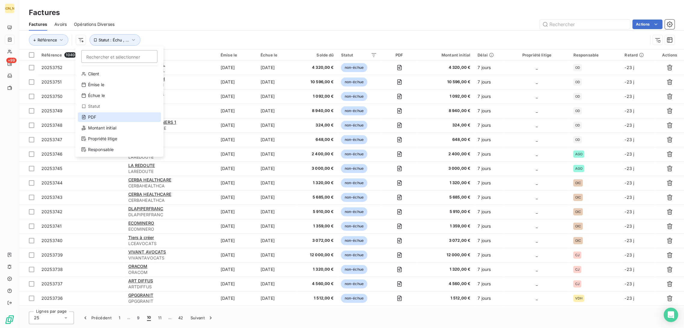
click at [97, 119] on div "PDF" at bounding box center [119, 117] width 83 height 10
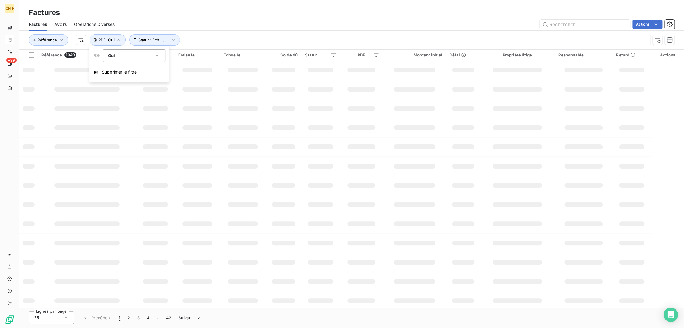
click at [124, 55] on div "Oui" at bounding box center [131, 55] width 46 height 8
click at [120, 81] on li "Non" at bounding box center [134, 80] width 63 height 11
click at [188, 24] on div "Actions" at bounding box center [398, 25] width 553 height 10
click at [192, 27] on div "Actions" at bounding box center [398, 25] width 553 height 10
drag, startPoint x: 204, startPoint y: 26, endPoint x: 252, endPoint y: 26, distance: 48.1
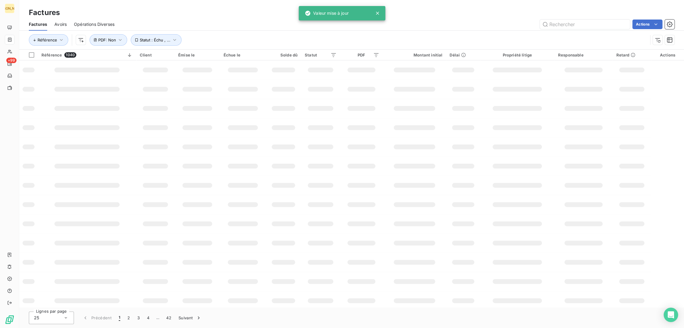
click at [269, 10] on div "Factures" at bounding box center [351, 12] width 665 height 11
click at [184, 16] on div "Factures" at bounding box center [351, 12] width 665 height 11
click at [222, 23] on div "Actions" at bounding box center [398, 25] width 553 height 10
click at [137, 15] on div "Factures" at bounding box center [351, 12] width 665 height 11
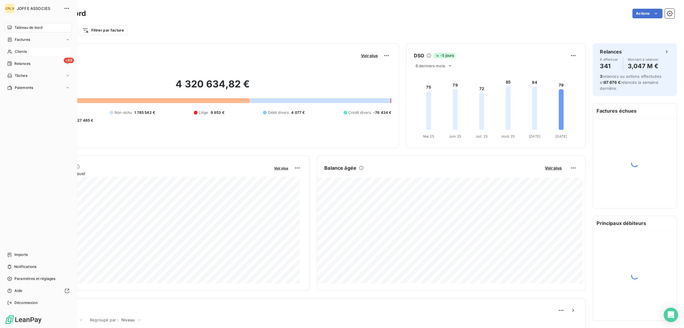
click at [20, 53] on span "Clients" at bounding box center [21, 51] width 12 height 5
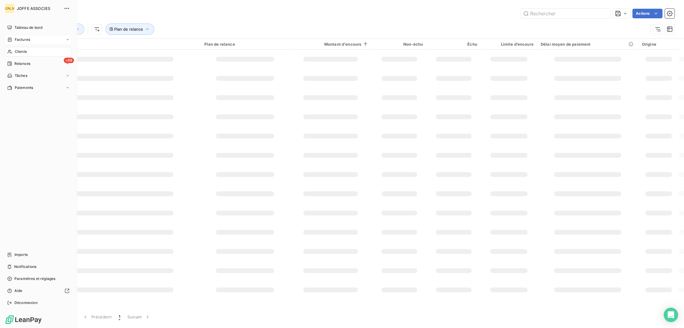
click at [27, 40] on span "Factures" at bounding box center [22, 39] width 15 height 5
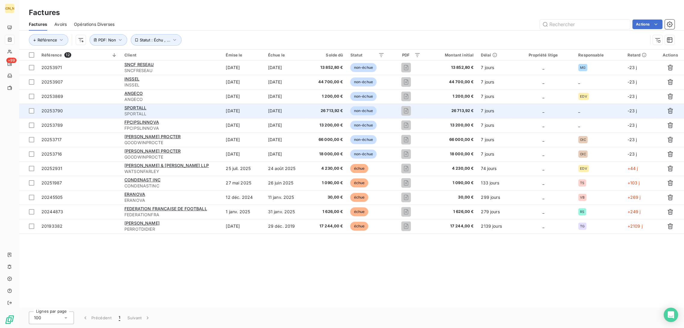
click at [167, 112] on span "SPORTALL" at bounding box center [171, 114] width 94 height 6
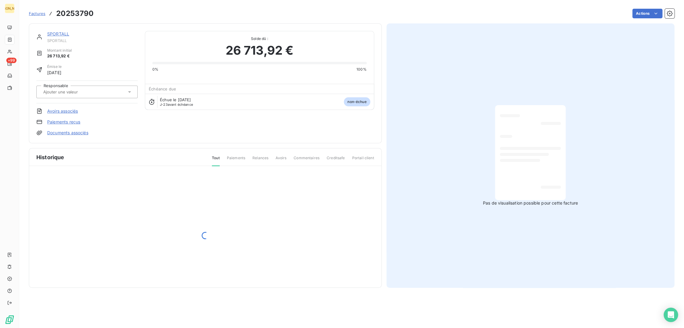
click at [75, 93] on input "text" at bounding box center [73, 91] width 60 height 5
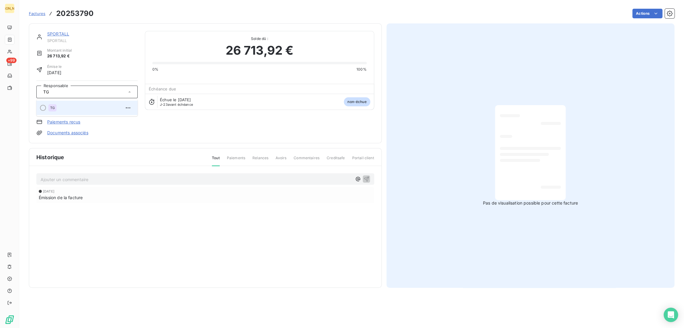
type input "TG"
click at [71, 108] on div "TG" at bounding box center [90, 108] width 84 height 10
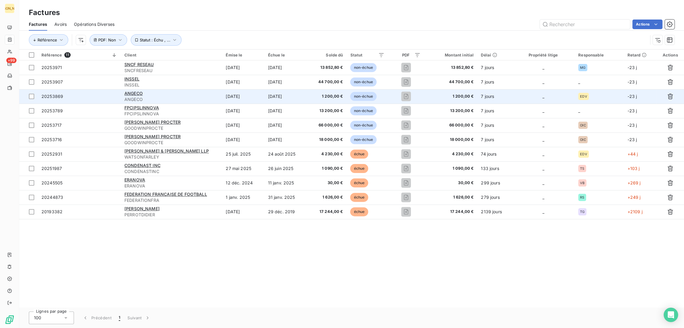
click at [164, 98] on span "ANGECO" at bounding box center [171, 99] width 94 height 6
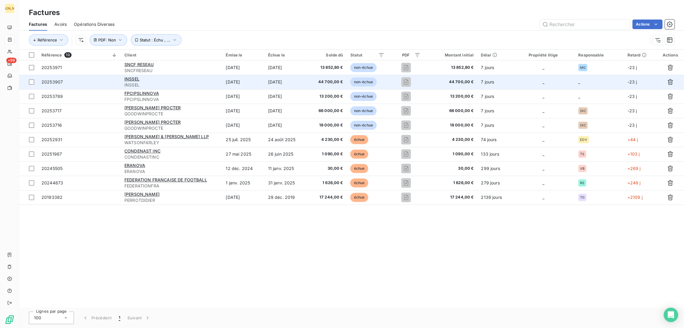
click at [170, 86] on span "INSSEL" at bounding box center [171, 85] width 94 height 6
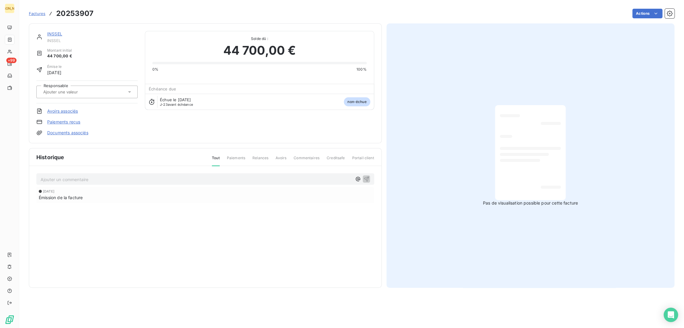
click at [70, 96] on div at bounding box center [86, 92] width 101 height 13
type input "DT"
click at [52, 110] on div "DT" at bounding box center [52, 107] width 8 height 7
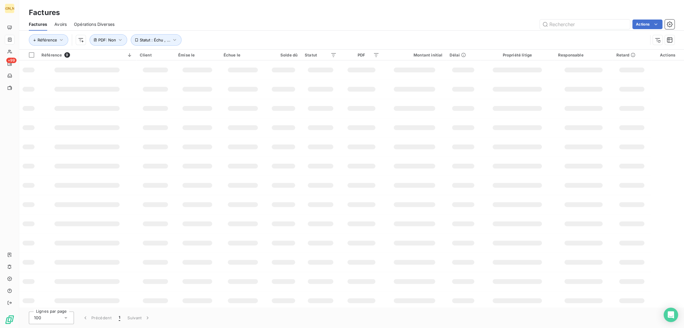
click at [204, 31] on div "Référence Statut : Échu , ... PDF : Non" at bounding box center [352, 40] width 646 height 19
click at [113, 36] on button "PDF : Non" at bounding box center [109, 39] width 38 height 11
click at [211, 9] on div "Factures" at bounding box center [351, 12] width 665 height 11
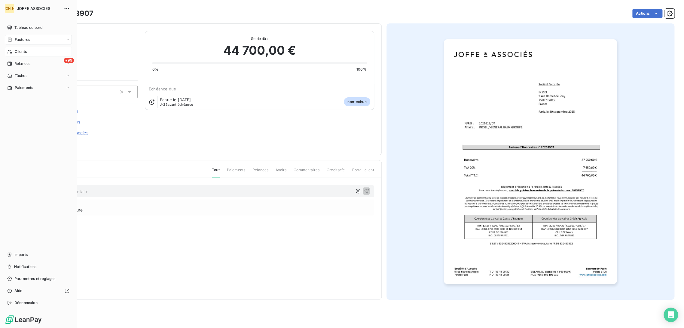
click at [22, 54] on span "Clients" at bounding box center [21, 51] width 12 height 5
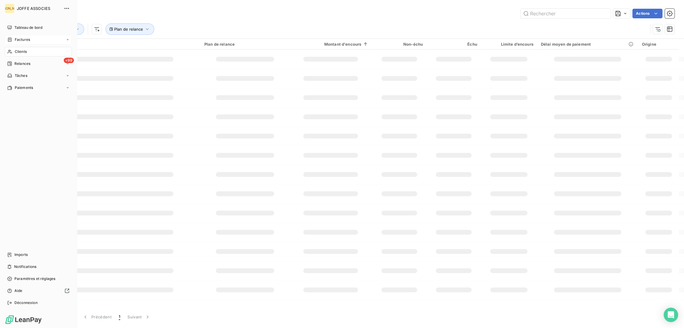
click at [22, 40] on span "Factures" at bounding box center [22, 39] width 15 height 5
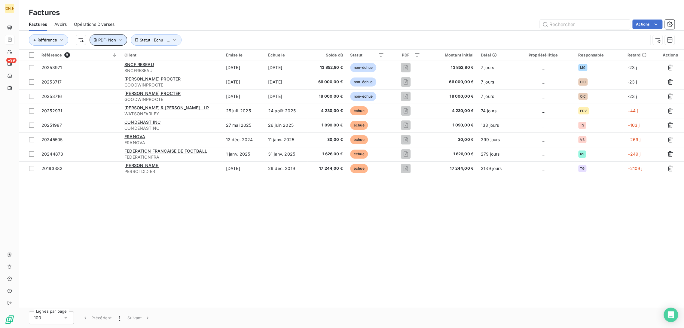
click at [119, 40] on icon "button" at bounding box center [120, 40] width 6 height 6
click at [117, 57] on div "Non is_false" at bounding box center [131, 55] width 46 height 8
drag, startPoint x: 118, startPoint y: 70, endPoint x: 136, endPoint y: 69, distance: 18.0
click at [118, 70] on li "Oui" at bounding box center [134, 69] width 63 height 11
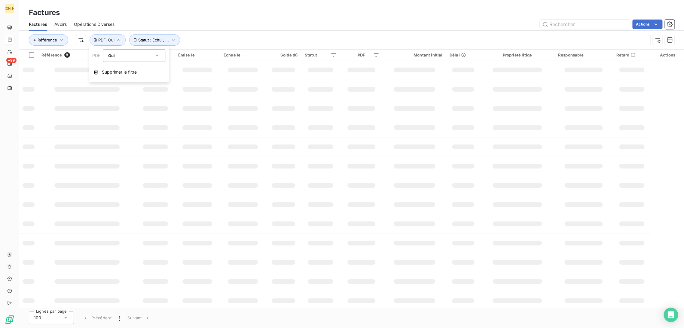
click at [216, 13] on div "Factures" at bounding box center [351, 12] width 665 height 11
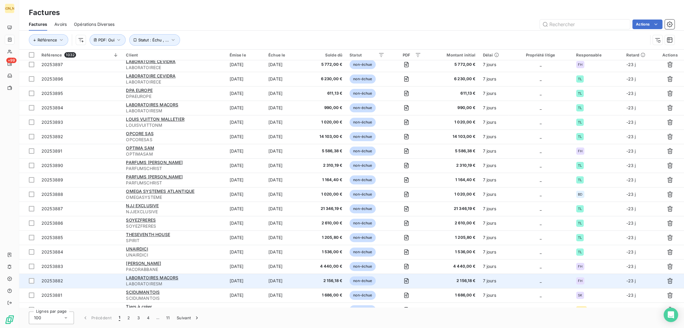
scroll to position [1195, 0]
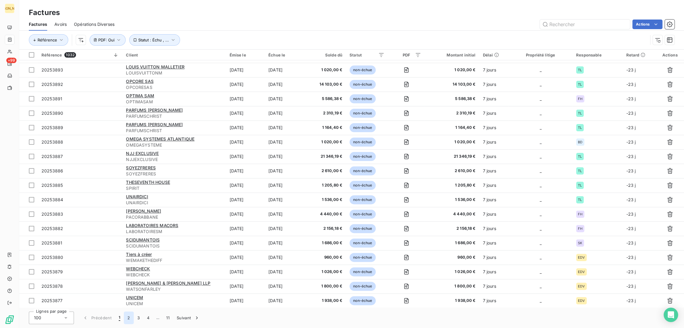
click at [129, 318] on button "2" at bounding box center [129, 318] width 10 height 13
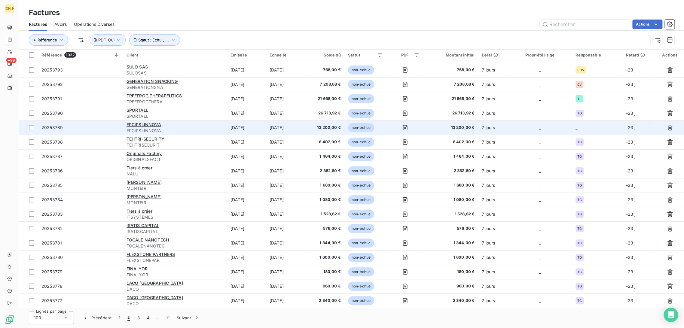
click at [214, 126] on div "FPCIPSLINNOVA" at bounding box center [175, 125] width 97 height 6
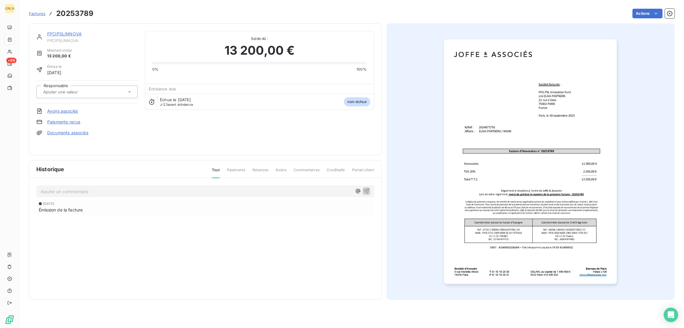
click at [68, 90] on input "text" at bounding box center [73, 91] width 60 height 5
type input "TG"
click at [70, 107] on div "TG" at bounding box center [90, 108] width 84 height 10
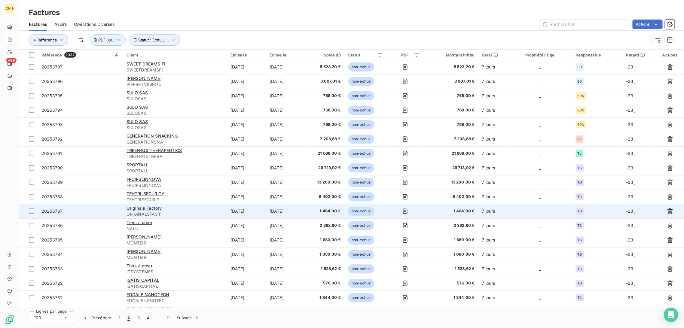
scroll to position [1195, 0]
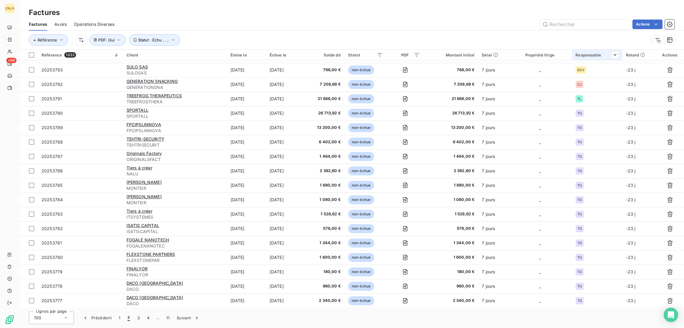
click at [602, 55] on div "Responsable" at bounding box center [597, 55] width 43 height 5
click at [571, 72] on div at bounding box center [571, 71] width 87 height 13
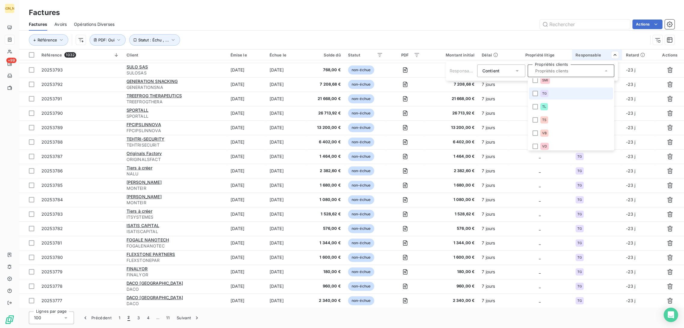
scroll to position [187, 0]
click at [551, 114] on li "TG" at bounding box center [571, 111] width 84 height 12
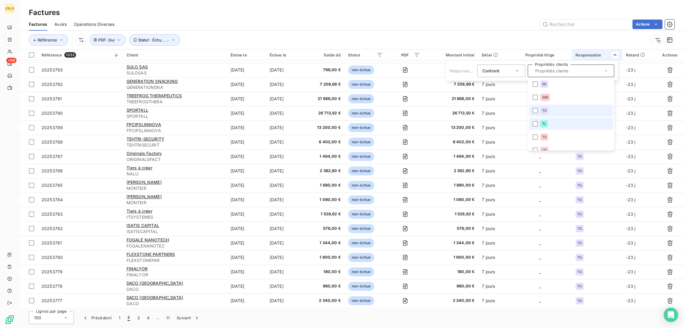
scroll to position [41, 0]
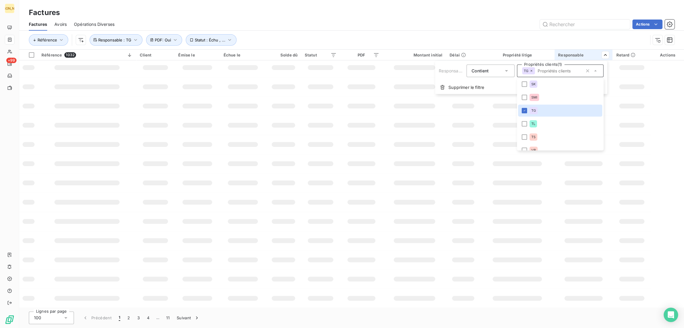
click at [459, 34] on html "JA +99 Factures Factures Avoirs Opérations Diverses Actions Référence Statut : …" at bounding box center [342, 164] width 684 height 328
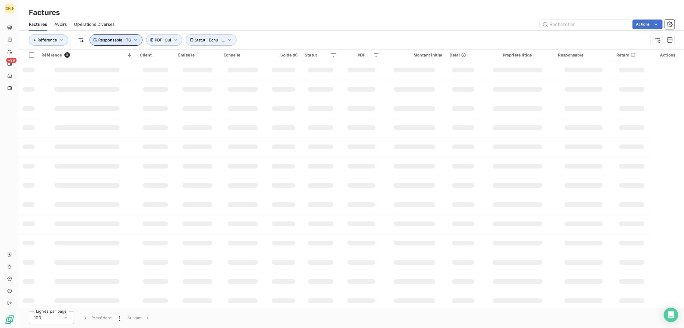
click at [136, 40] on icon "button" at bounding box center [136, 40] width 6 height 6
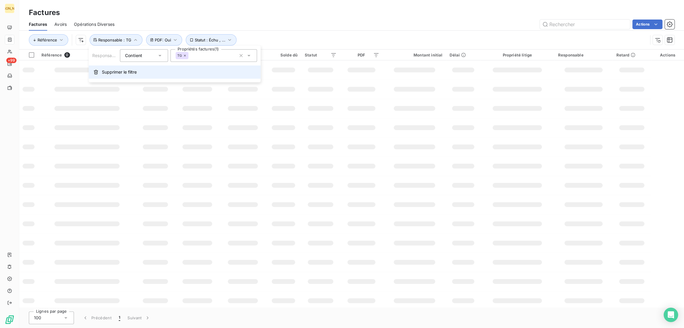
click at [117, 72] on span "Supprimer le filtre" at bounding box center [119, 72] width 35 height 6
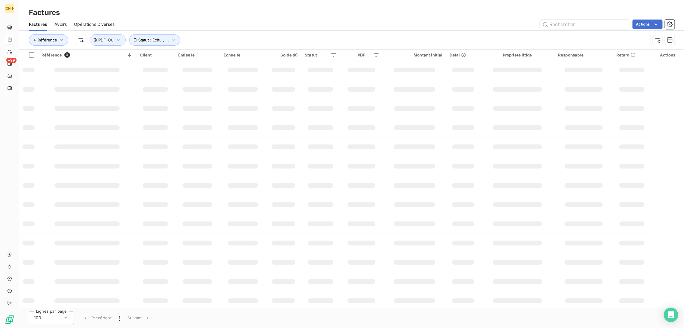
click at [253, 21] on div "Actions" at bounding box center [398, 25] width 553 height 10
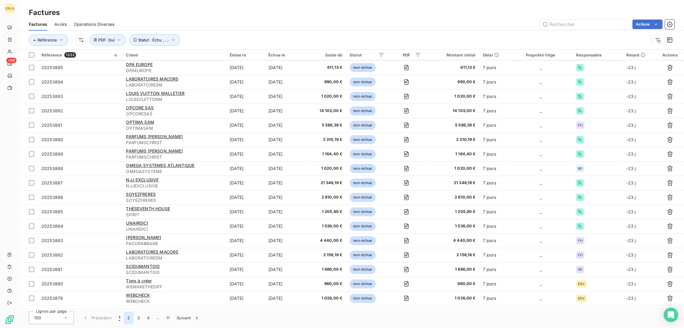
click at [127, 320] on button "2" at bounding box center [129, 318] width 10 height 13
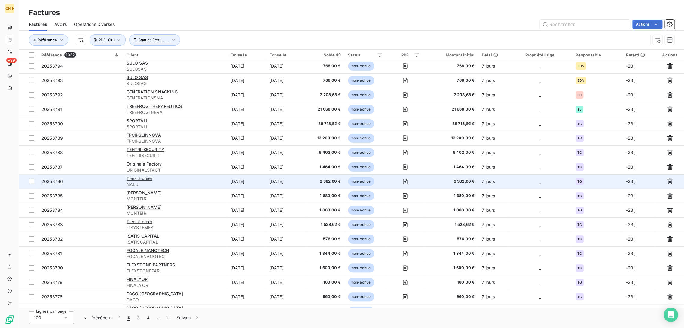
scroll to position [1195, 0]
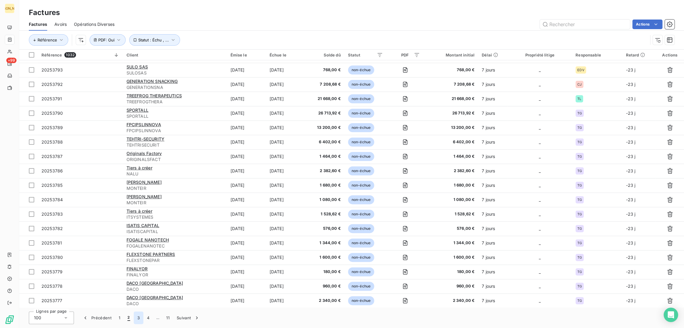
click at [140, 319] on button "3" at bounding box center [139, 318] width 10 height 13
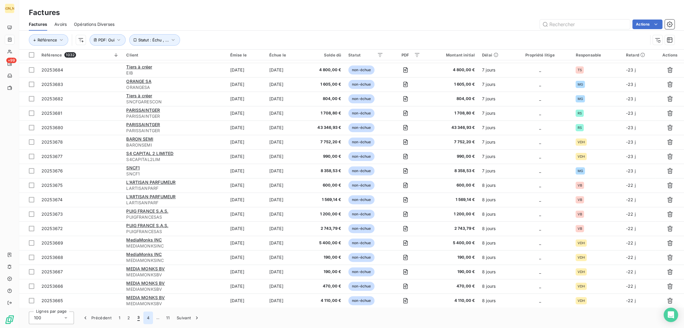
click at [150, 321] on button "4" at bounding box center [148, 318] width 10 height 13
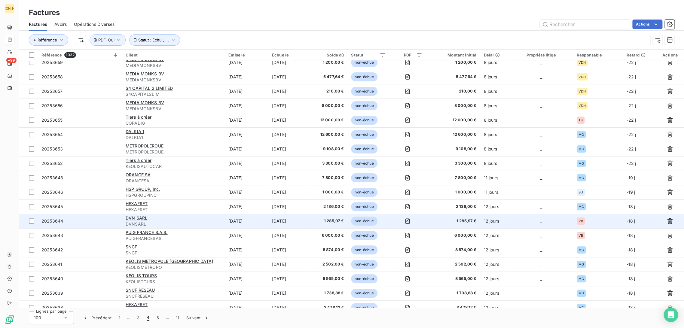
scroll to position [0, 0]
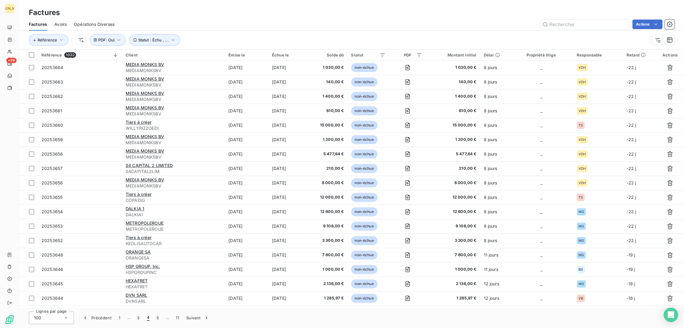
drag, startPoint x: 154, startPoint y: 319, endPoint x: 166, endPoint y: 310, distance: 14.8
click at [156, 319] on button "5" at bounding box center [158, 318] width 10 height 13
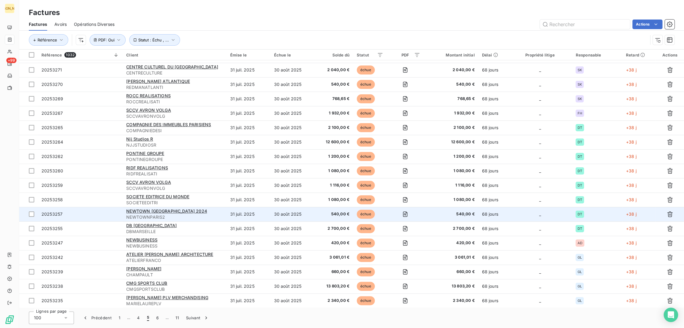
scroll to position [1195, 0]
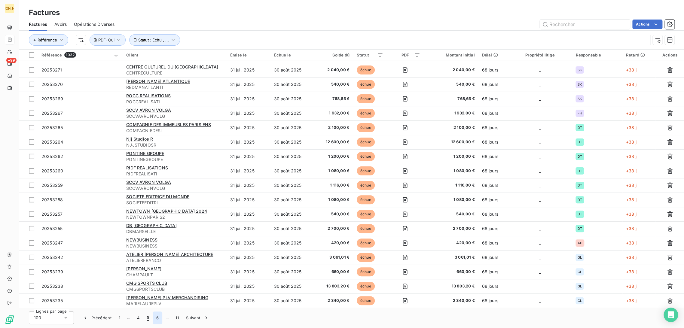
click at [159, 319] on button "6" at bounding box center [158, 318] width 10 height 13
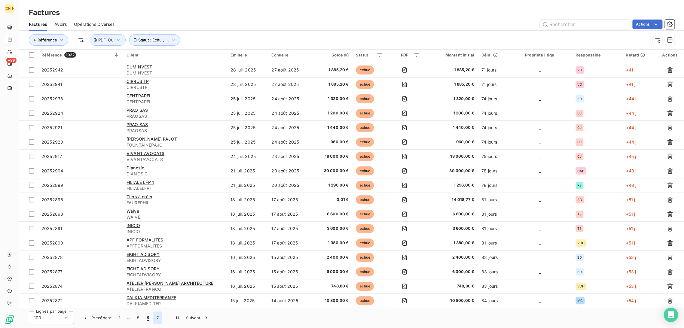
drag, startPoint x: 155, startPoint y: 319, endPoint x: 163, endPoint y: 308, distance: 13.7
click at [155, 318] on button "7" at bounding box center [157, 318] width 9 height 13
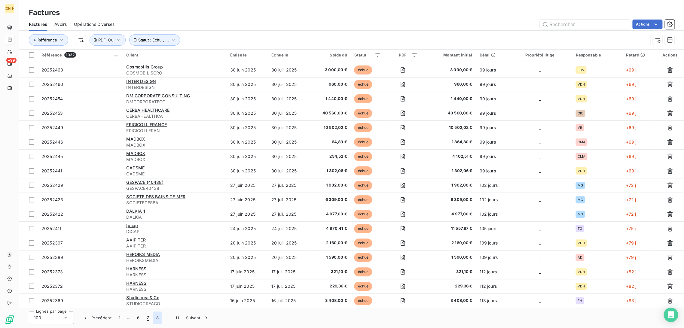
drag, startPoint x: 158, startPoint y: 319, endPoint x: 161, endPoint y: 315, distance: 4.1
click at [159, 318] on button "8" at bounding box center [158, 318] width 10 height 13
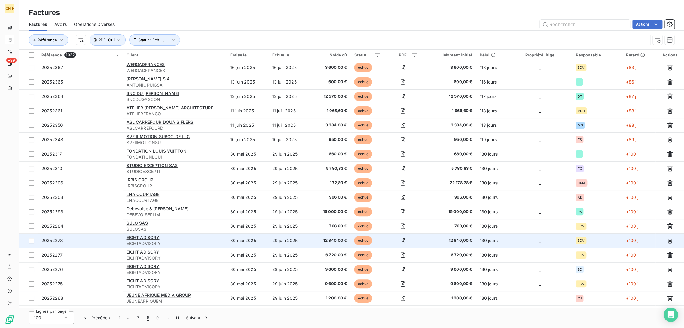
scroll to position [0, 0]
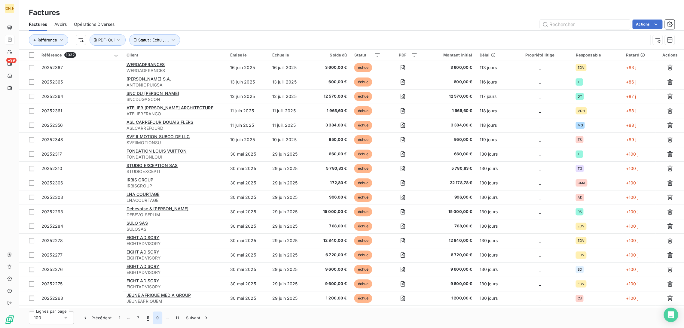
drag, startPoint x: 154, startPoint y: 321, endPoint x: 156, endPoint y: 319, distance: 3.3
click at [154, 321] on button "9" at bounding box center [158, 318] width 10 height 13
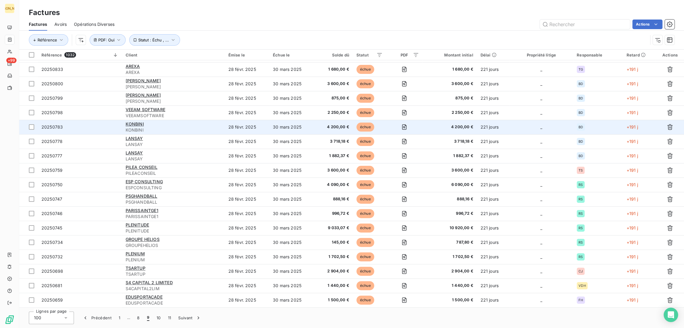
scroll to position [1195, 0]
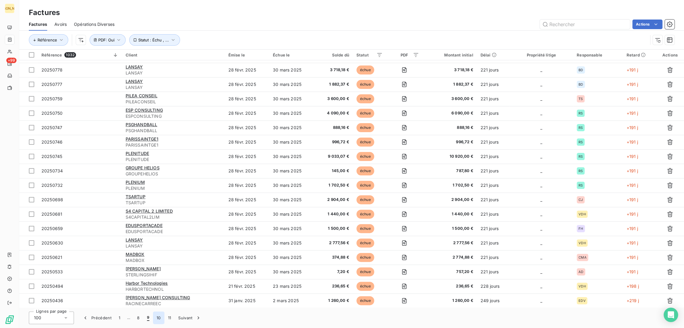
click at [161, 320] on button "10" at bounding box center [158, 318] width 11 height 13
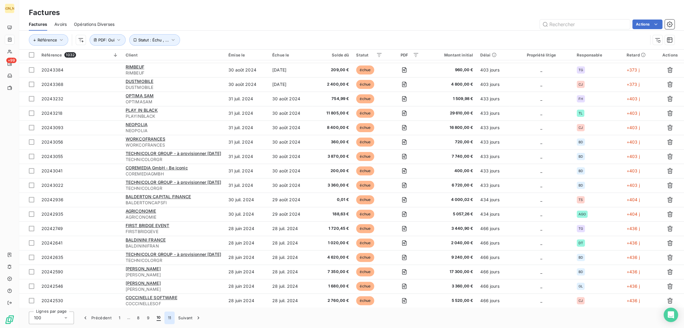
click at [167, 318] on button "11" at bounding box center [169, 318] width 11 height 13
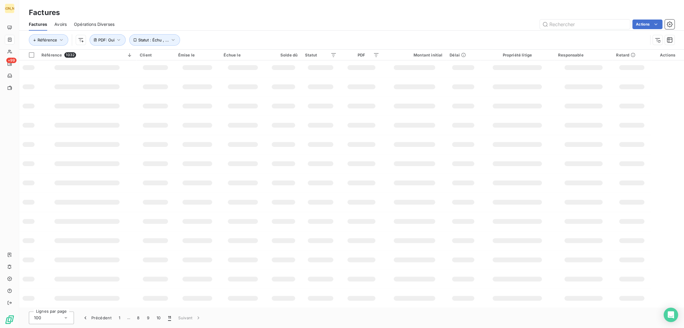
scroll to position [214, 0]
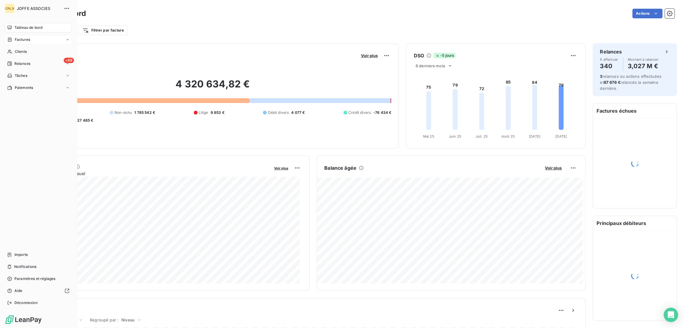
click at [26, 39] on span "Factures" at bounding box center [22, 39] width 15 height 5
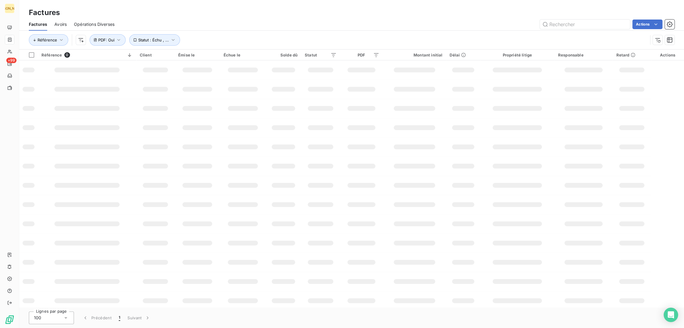
click at [254, 23] on div "Actions" at bounding box center [398, 25] width 553 height 10
click at [141, 21] on div "Actions" at bounding box center [398, 25] width 553 height 10
